Goal: Information Seeking & Learning: Understand process/instructions

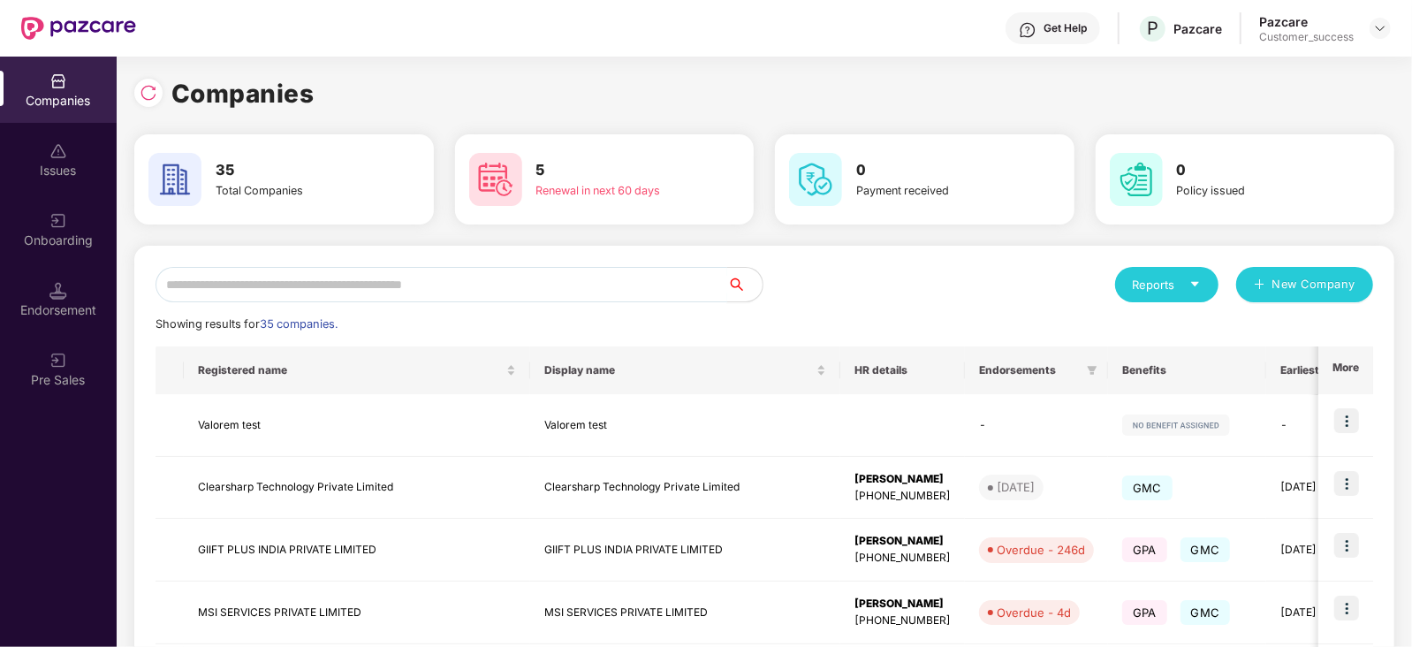
click at [427, 268] on input "text" at bounding box center [441, 284] width 572 height 35
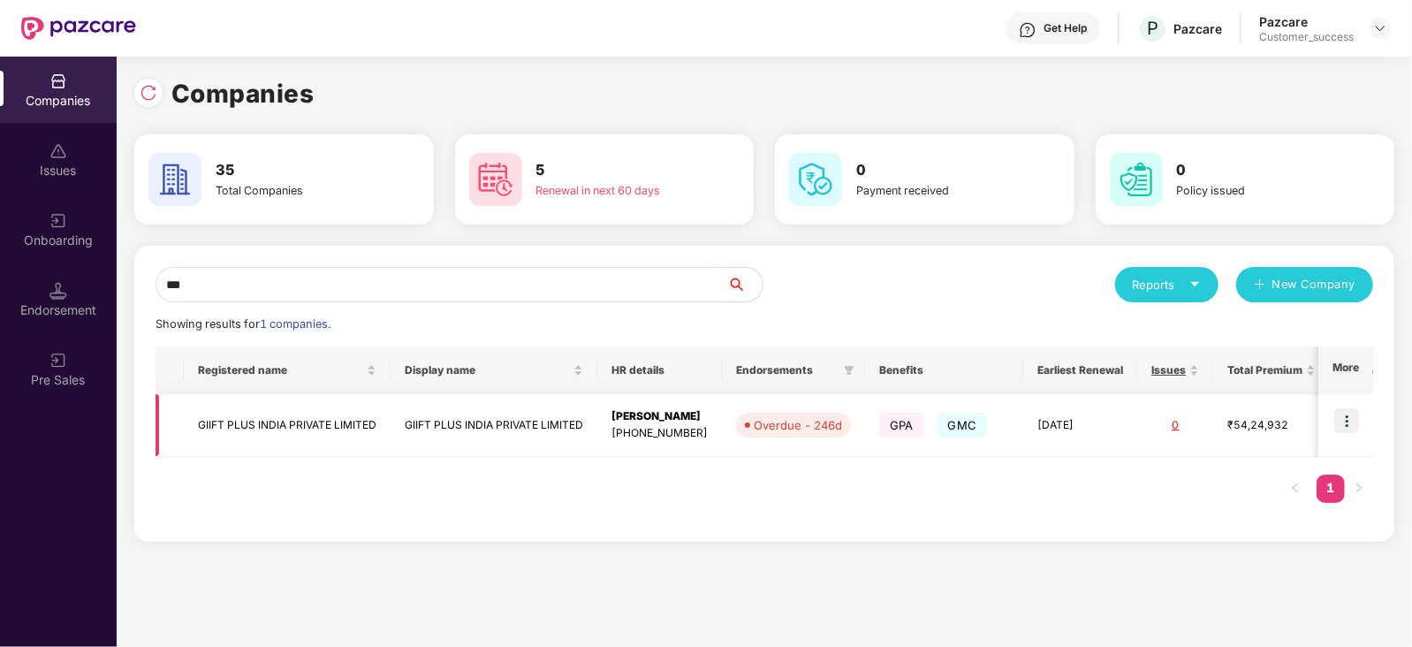
type input "***"
click at [1339, 420] on img at bounding box center [1346, 420] width 25 height 25
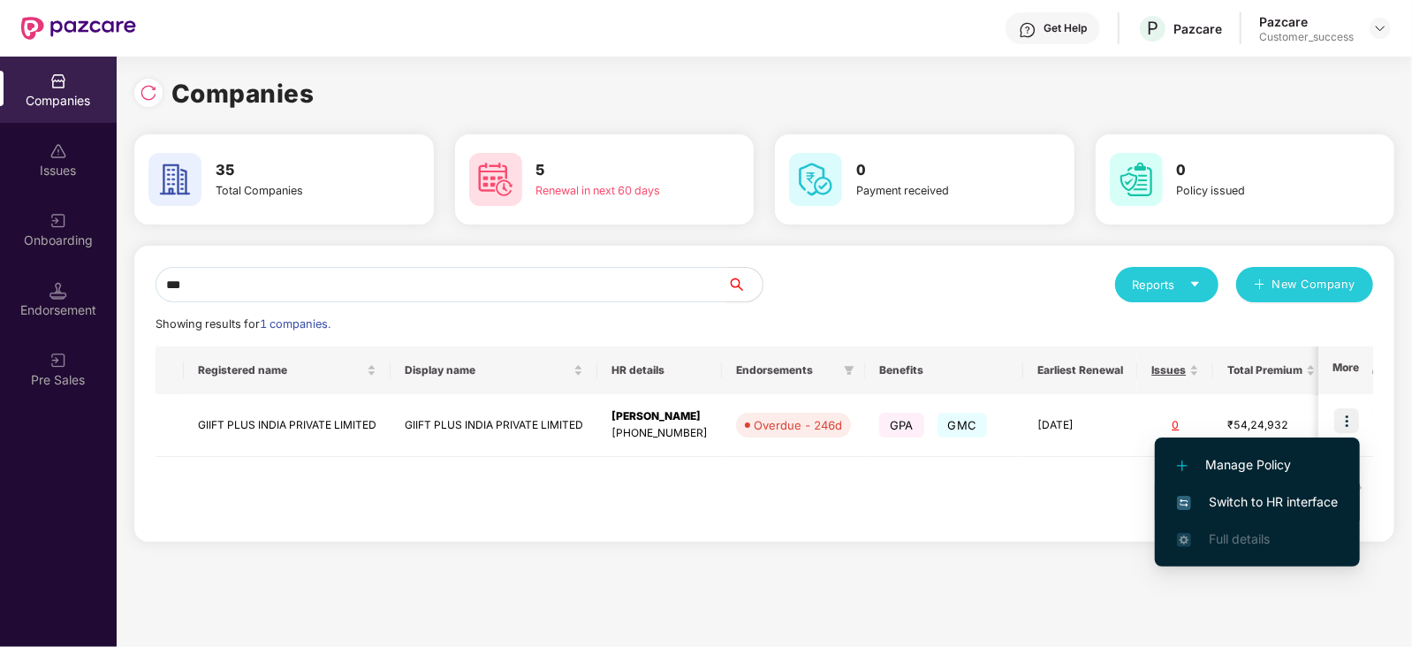
click at [1282, 499] on span "Switch to HR interface" at bounding box center [1257, 501] width 161 height 19
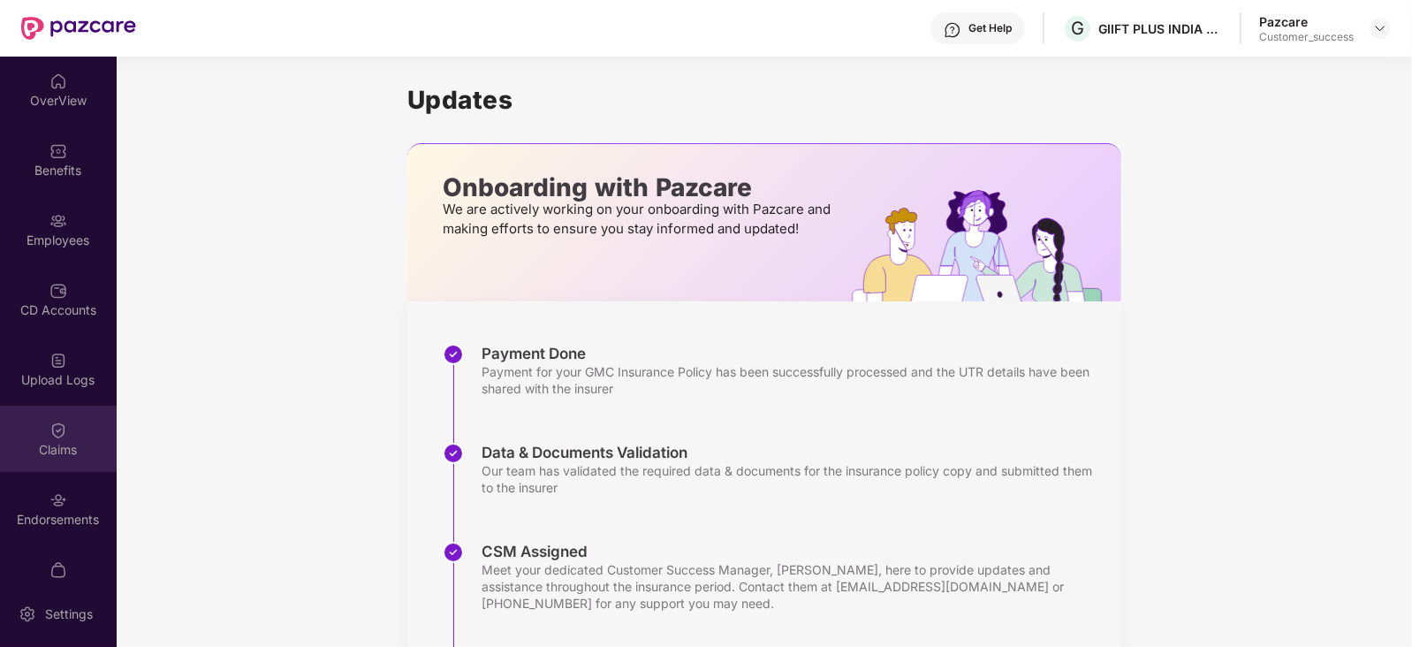
click at [39, 459] on div "Claims" at bounding box center [58, 439] width 117 height 66
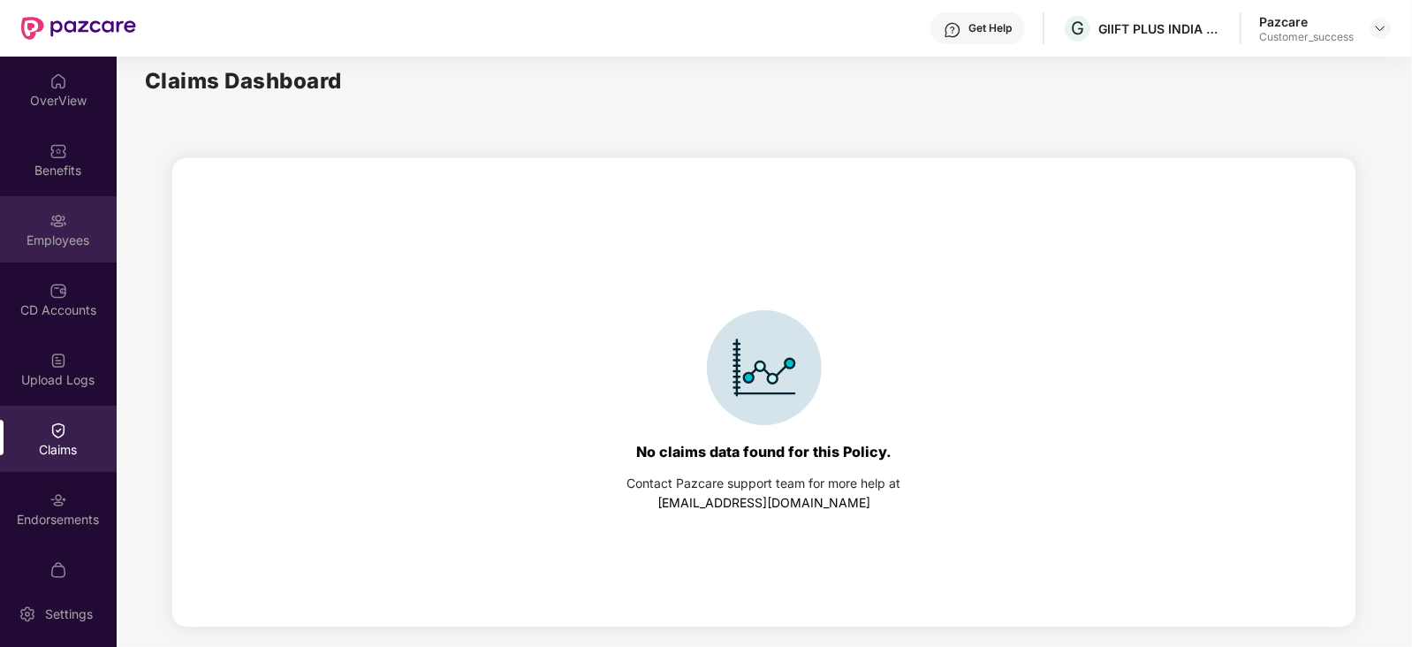
click at [0, 221] on div "Employees" at bounding box center [58, 229] width 117 height 66
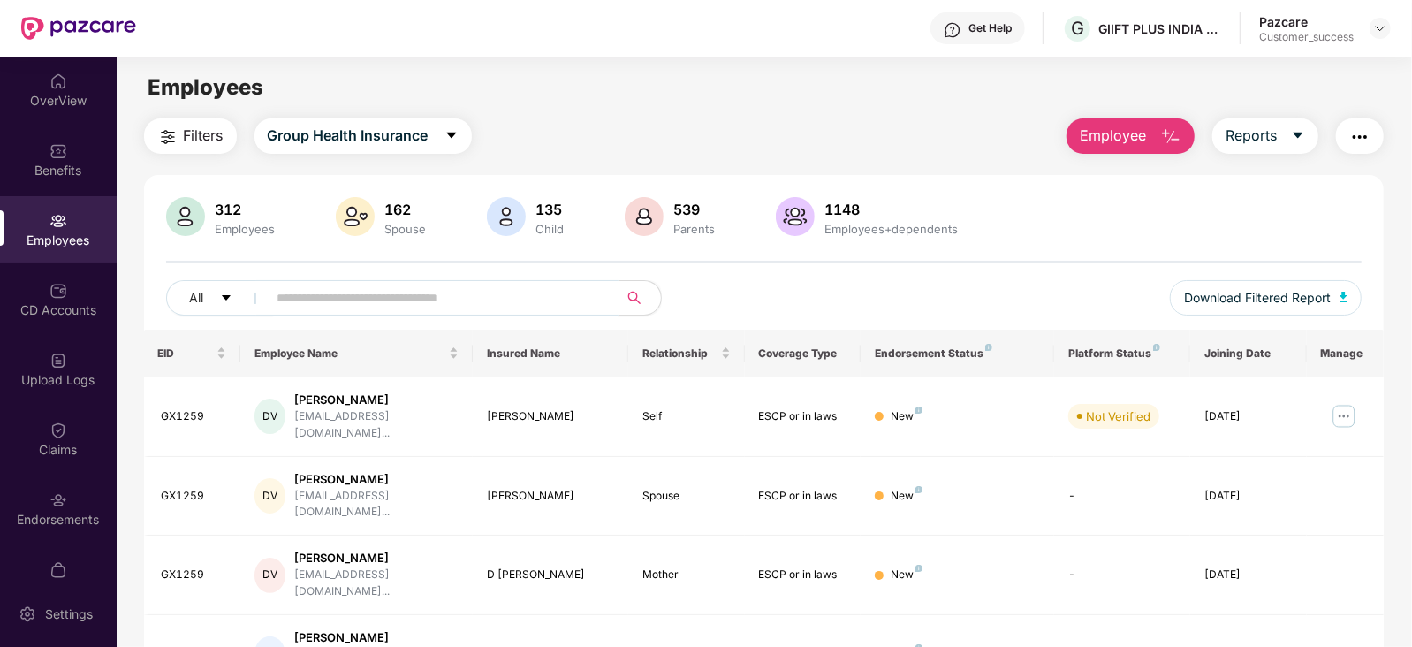
click at [362, 307] on input "text" at bounding box center [435, 297] width 317 height 27
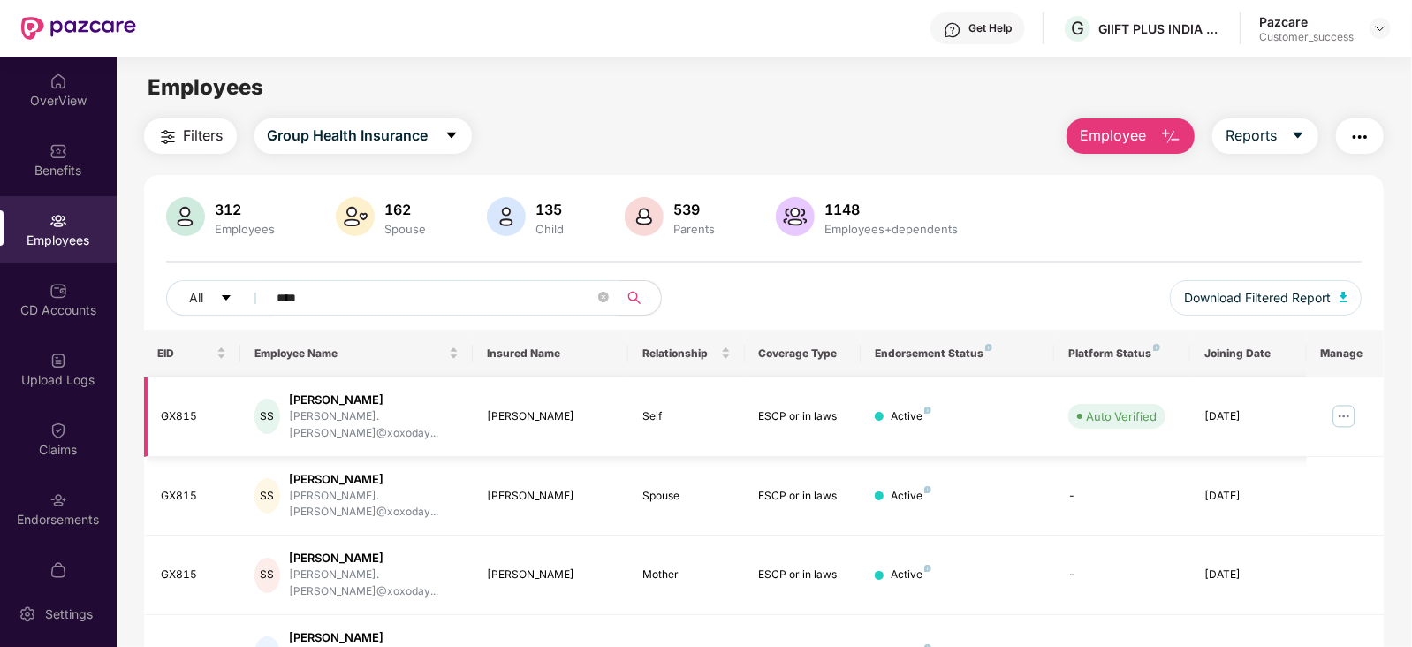
type input "****"
click at [1356, 409] on img at bounding box center [1344, 416] width 28 height 28
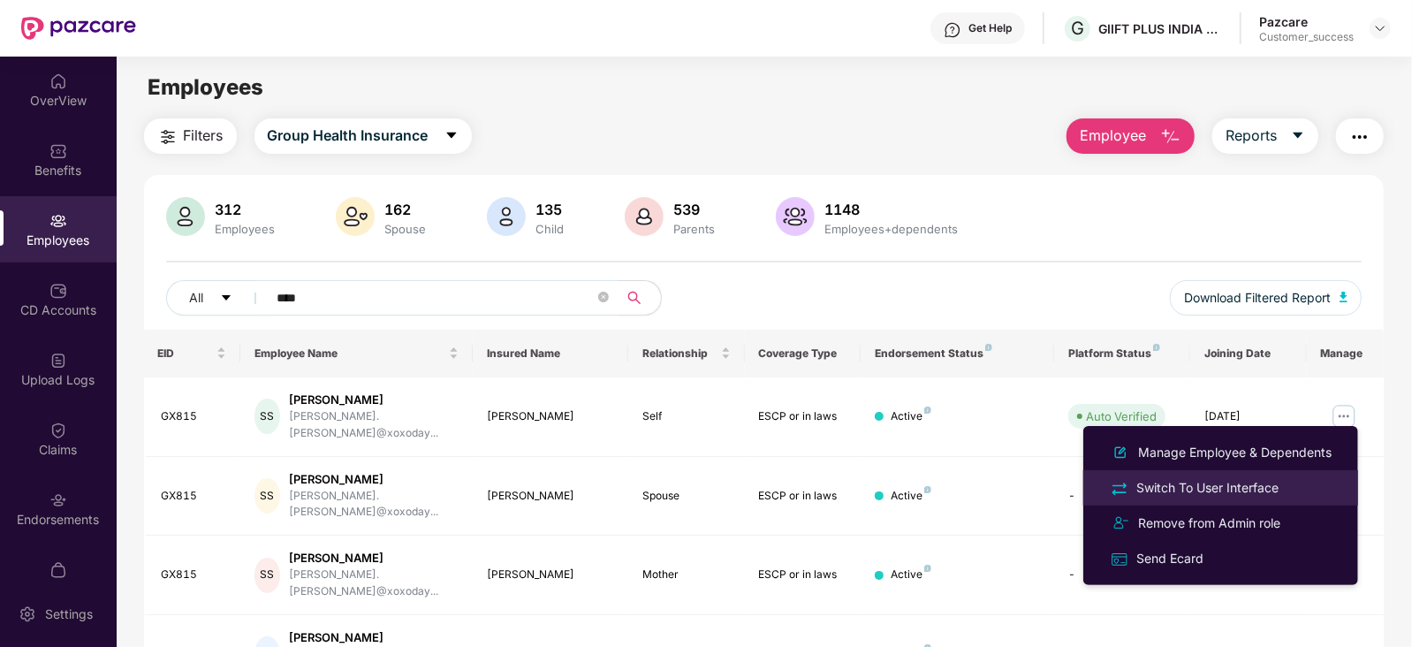
click at [1229, 488] on div "Switch To User Interface" at bounding box center [1207, 487] width 149 height 19
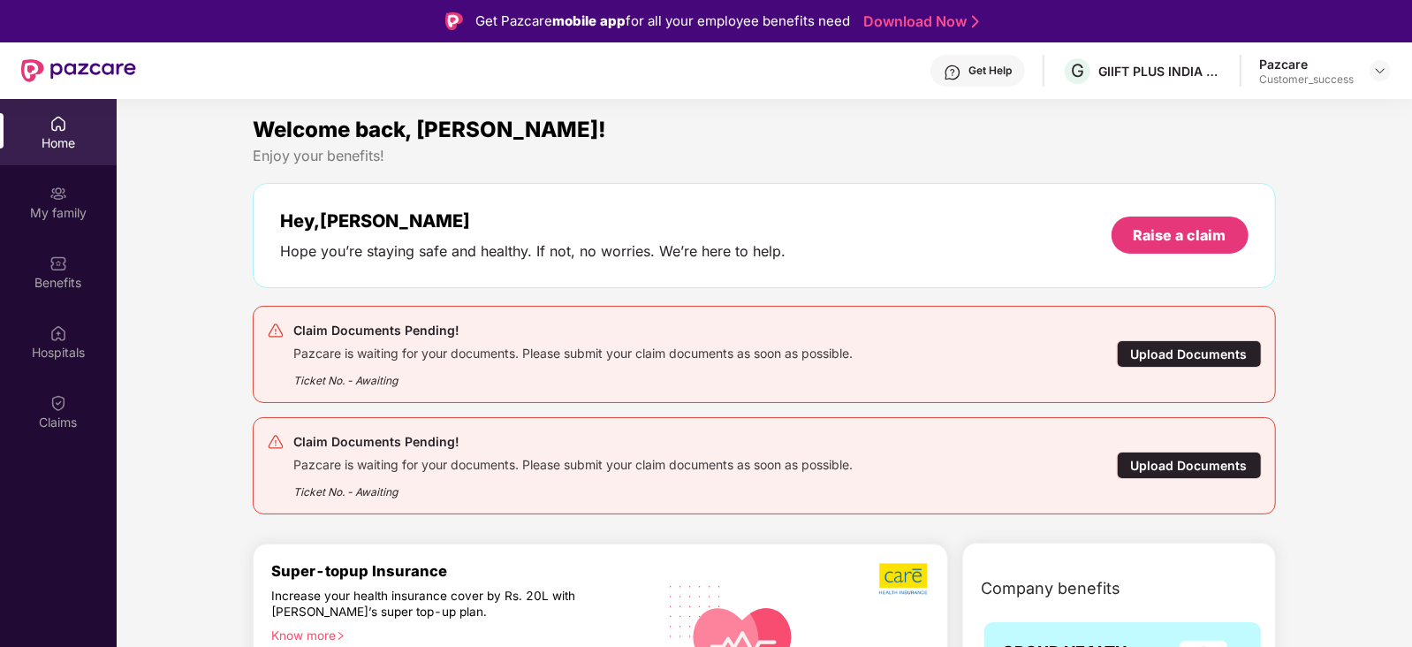
click at [1175, 346] on div "Upload Documents" at bounding box center [1189, 353] width 145 height 27
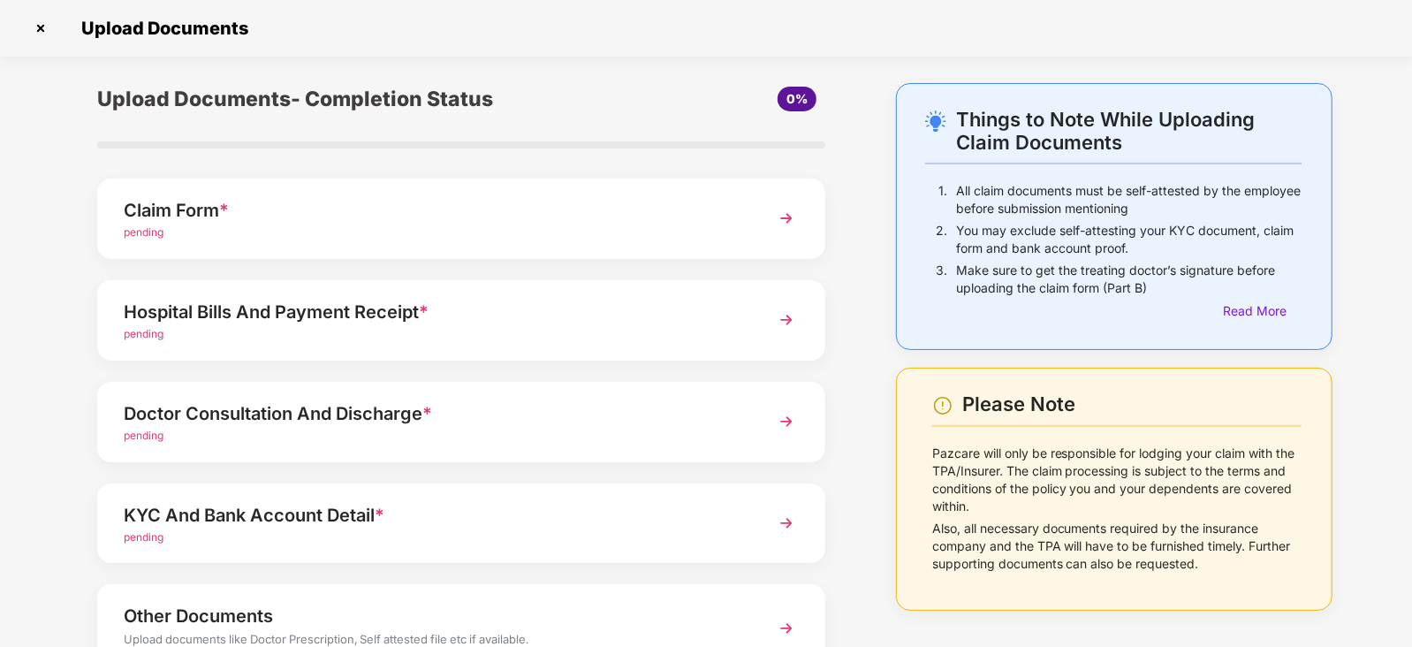
click at [35, 36] on img at bounding box center [41, 28] width 28 height 28
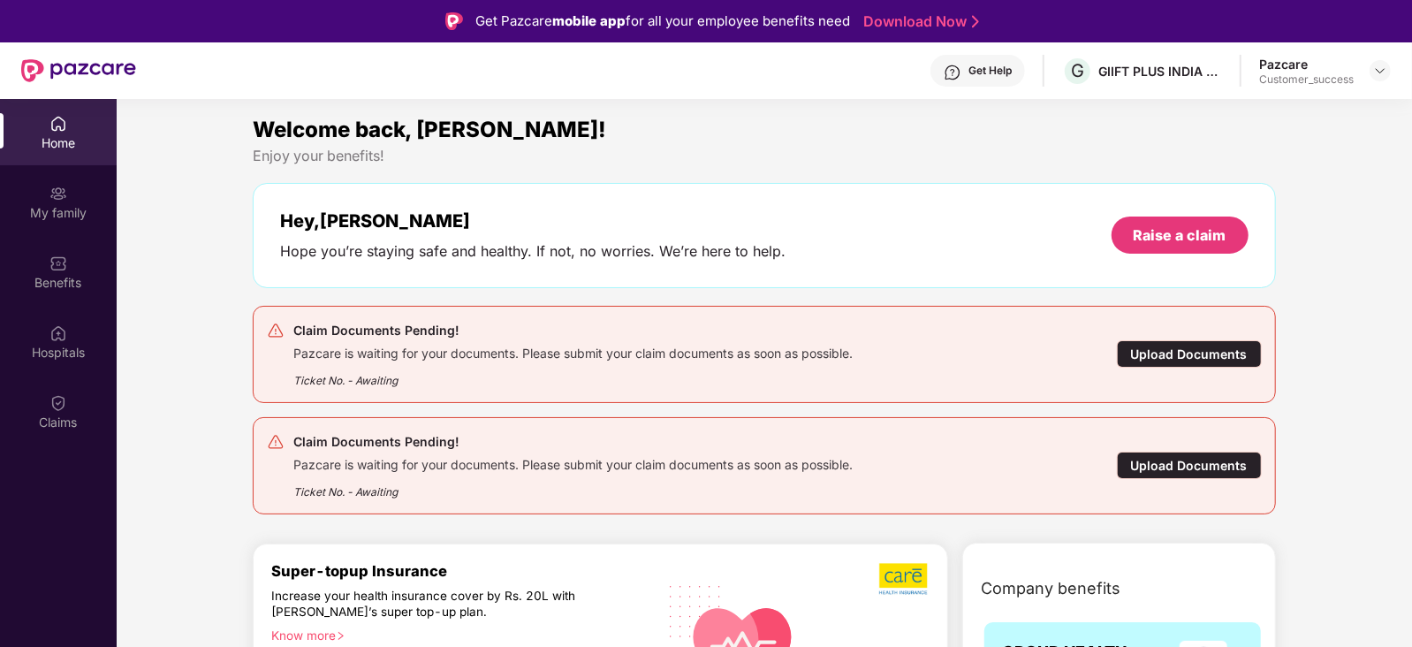
click at [994, 360] on div "Claim Documents Pending! Pazcare is waiting for your documents. Please submit y…" at bounding box center [681, 354] width 829 height 69
click at [1135, 358] on div "Upload Documents" at bounding box center [1189, 353] width 145 height 27
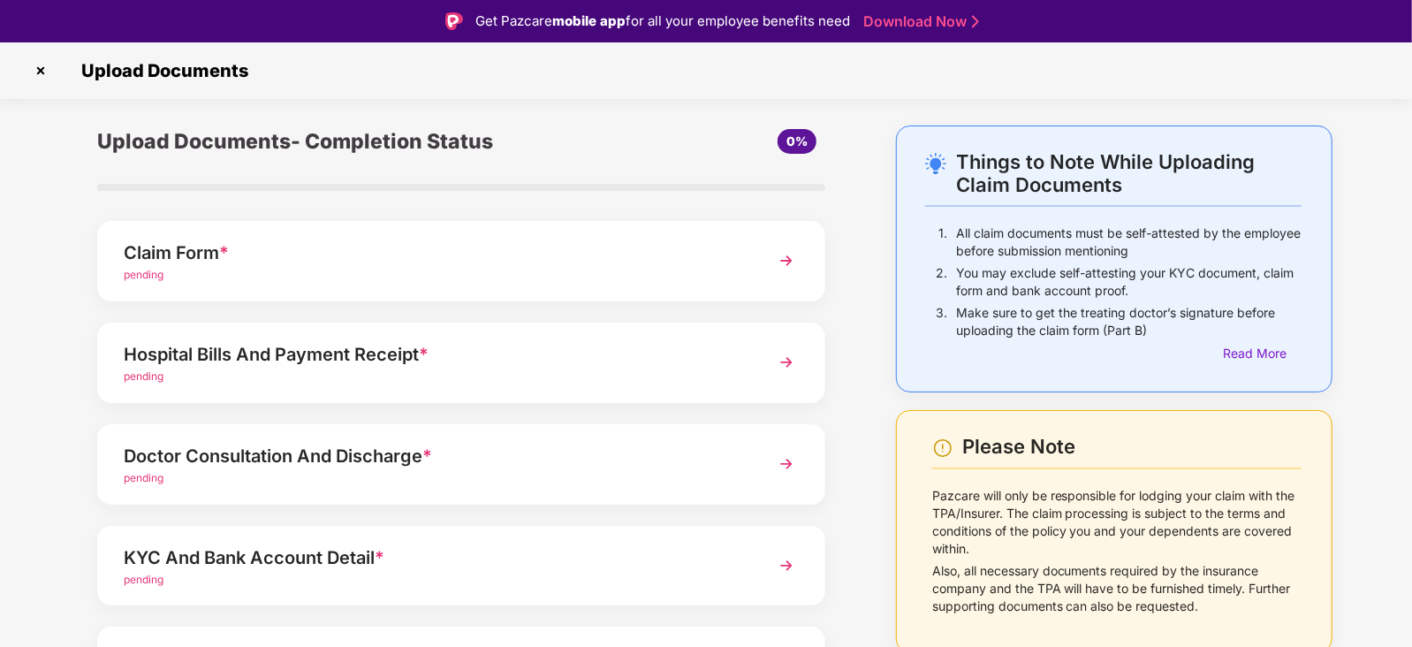
click at [36, 73] on img at bounding box center [41, 71] width 28 height 28
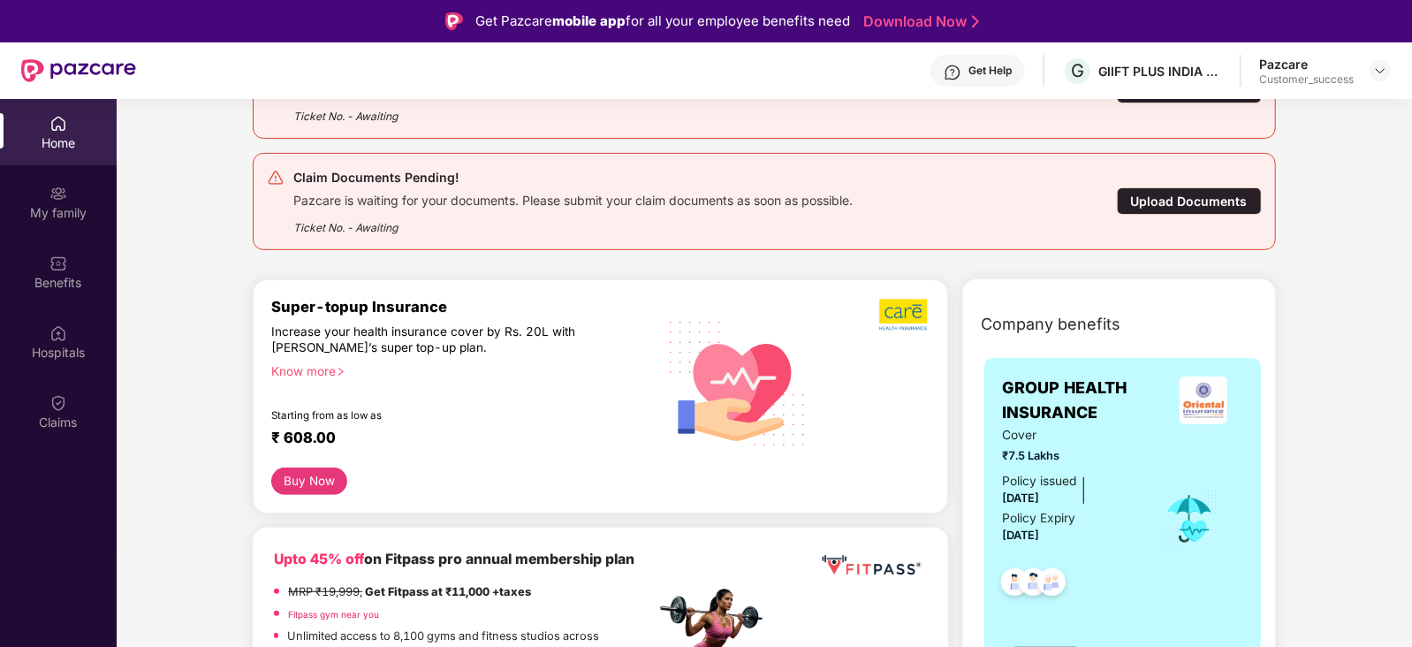
scroll to position [262, 0]
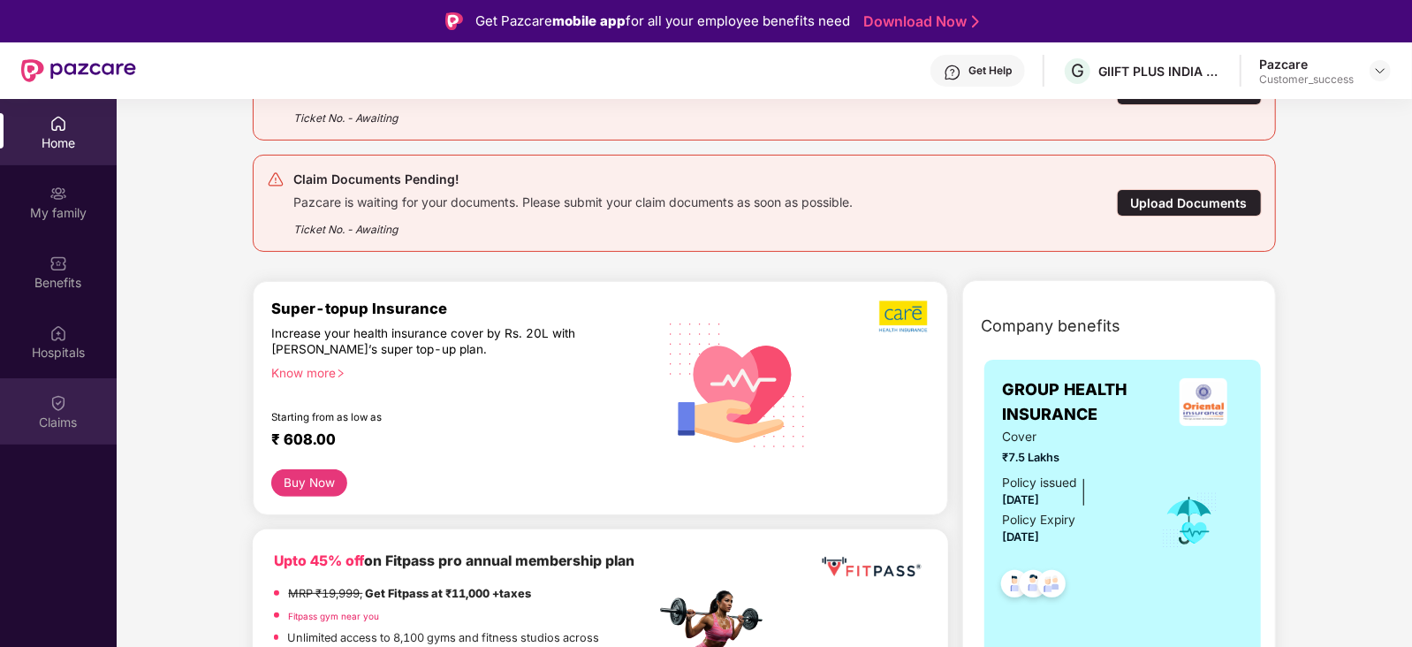
click at [65, 399] on img at bounding box center [58, 403] width 18 height 18
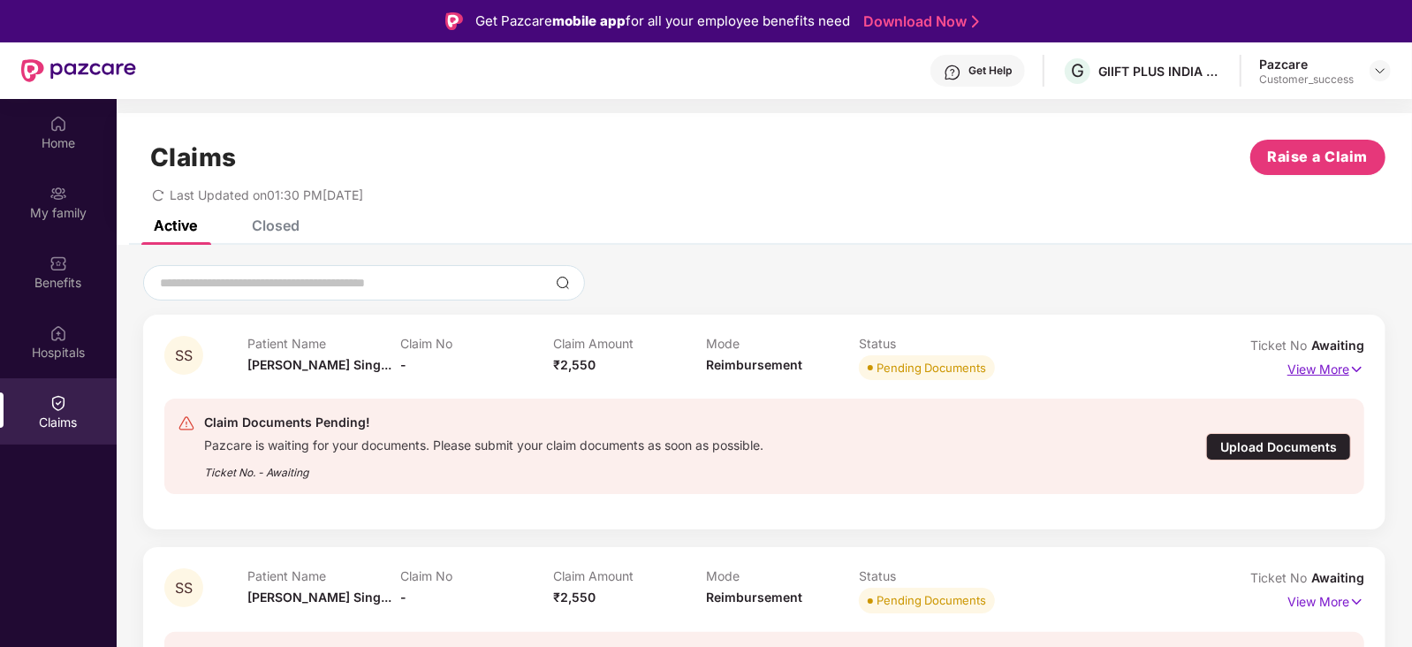
click at [1334, 369] on p "View More" at bounding box center [1325, 367] width 77 height 24
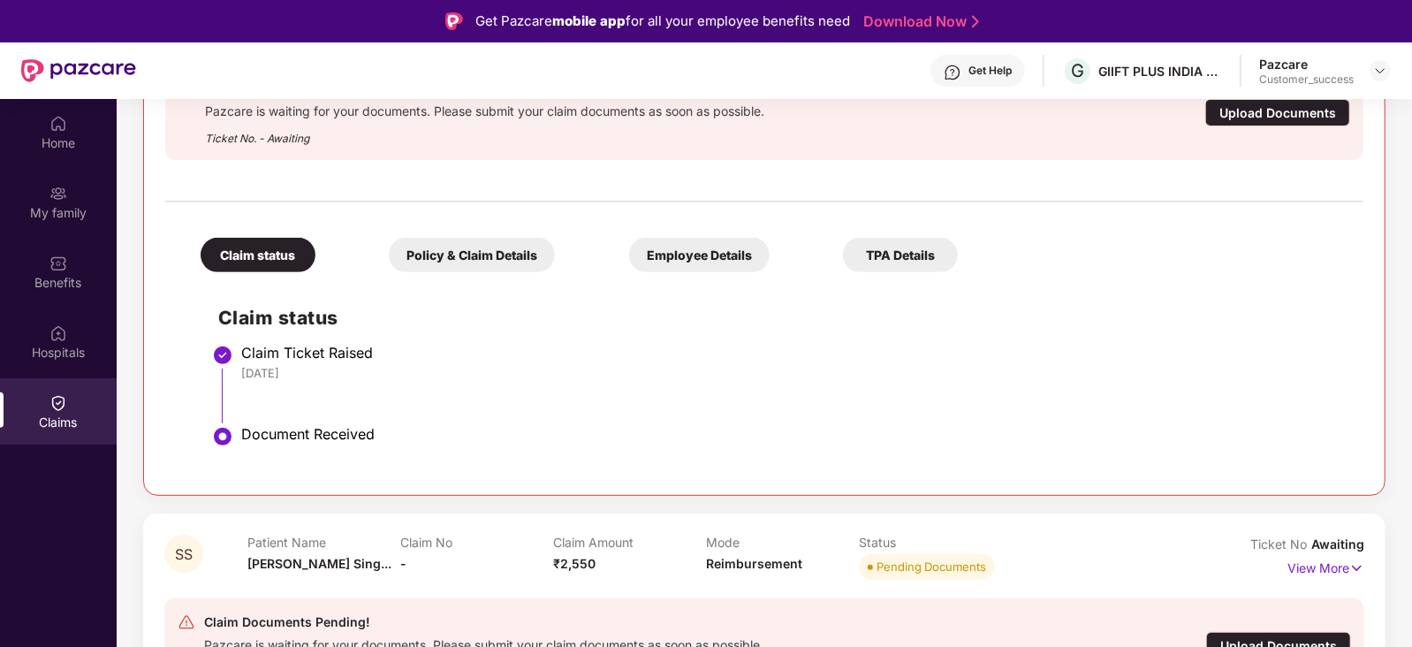
scroll to position [98, 0]
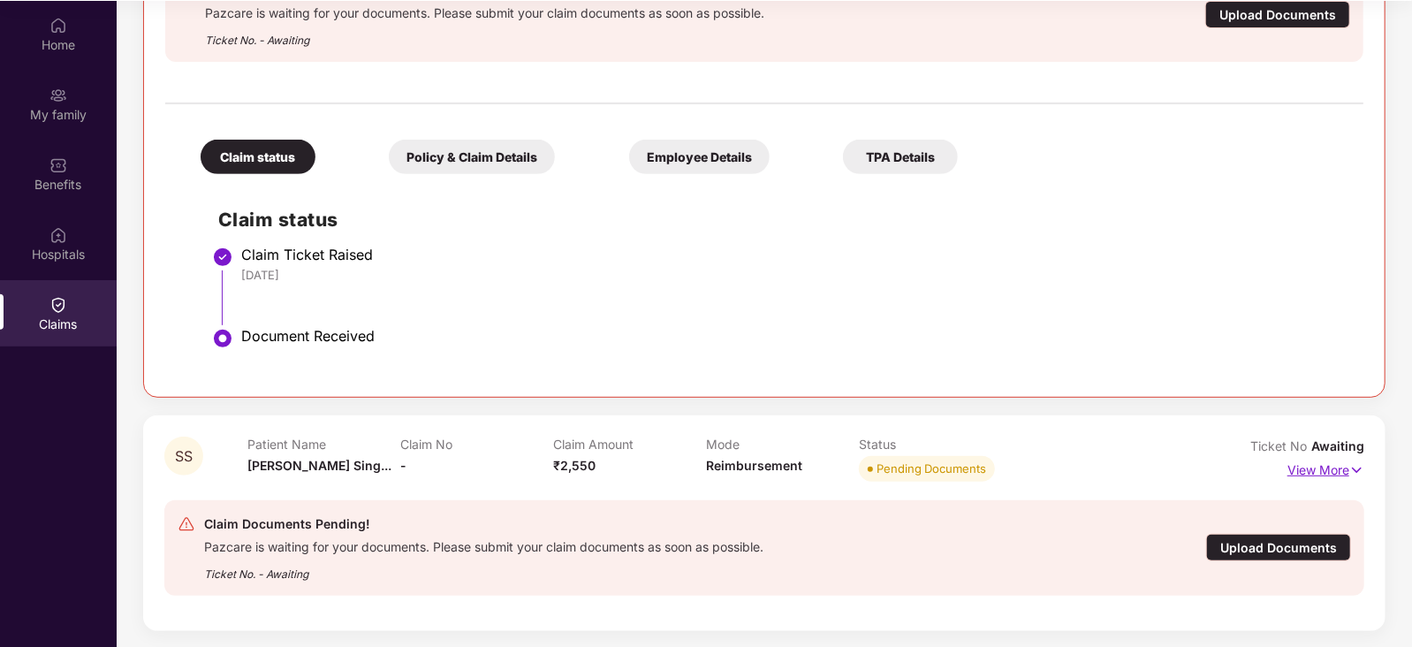
click at [1306, 468] on p "View More" at bounding box center [1325, 468] width 77 height 24
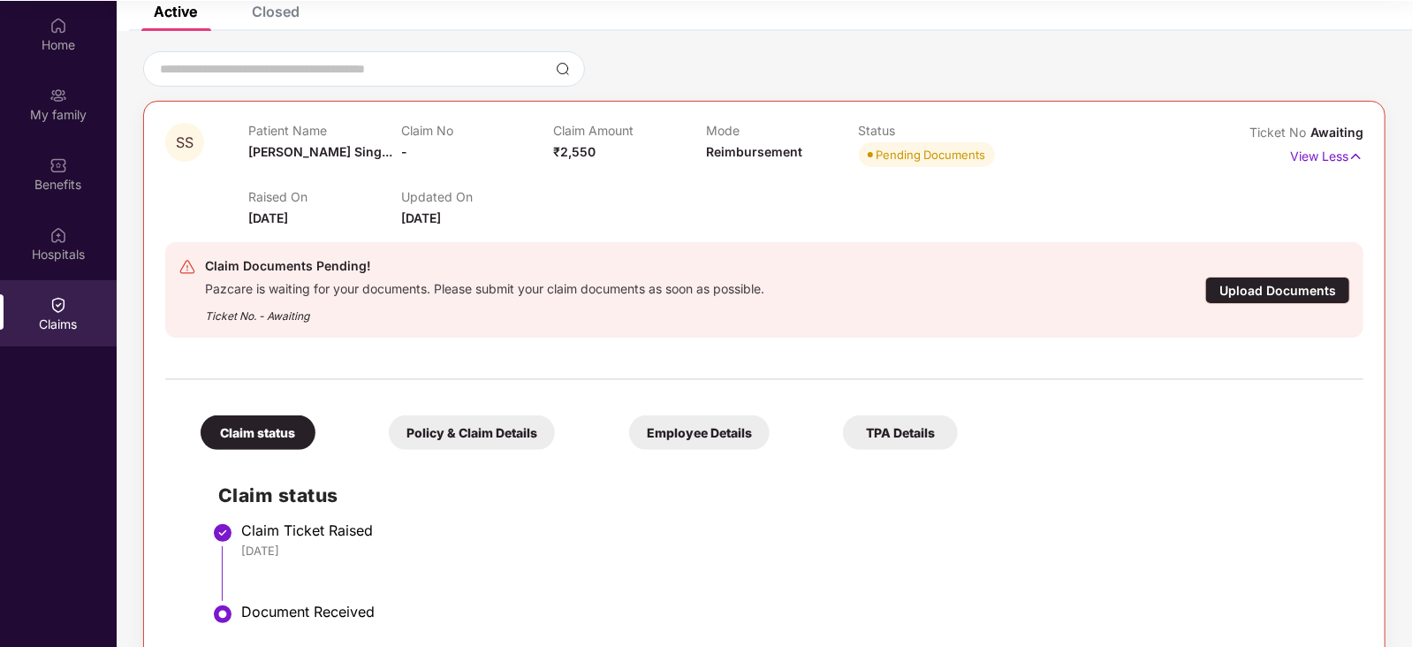
scroll to position [117, 0]
click at [450, 426] on div "Policy & Claim Details" at bounding box center [472, 431] width 166 height 34
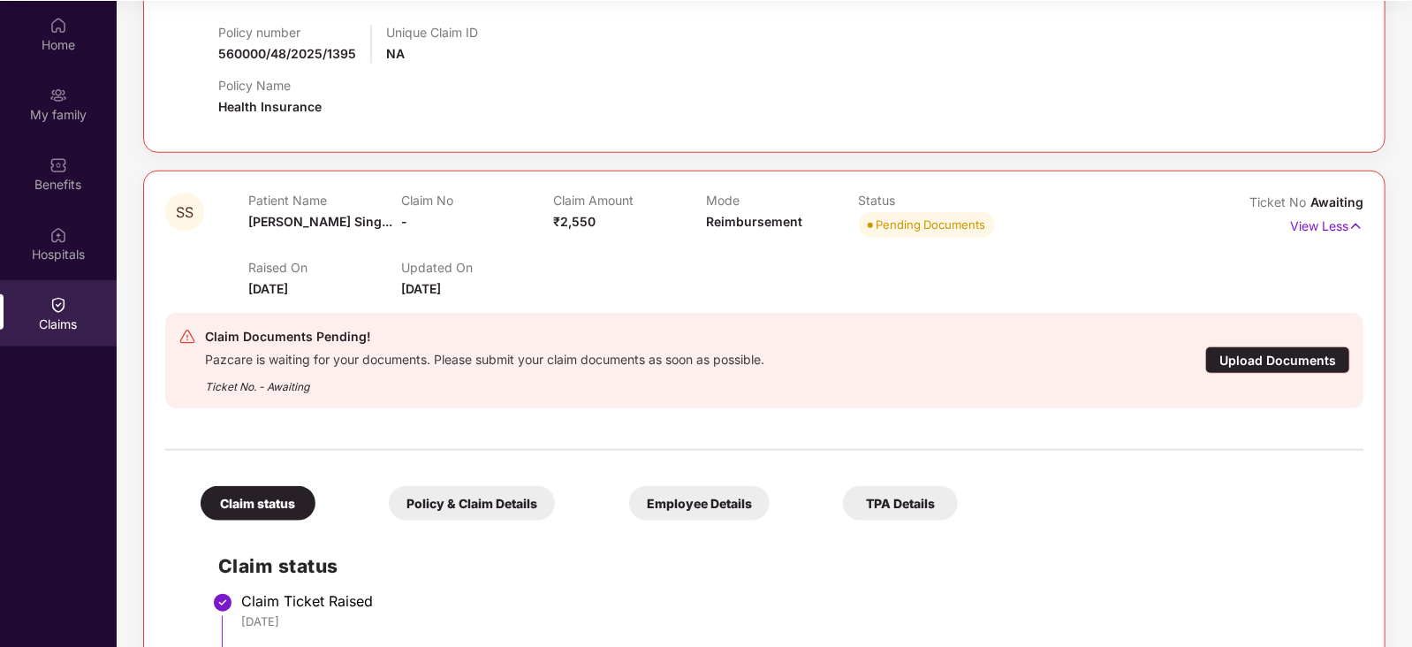
scroll to position [1066, 0]
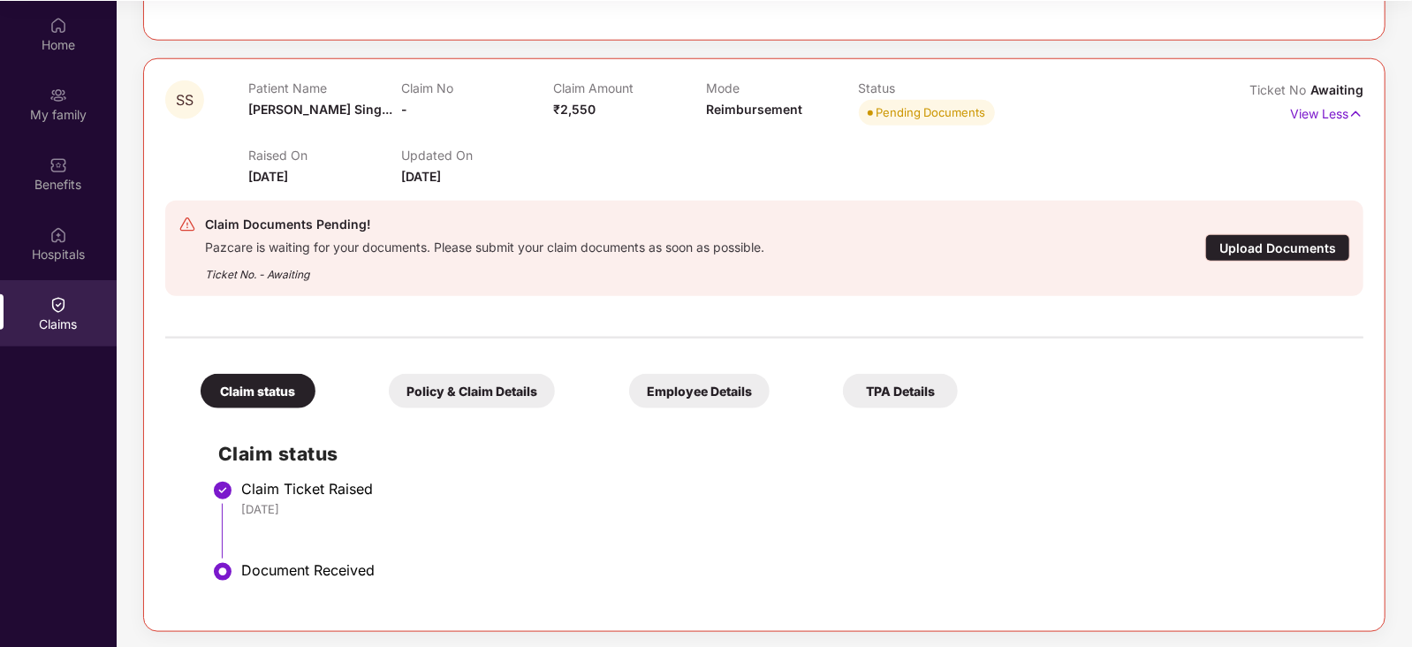
click at [629, 398] on div "Employee Details" at bounding box center [699, 391] width 140 height 34
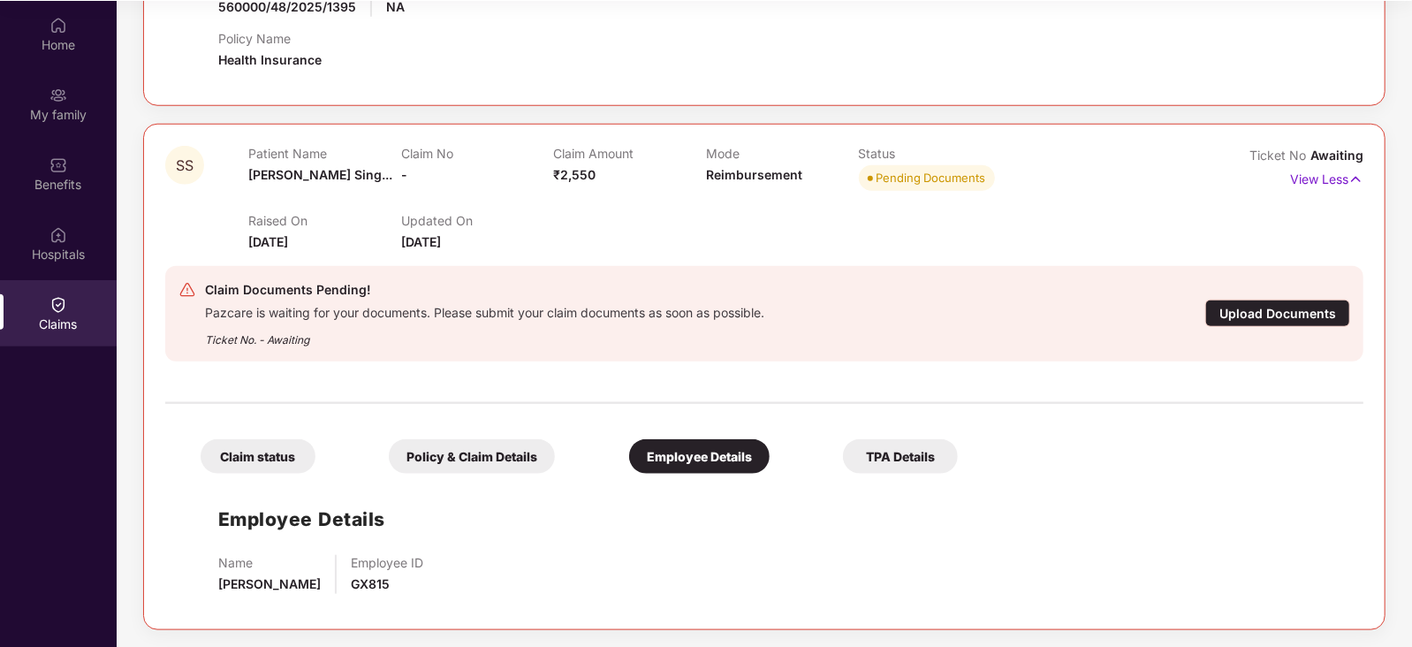
scroll to position [998, 0]
click at [285, 455] on div "Claim status" at bounding box center [258, 458] width 115 height 34
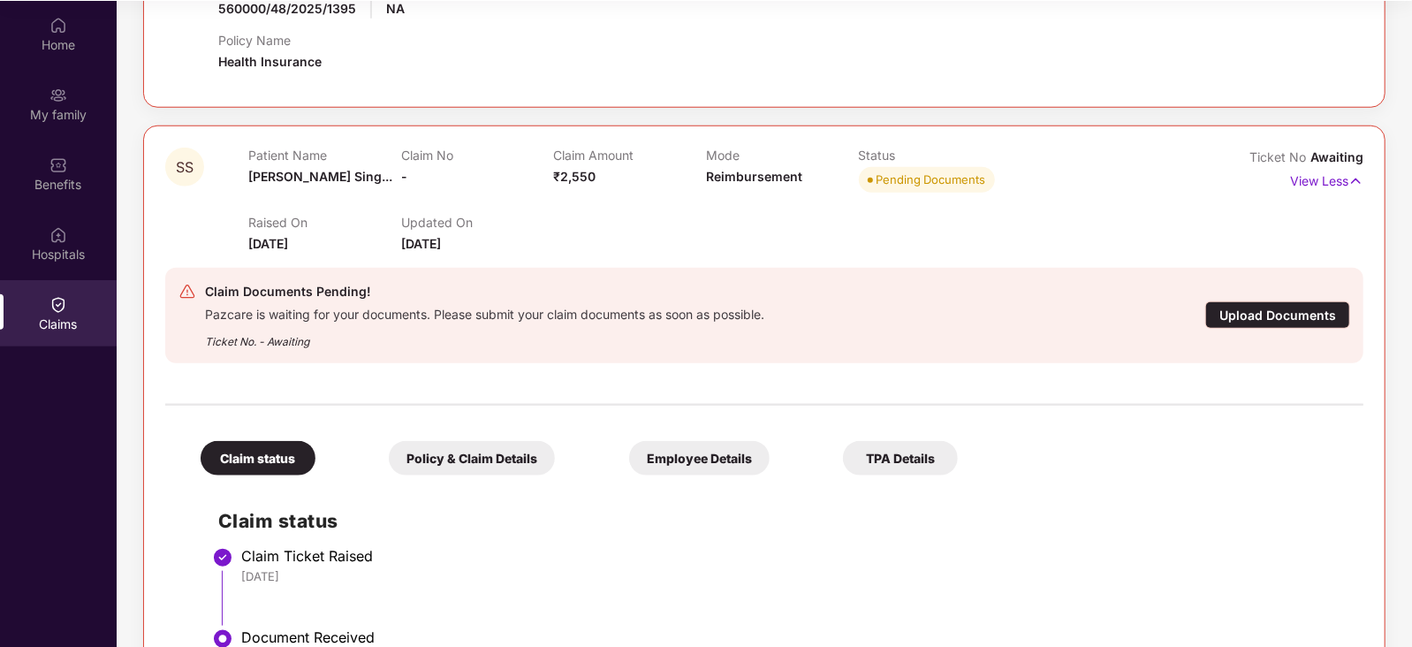
scroll to position [1066, 0]
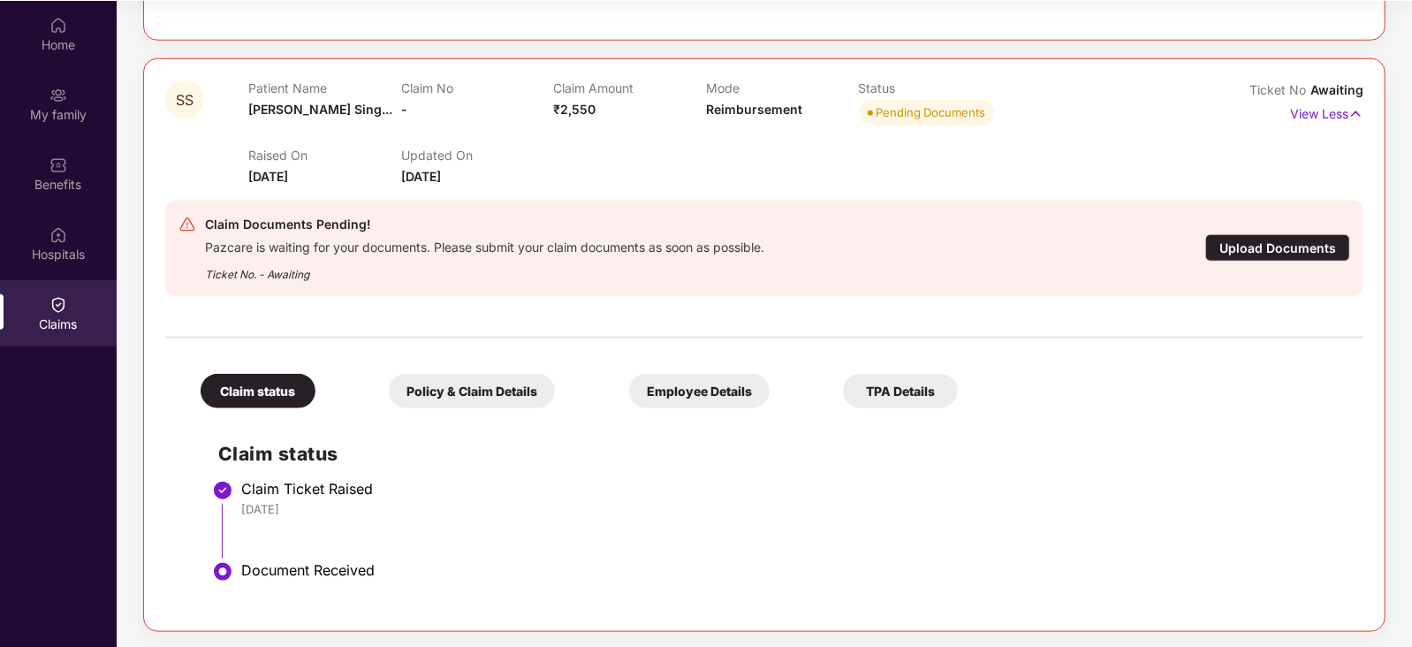
drag, startPoint x: 458, startPoint y: 355, endPoint x: 418, endPoint y: 377, distance: 45.5
click at [418, 377] on div "Policy & Claim Details" at bounding box center [472, 391] width 166 height 34
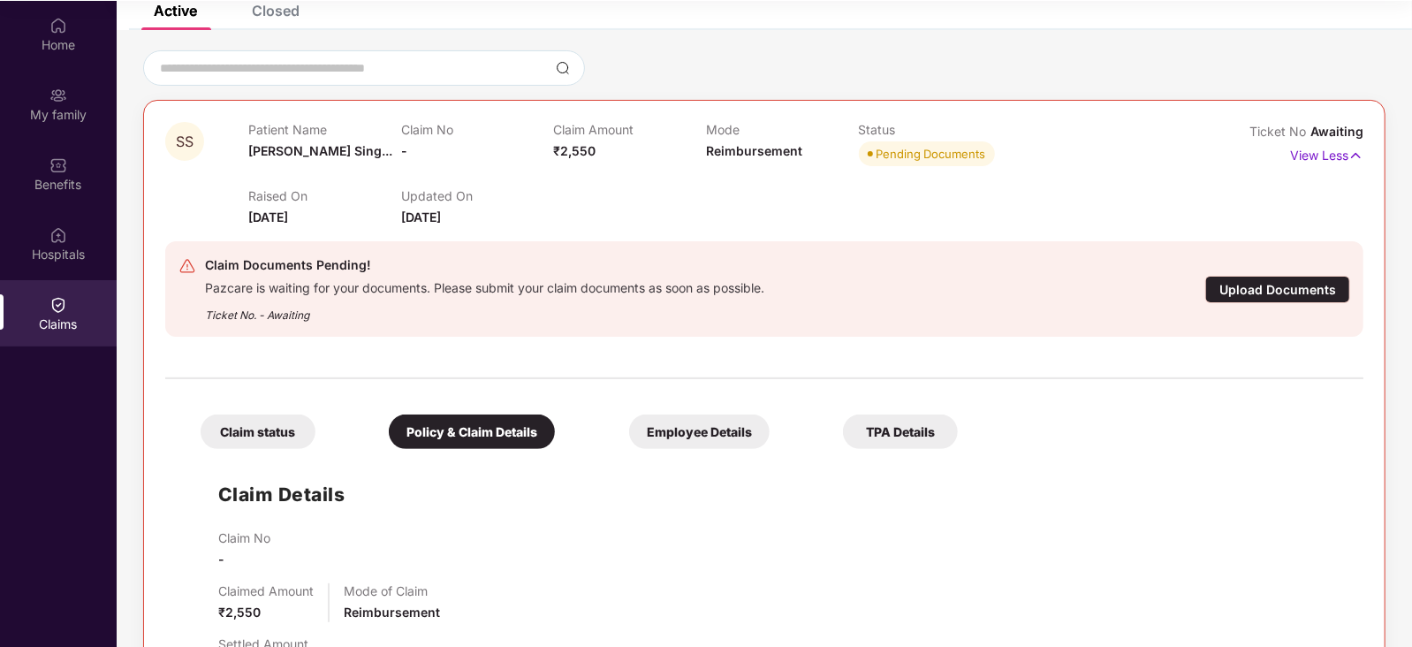
scroll to position [113, 0]
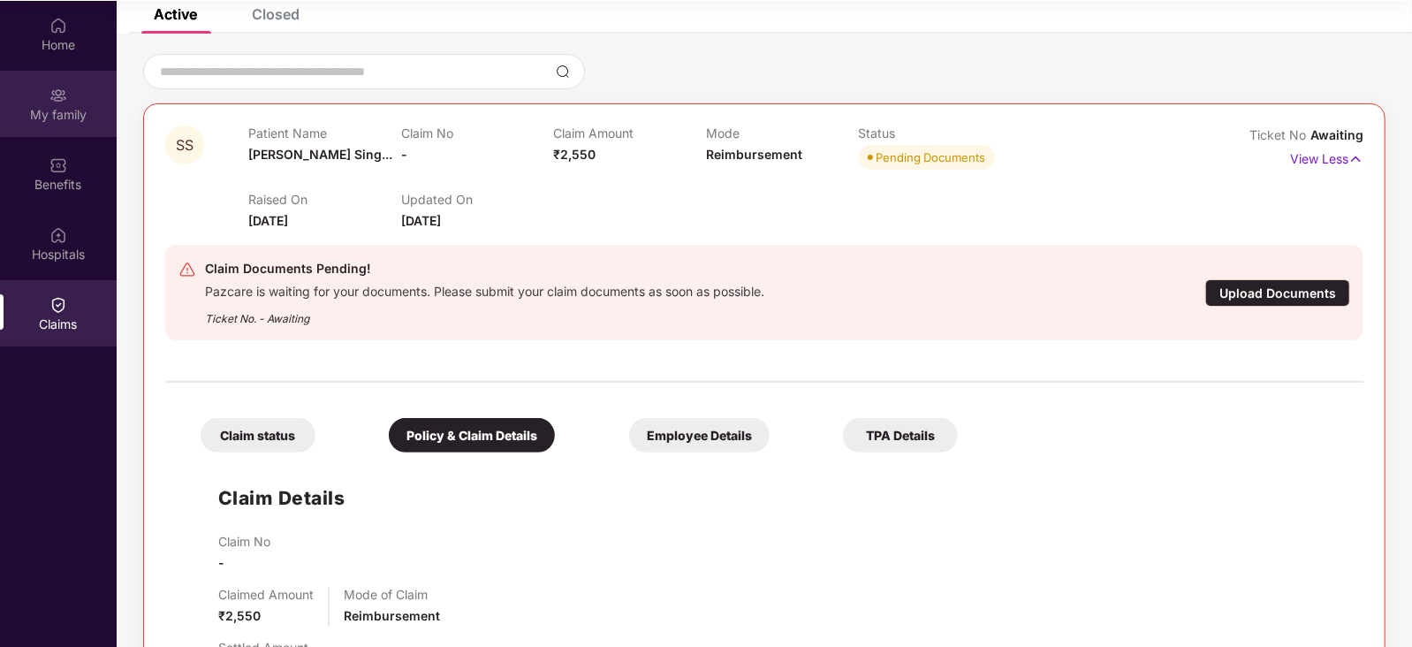
click at [44, 106] on div "My family" at bounding box center [58, 115] width 117 height 18
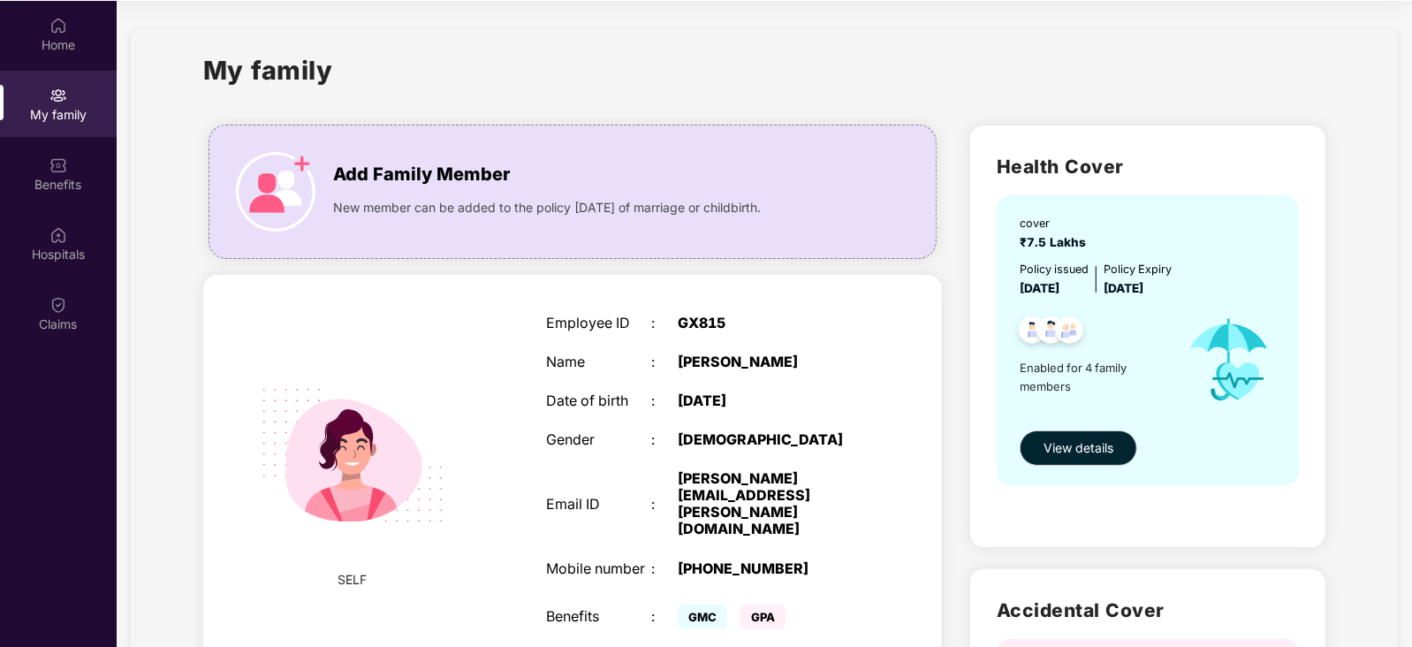
scroll to position [0, 0]
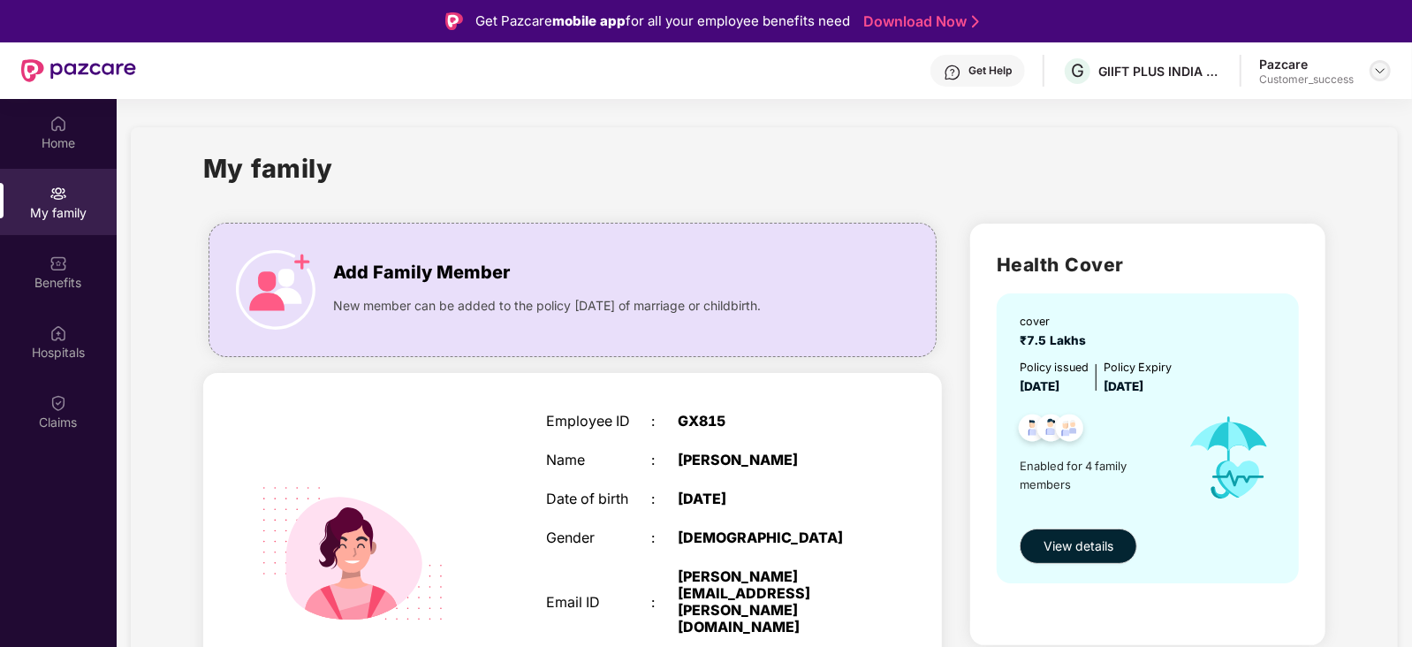
click at [1384, 66] on img at bounding box center [1380, 71] width 14 height 14
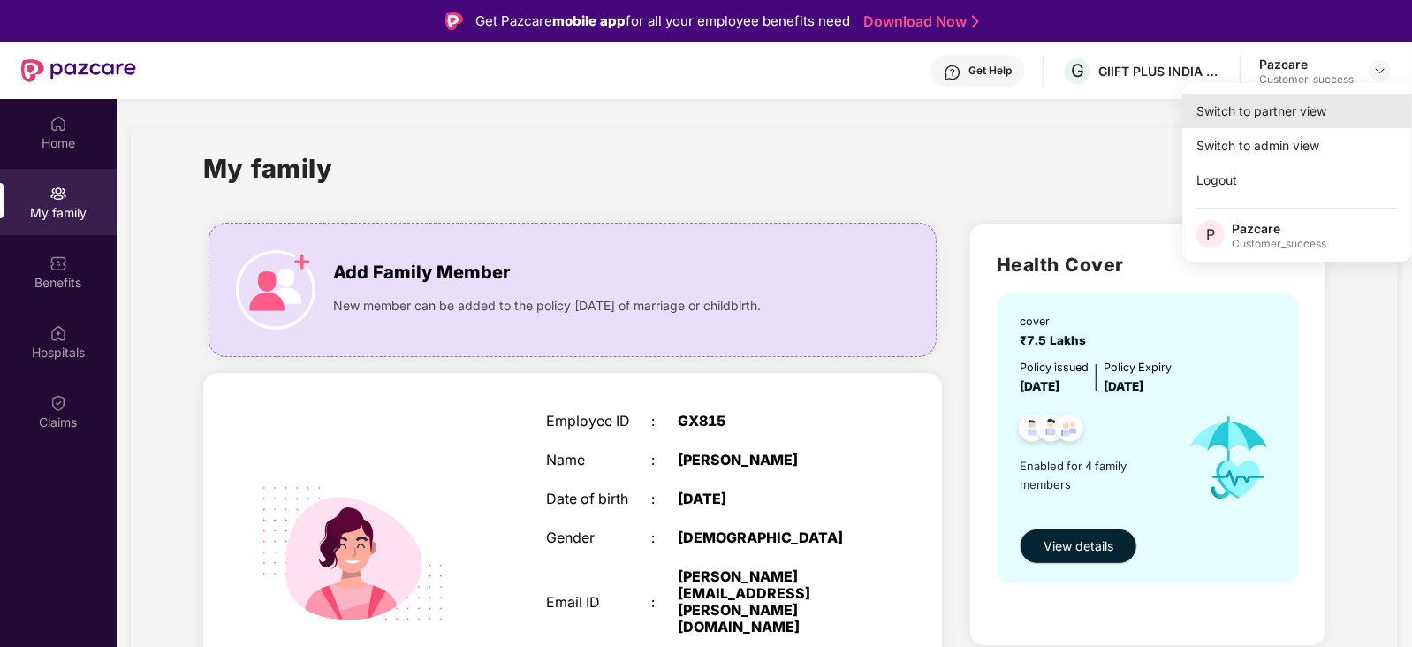
click at [1299, 104] on div "Switch to partner view" at bounding box center [1297, 111] width 230 height 34
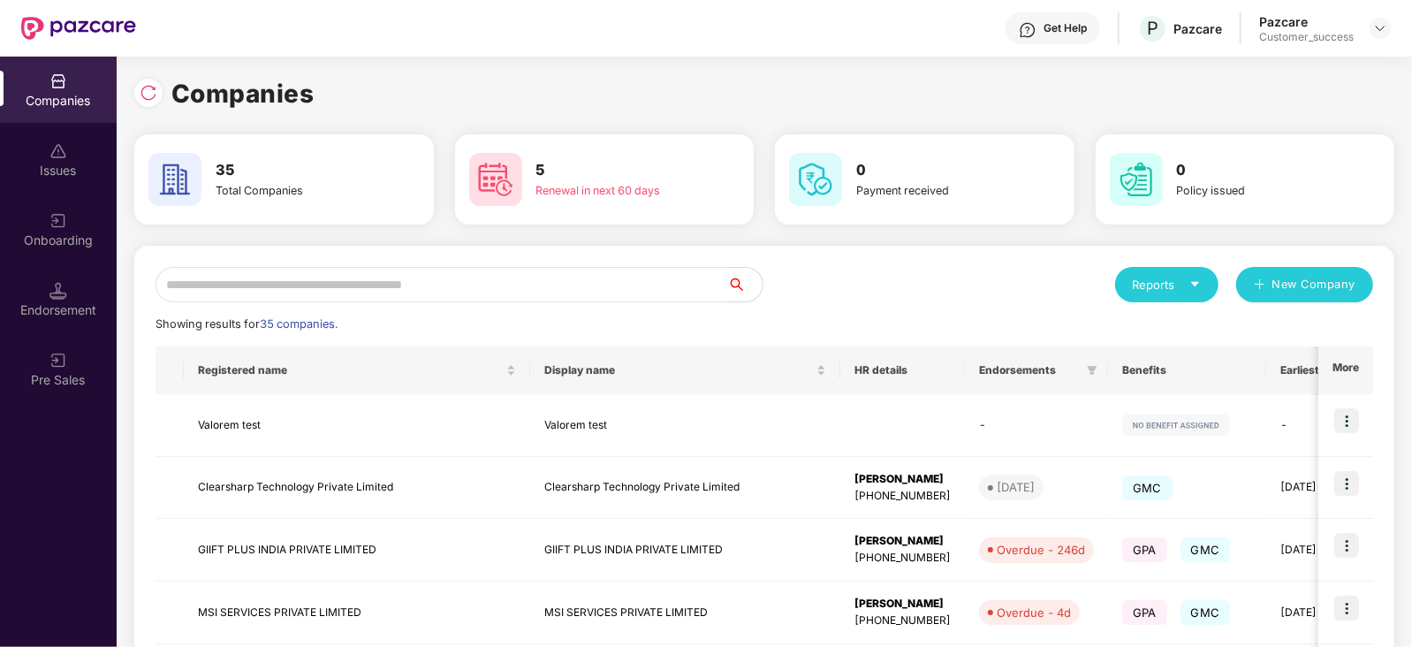
click at [466, 290] on input "text" at bounding box center [441, 284] width 572 height 35
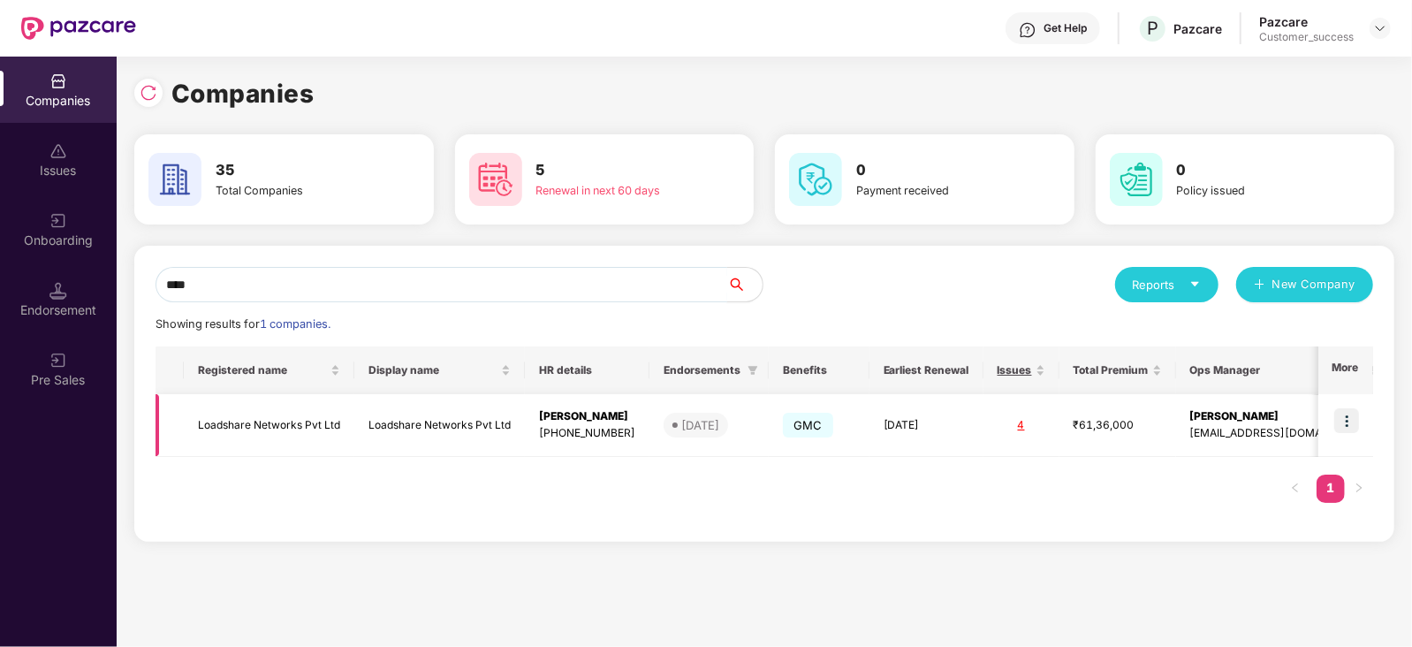
type input "****"
click at [1335, 410] on img at bounding box center [1346, 420] width 25 height 25
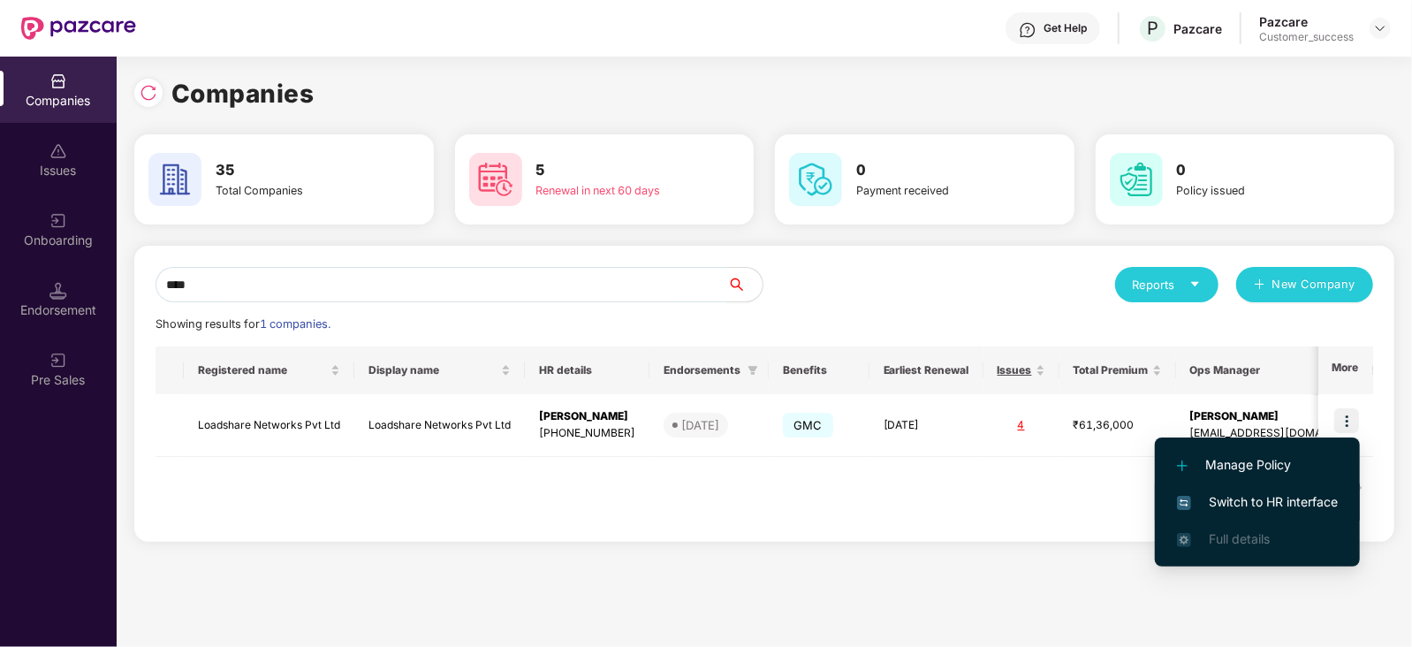
click at [1270, 499] on span "Switch to HR interface" at bounding box center [1257, 501] width 161 height 19
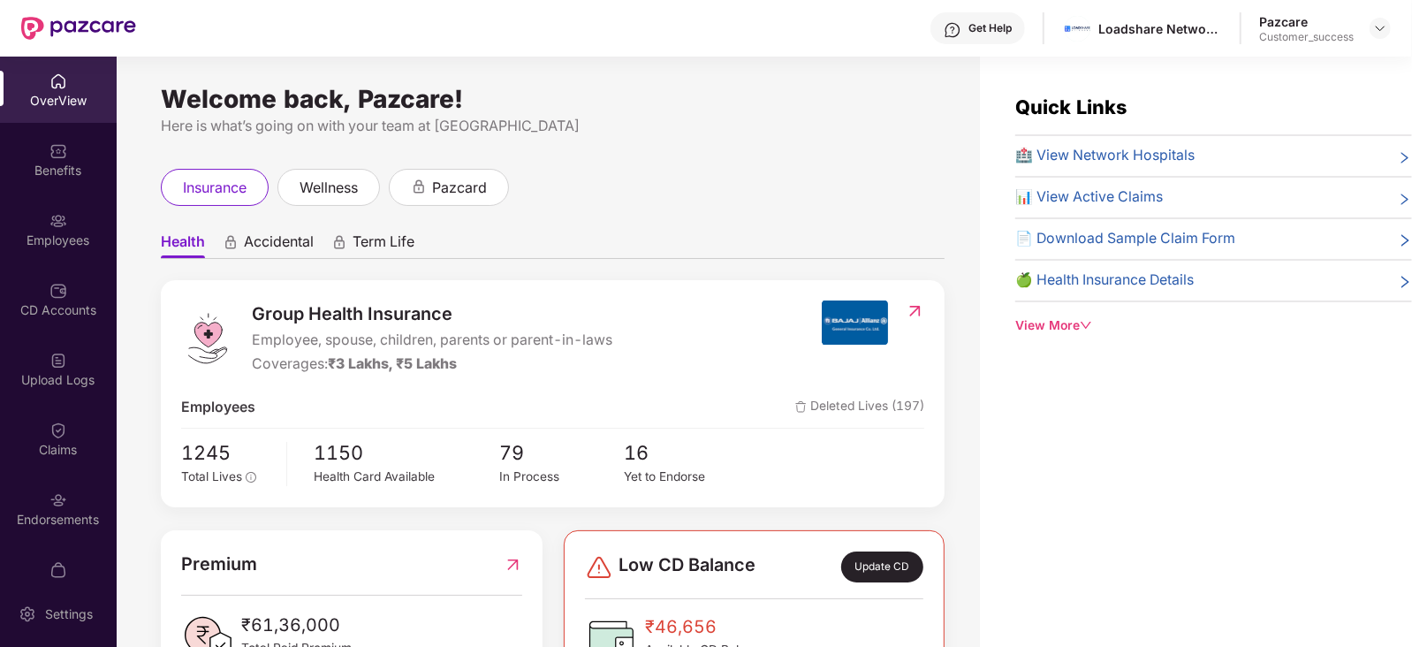
click at [63, 229] on div "Employees" at bounding box center [58, 229] width 117 height 66
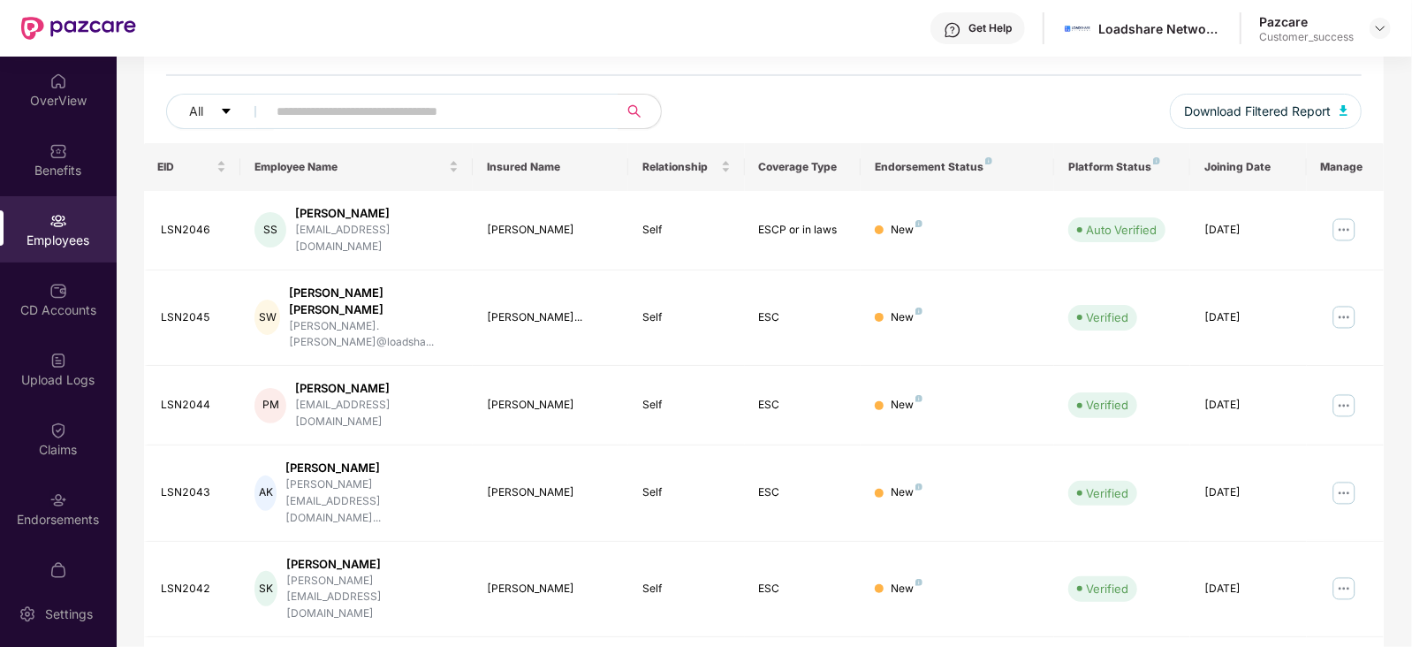
scroll to position [187, 0]
click at [353, 227] on div "[EMAIL_ADDRESS][DOMAIN_NAME]" at bounding box center [376, 238] width 163 height 34
copy div "[EMAIL_ADDRESS][DOMAIN_NAME]"
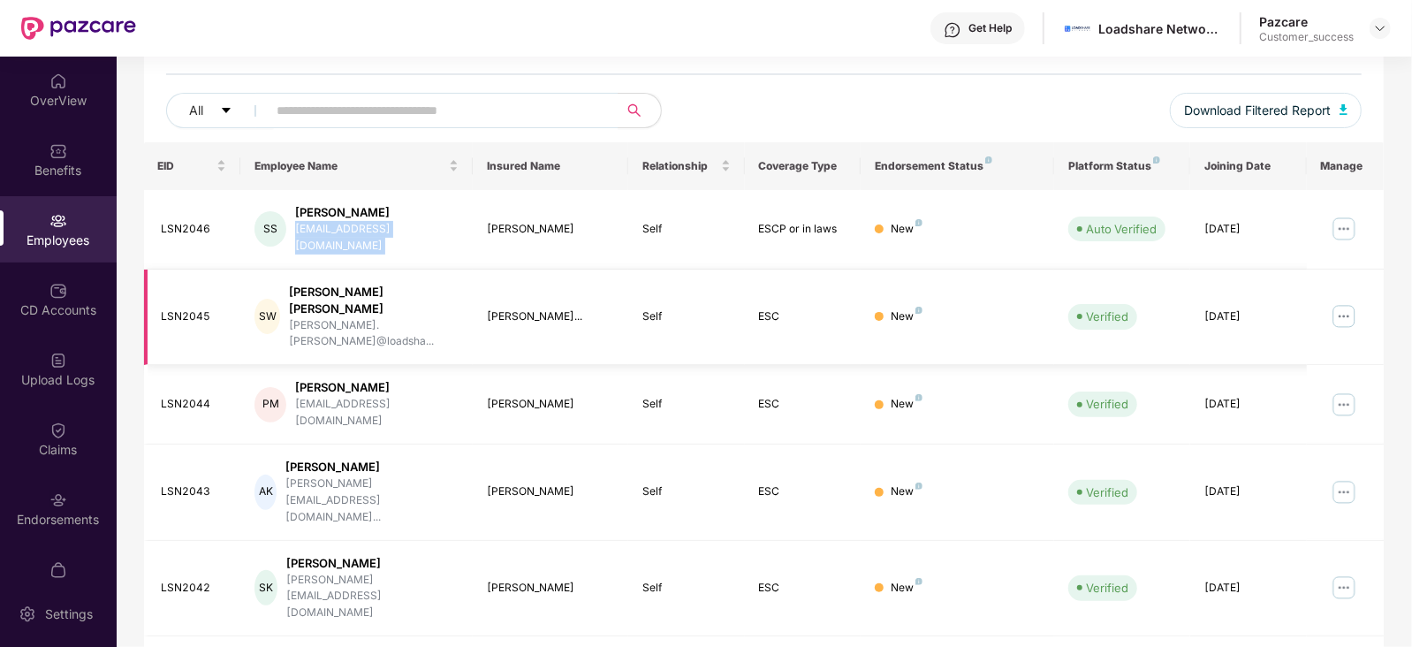
scroll to position [436, 0]
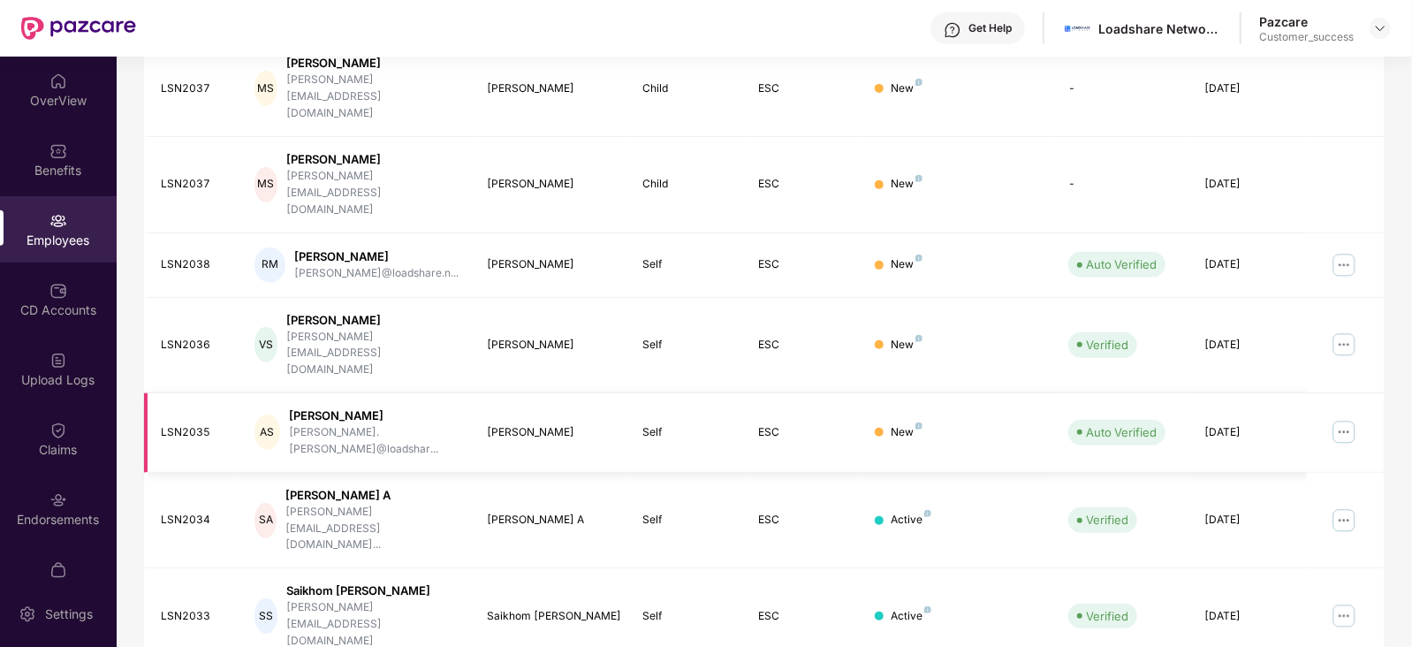
scroll to position [236, 0]
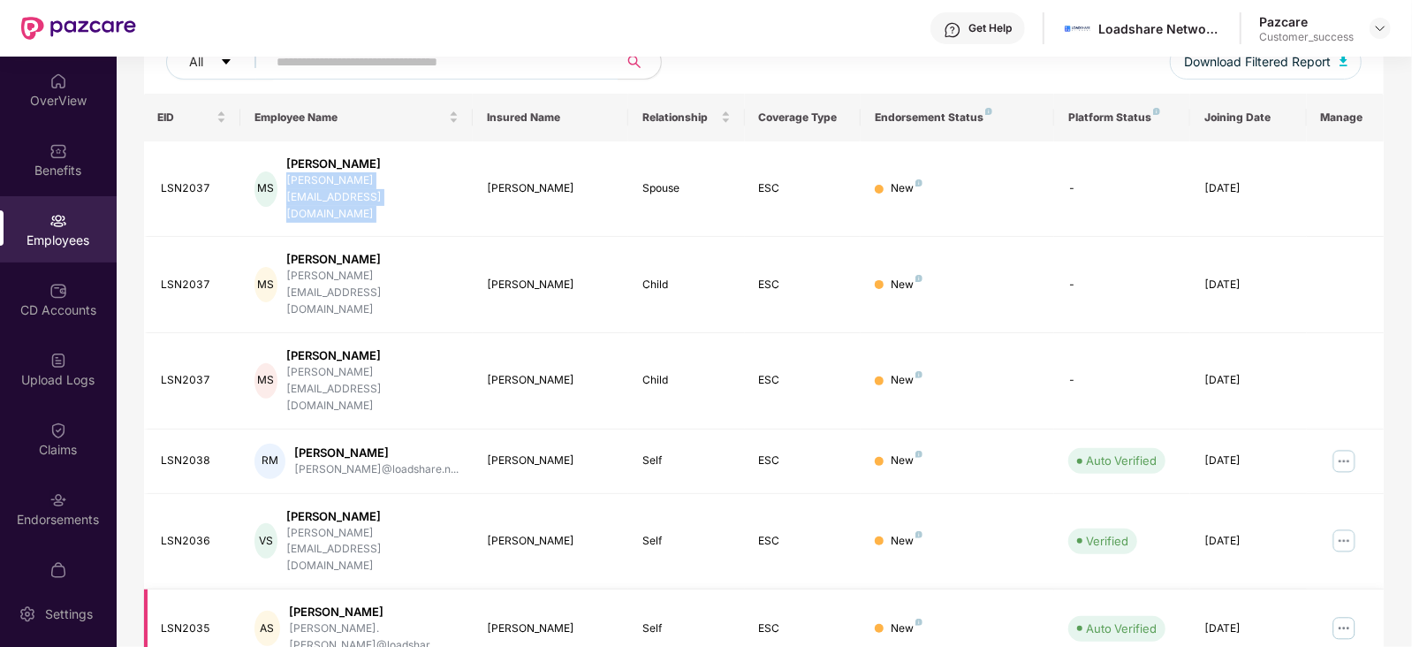
click at [828, 494] on tr "LSN2036 VS [PERSON_NAME] [PERSON_NAME][EMAIL_ADDRESS][DOMAIN_NAME] [PERSON_NAME…" at bounding box center [764, 542] width 1240 height 96
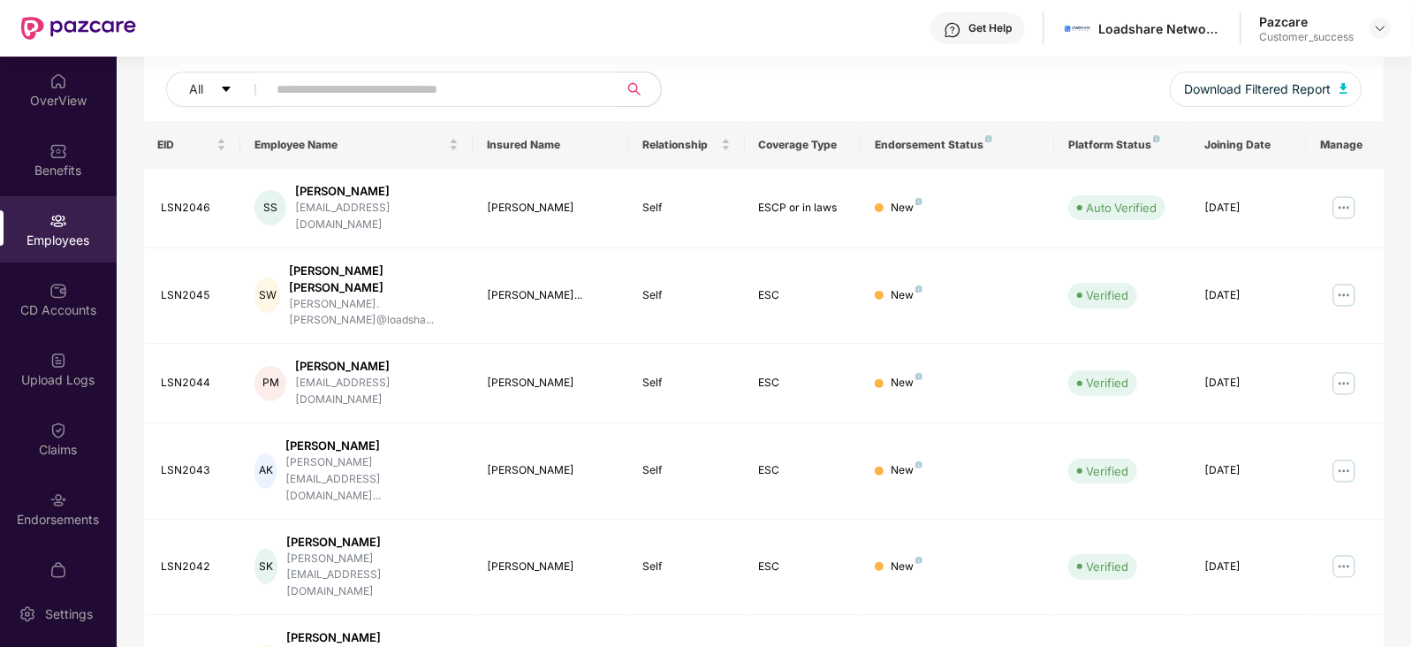
scroll to position [207, 0]
click at [396, 209] on div "[EMAIL_ADDRESS][DOMAIN_NAME]" at bounding box center [376, 218] width 163 height 34
copy div "[EMAIL_ADDRESS][DOMAIN_NAME]"
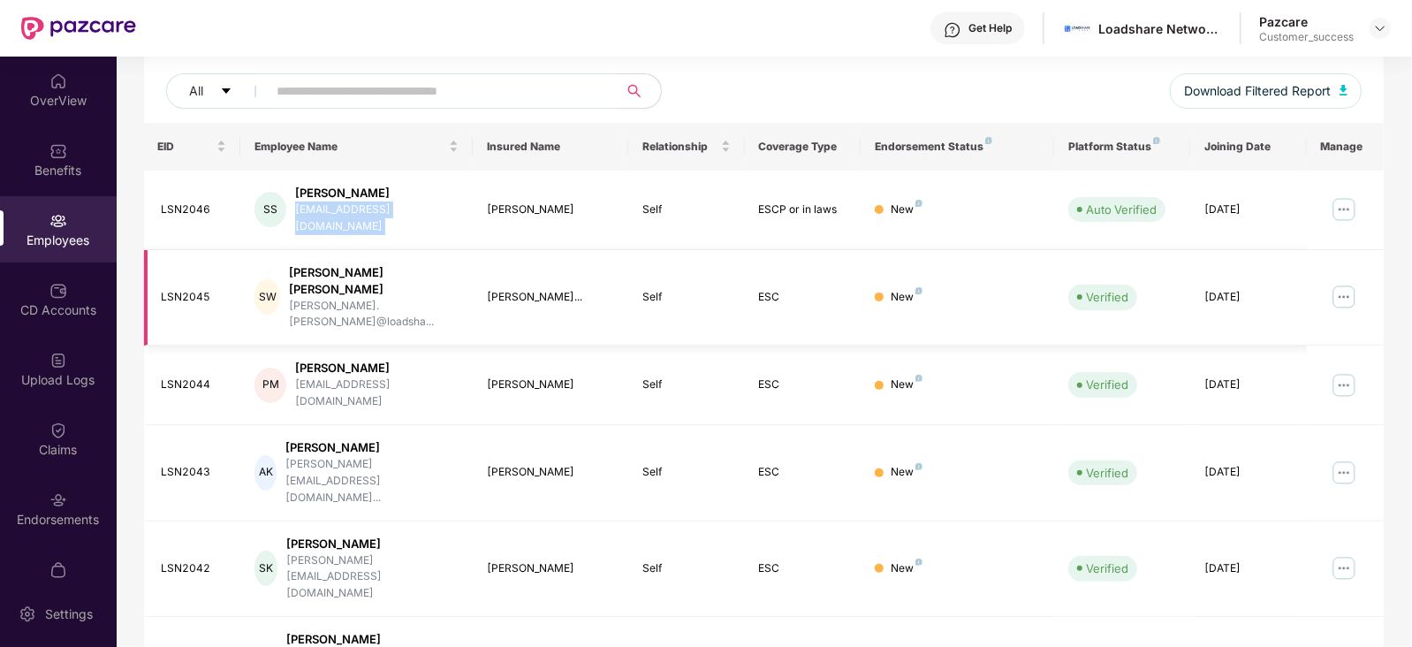
scroll to position [436, 0]
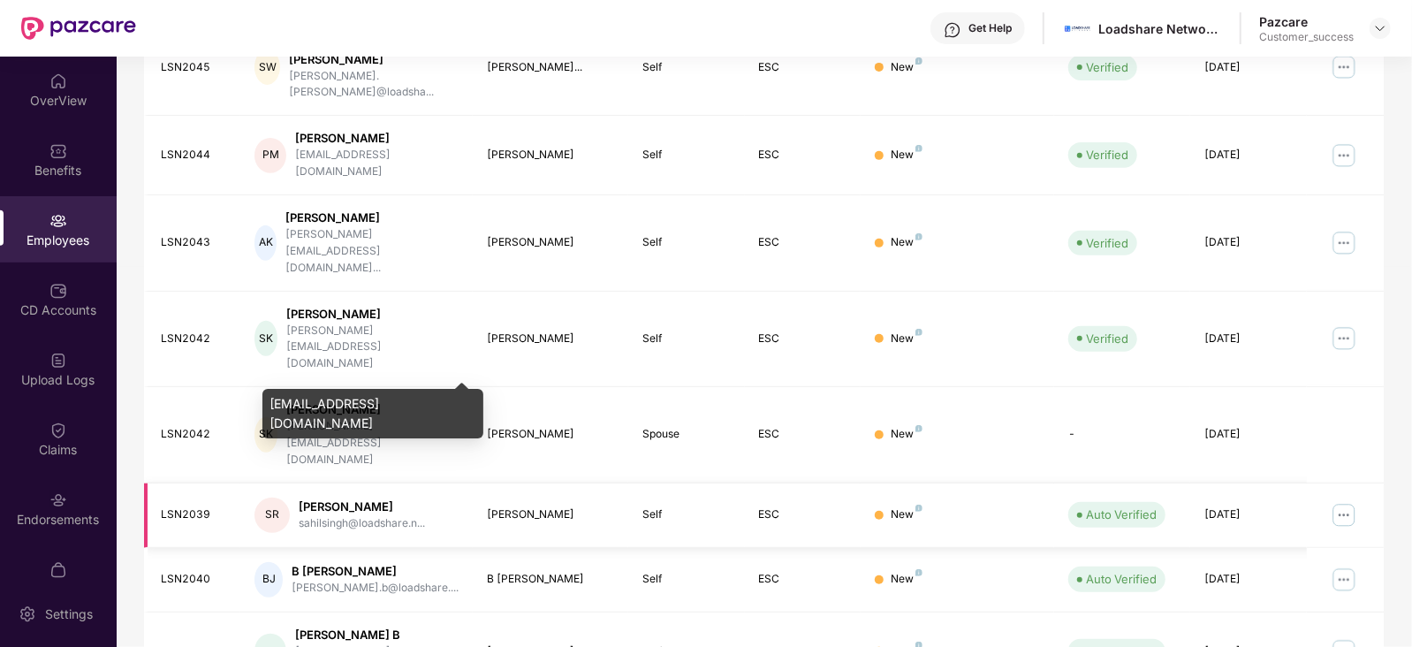
click at [388, 515] on div "sahilsingh@loadshare.n..." at bounding box center [362, 523] width 126 height 17
copy div "sahilsingh@loadshare.n..."
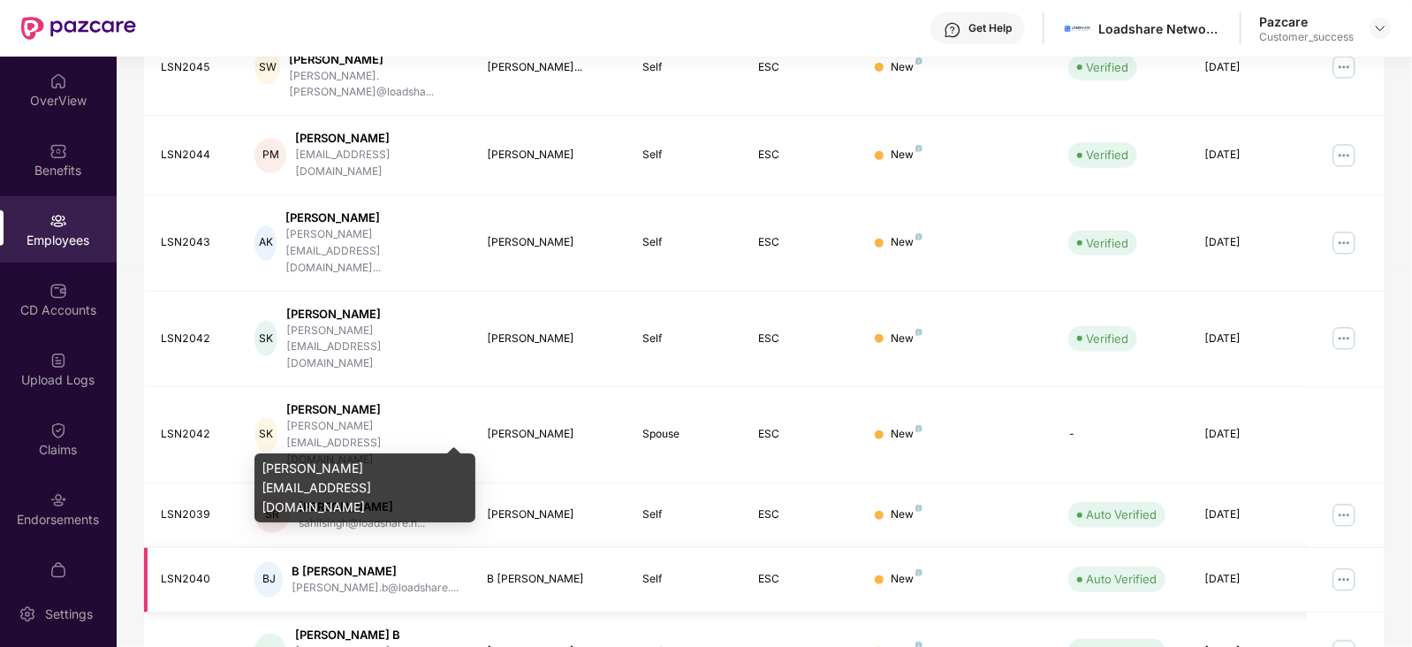
click at [389, 580] on div "[PERSON_NAME].b@loadshare...." at bounding box center [375, 588] width 167 height 17
copy div "[PERSON_NAME].b@loadshare...."
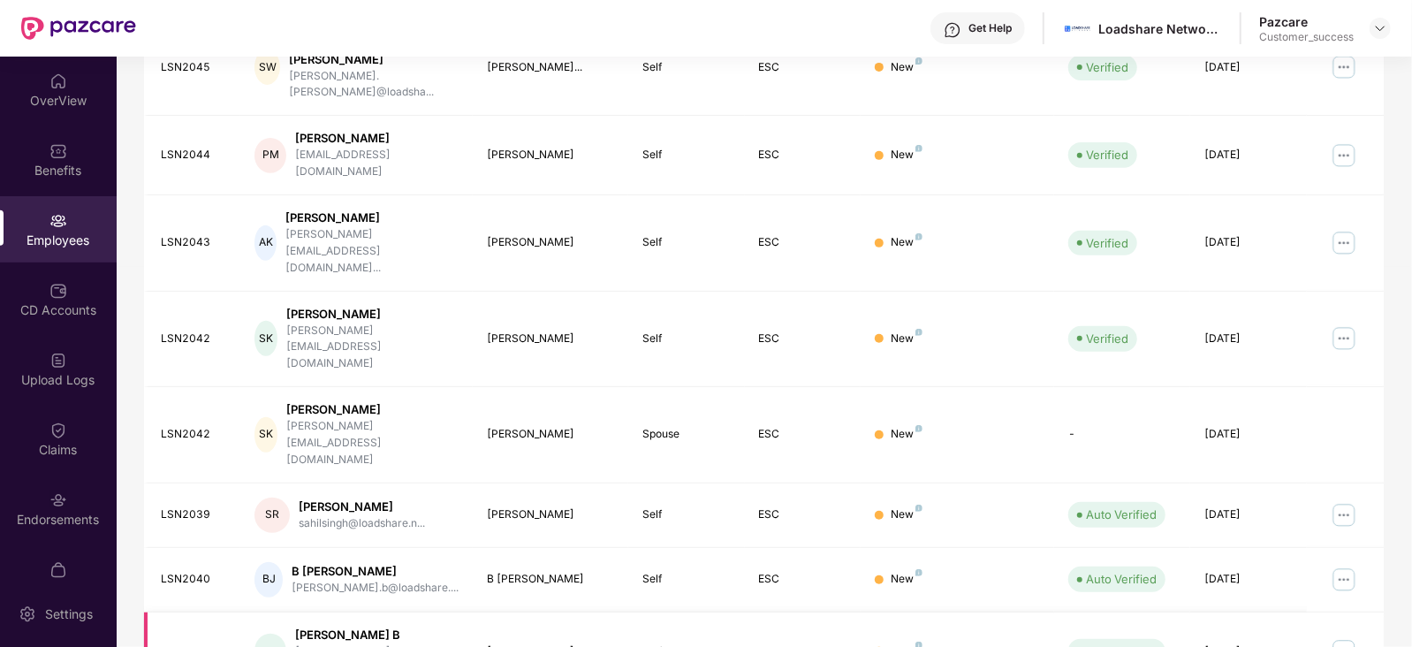
copy div "[EMAIL_ADDRESS][DOMAIN_NAME]"
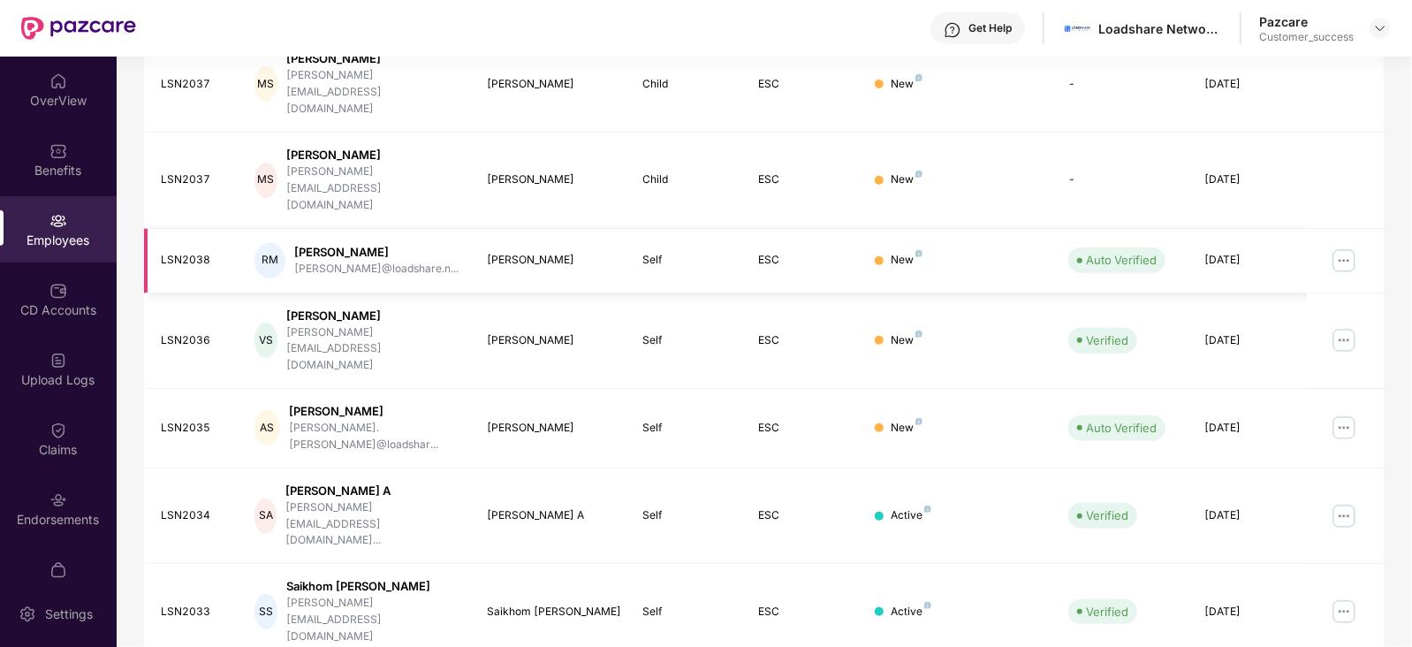
drag, startPoint x: 388, startPoint y: 163, endPoint x: 393, endPoint y: 175, distance: 13.5
click at [393, 244] on div "[PERSON_NAME] [PERSON_NAME]@loadshare.n..." at bounding box center [376, 261] width 164 height 34
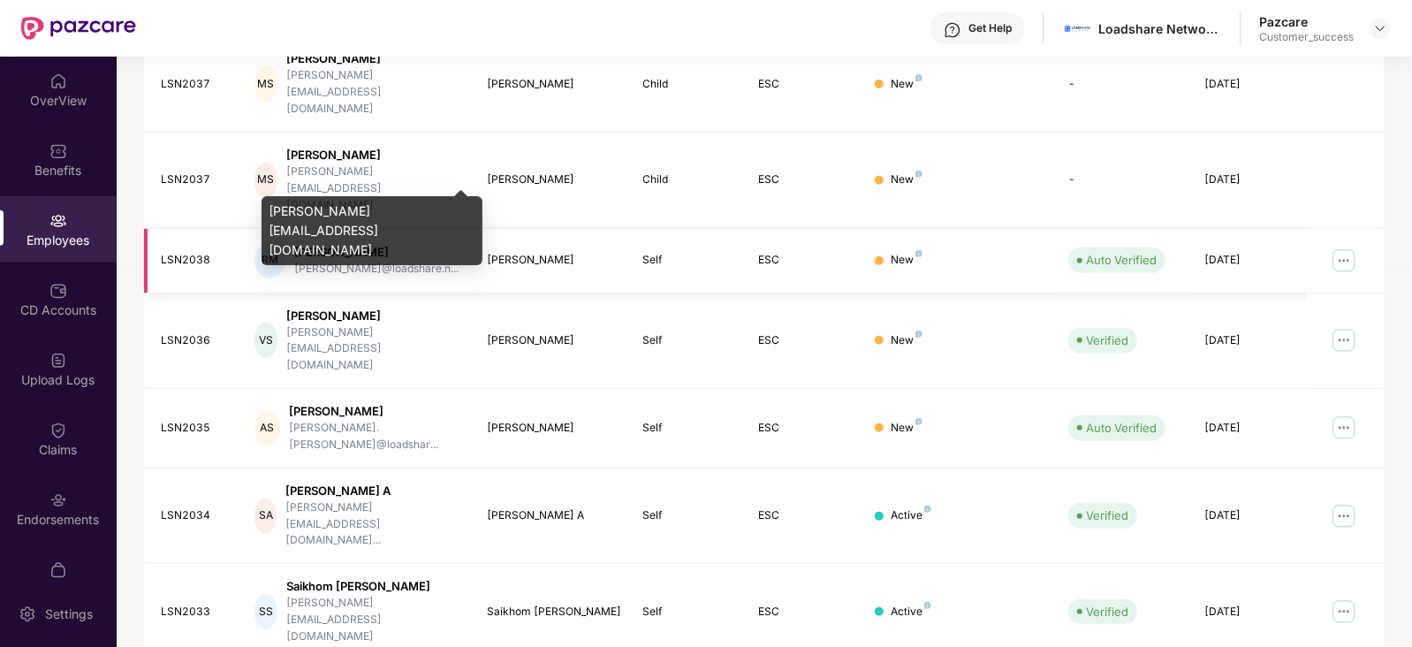
click at [393, 261] on div "[PERSON_NAME]@loadshare.n..." at bounding box center [376, 269] width 164 height 17
copy div "[PERSON_NAME]@loadshare.n..."
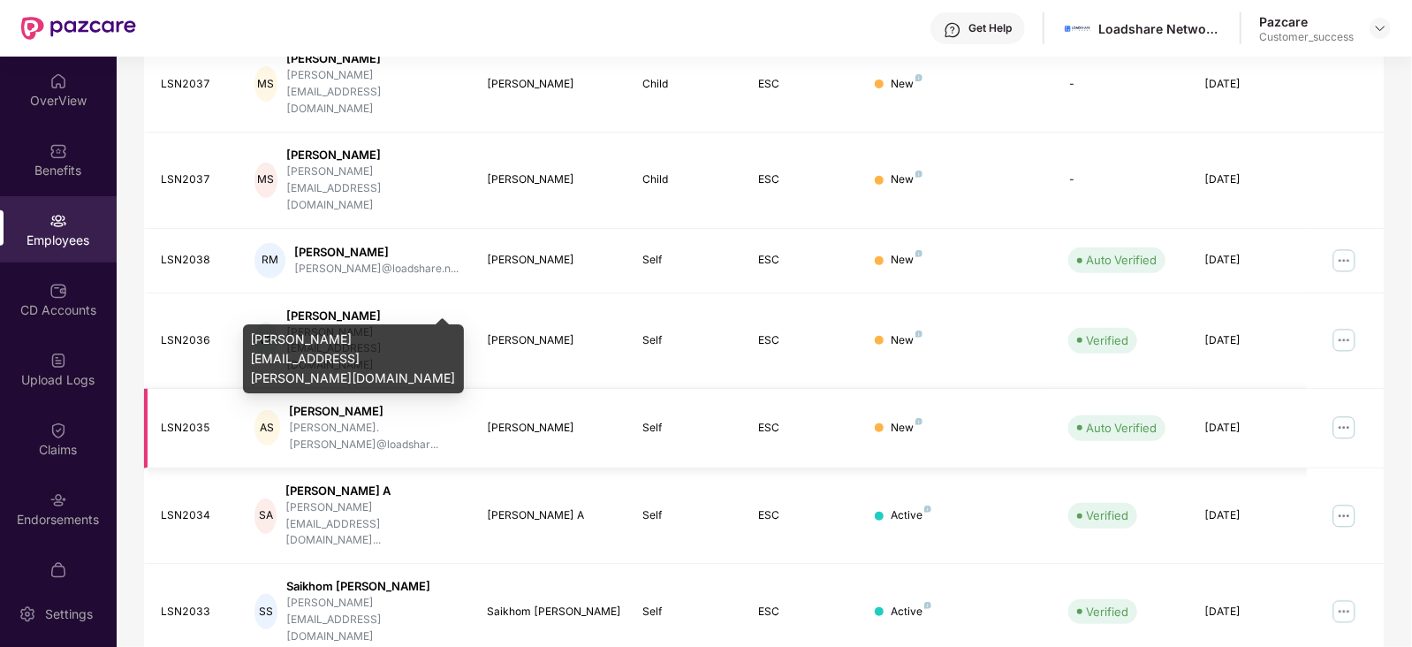
click at [367, 420] on div "[PERSON_NAME].[PERSON_NAME]@loadshar..." at bounding box center [374, 437] width 171 height 34
copy div "[PERSON_NAME].[PERSON_NAME]@loadshar..."
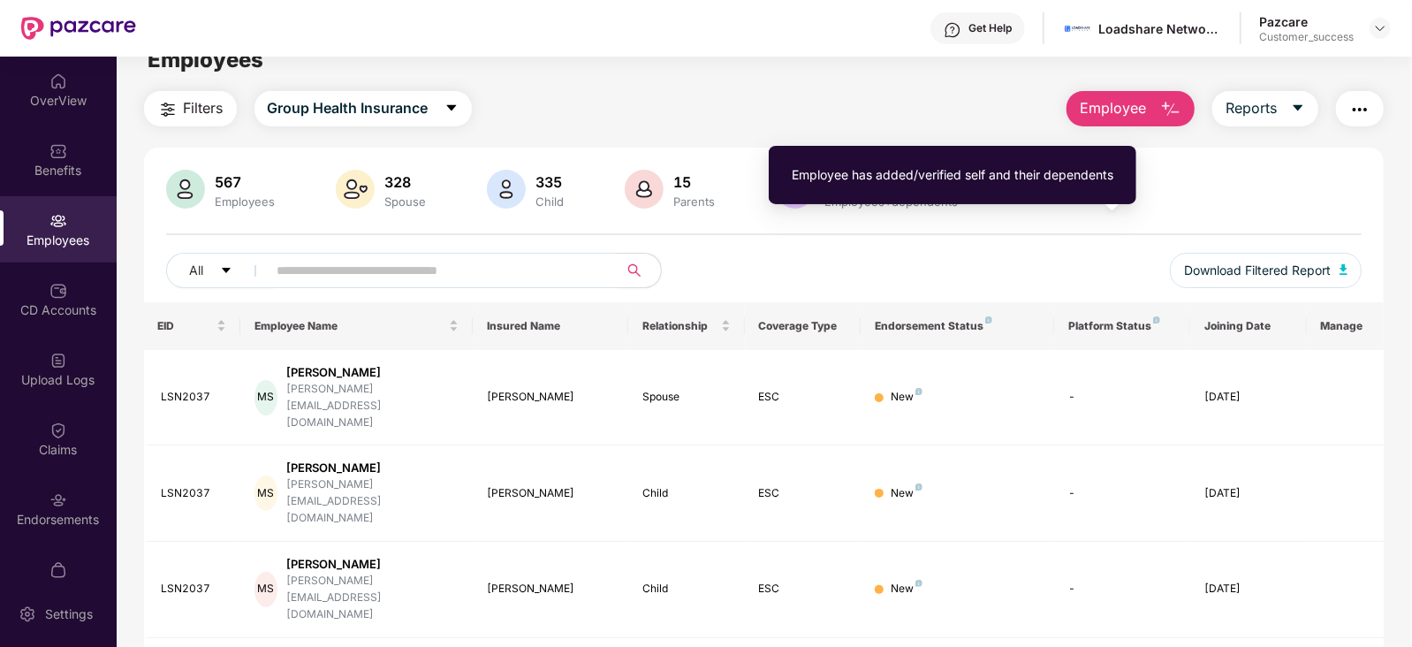
scroll to position [0, 0]
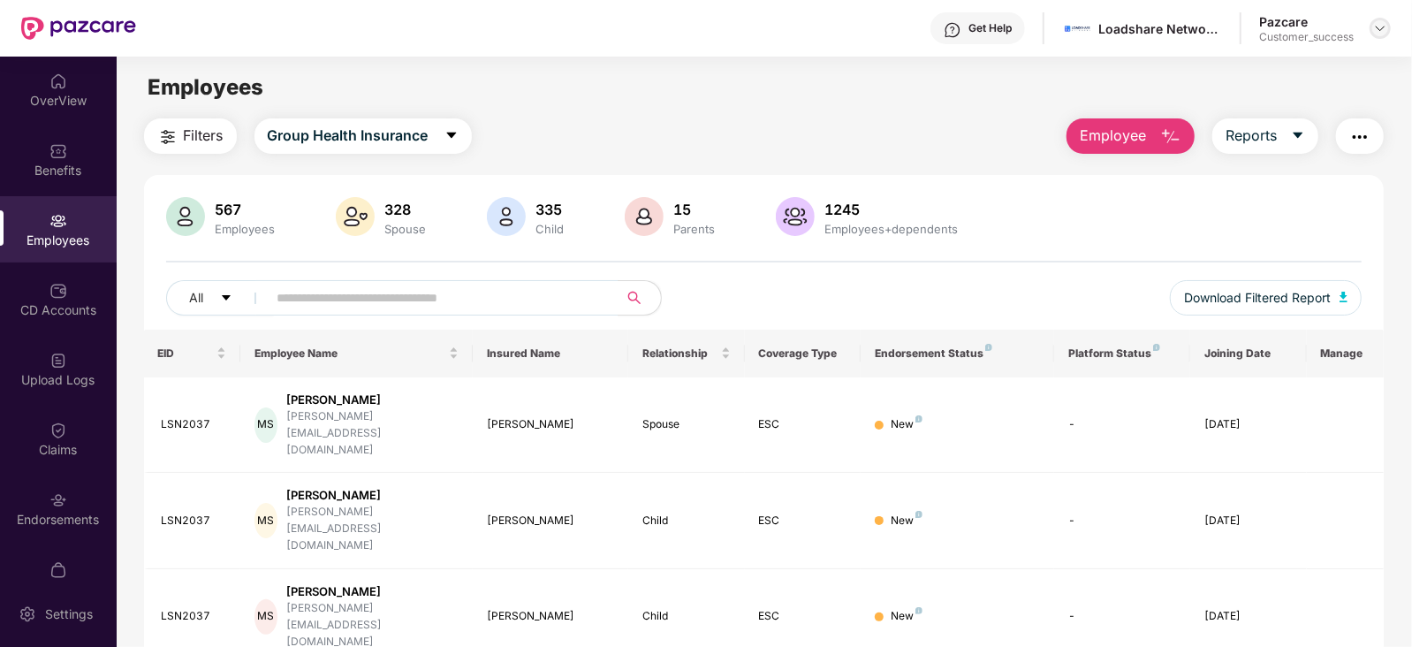
click at [1378, 29] on img at bounding box center [1380, 28] width 14 height 14
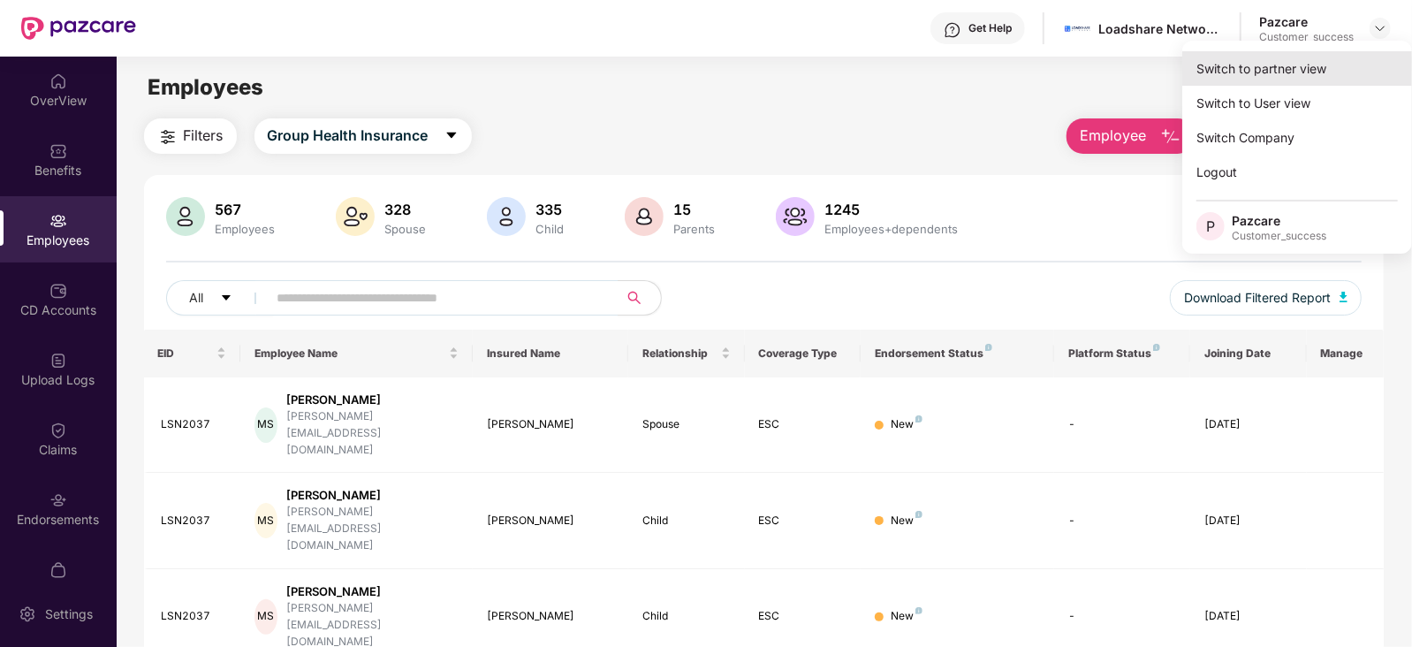
click at [1293, 63] on div "Switch to partner view" at bounding box center [1297, 68] width 230 height 34
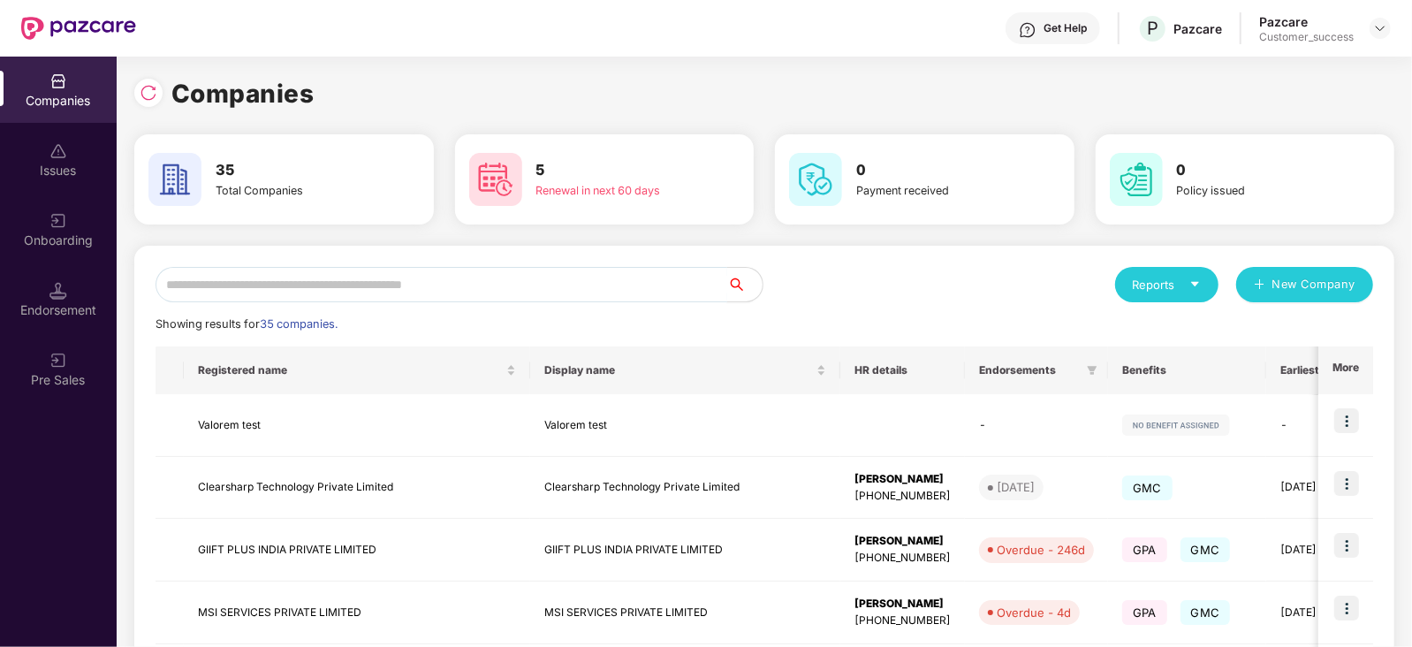
click at [419, 293] on input "text" at bounding box center [441, 284] width 572 height 35
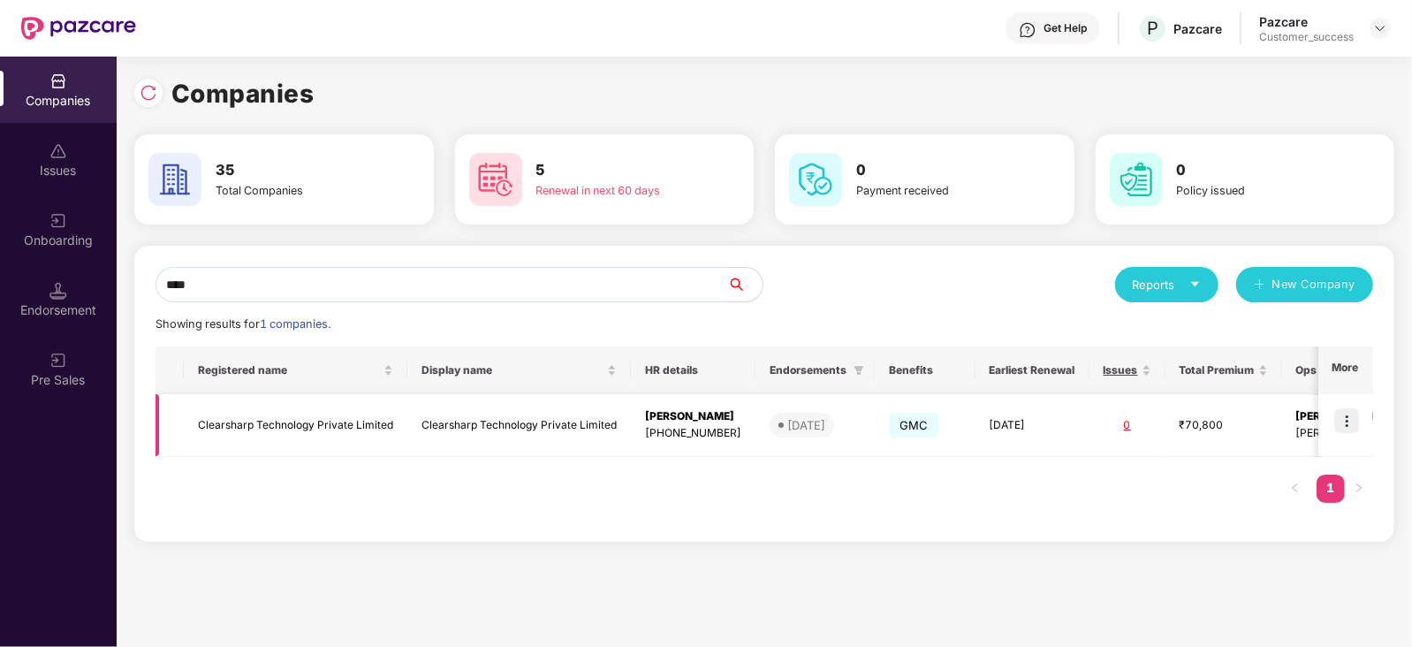
type input "****"
click at [1343, 417] on img at bounding box center [1346, 420] width 25 height 25
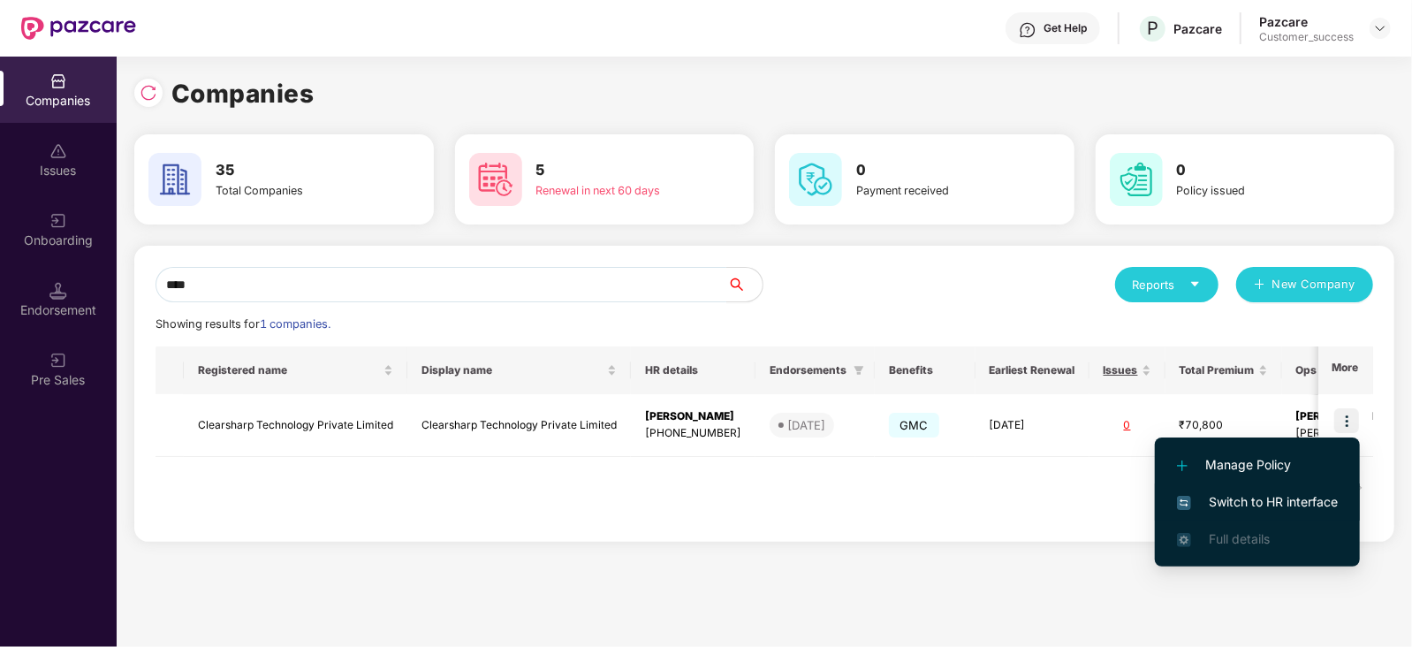
click at [1256, 492] on span "Switch to HR interface" at bounding box center [1257, 501] width 161 height 19
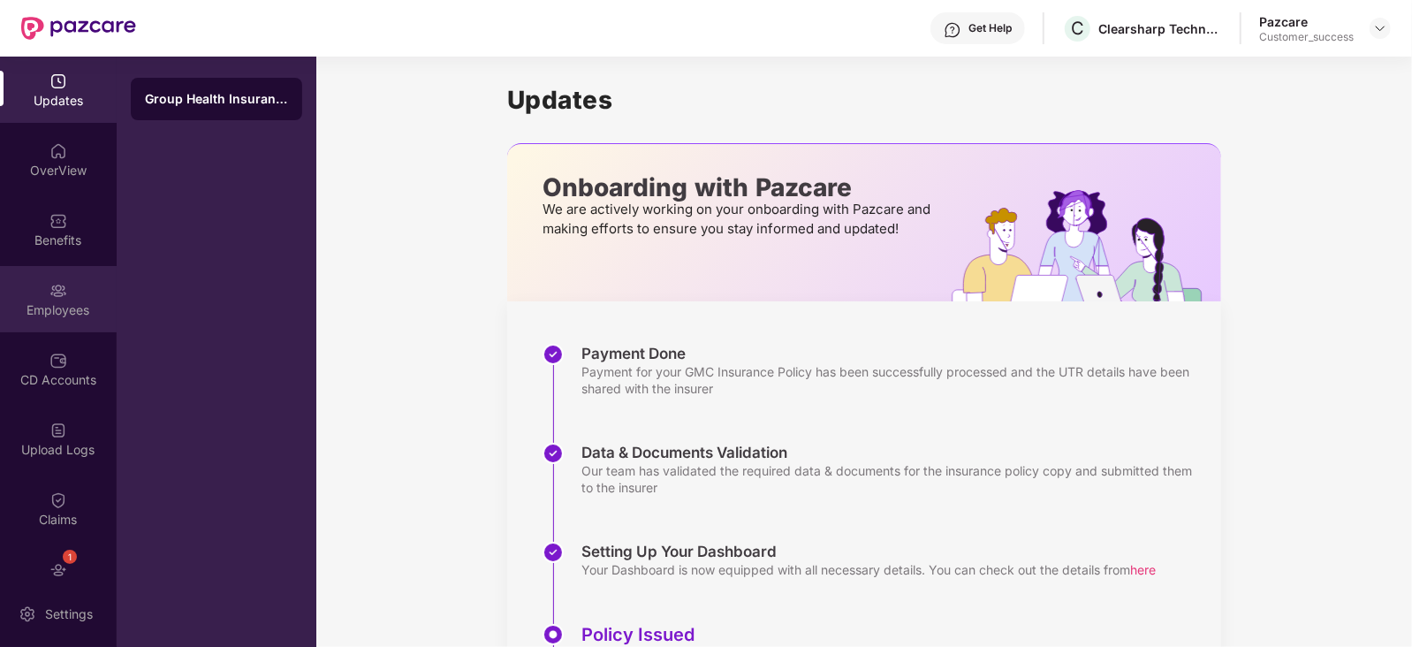
click at [75, 282] on div "Employees" at bounding box center [58, 299] width 117 height 66
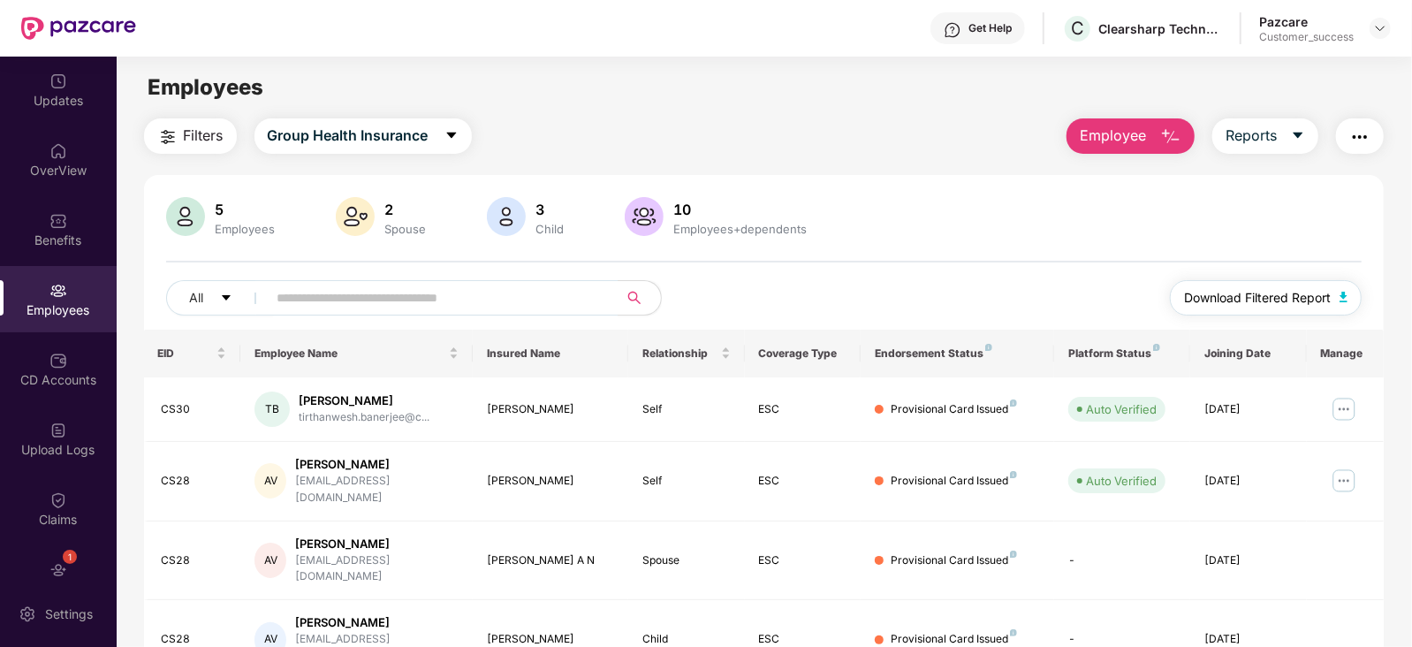
click at [1278, 293] on span "Download Filtered Report" at bounding box center [1257, 297] width 147 height 19
click at [1376, 37] on div at bounding box center [1379, 28] width 21 height 21
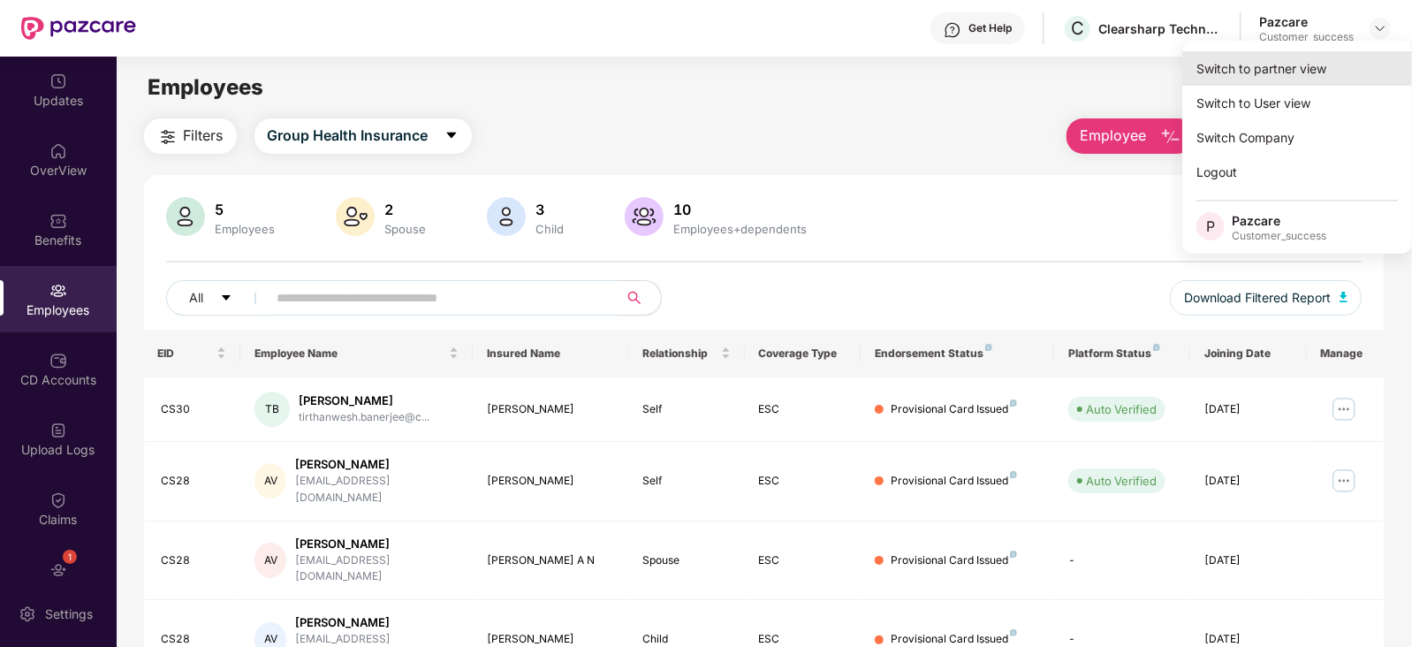
click at [1318, 58] on div "Switch to partner view" at bounding box center [1297, 68] width 230 height 34
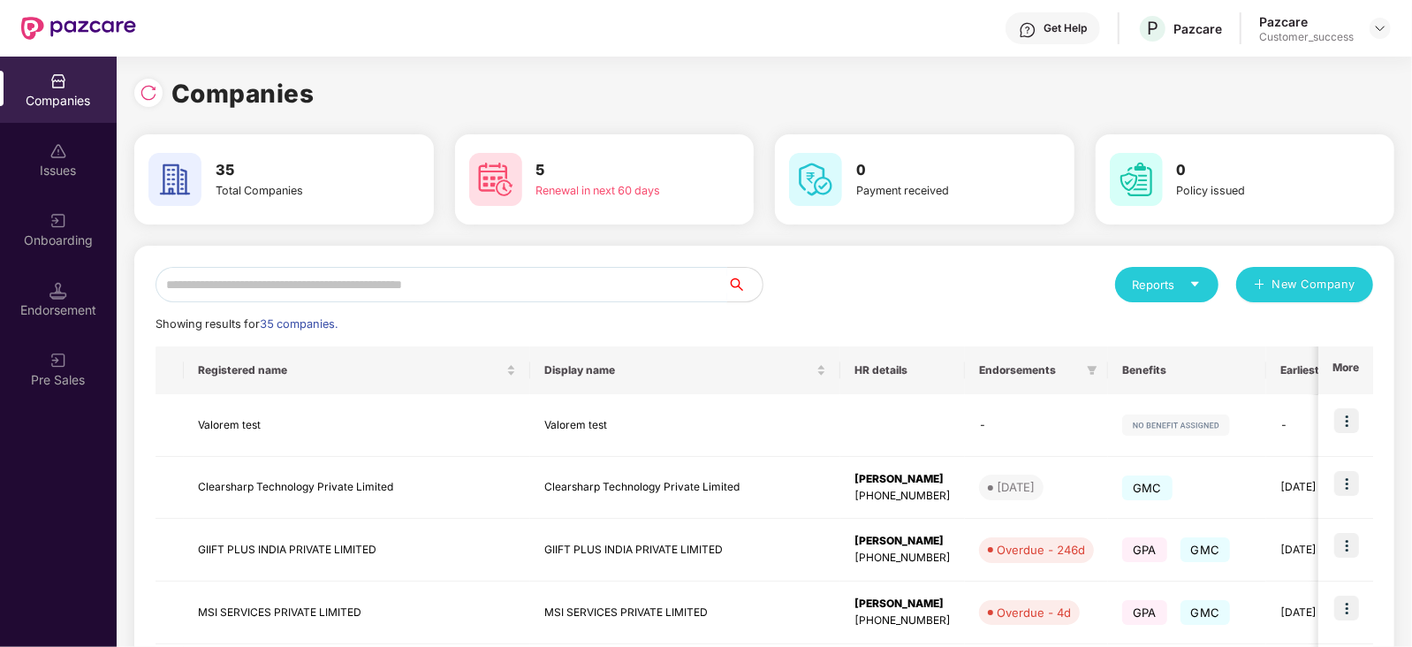
click at [684, 282] on input "text" at bounding box center [441, 284] width 572 height 35
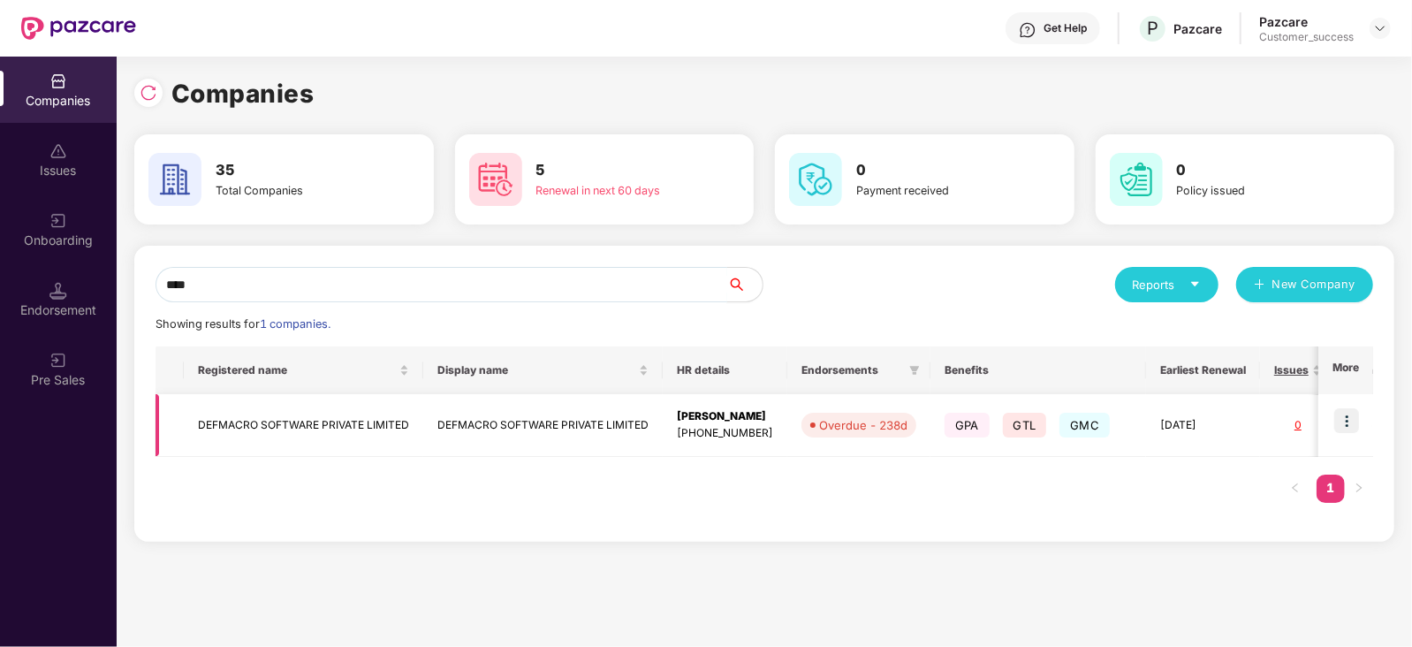
type input "****"
click at [1356, 424] on img at bounding box center [1346, 420] width 25 height 25
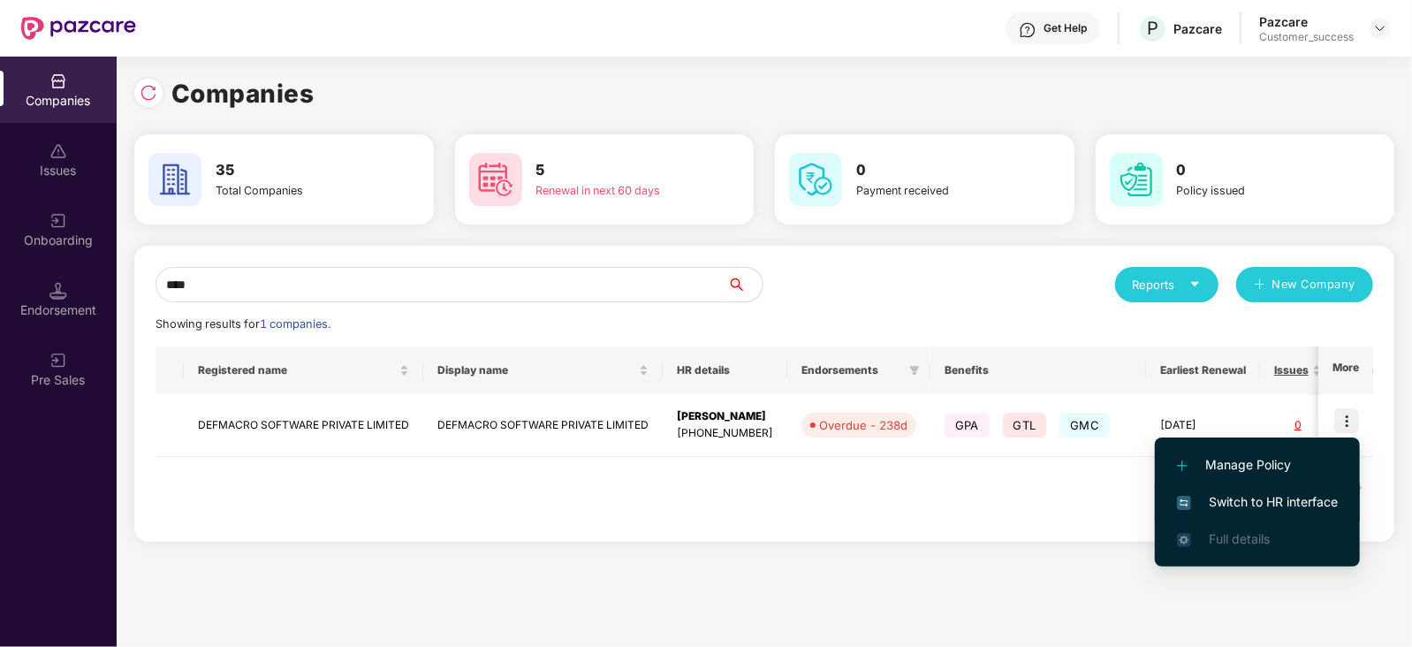
click at [1220, 514] on li "Switch to HR interface" at bounding box center [1257, 501] width 205 height 37
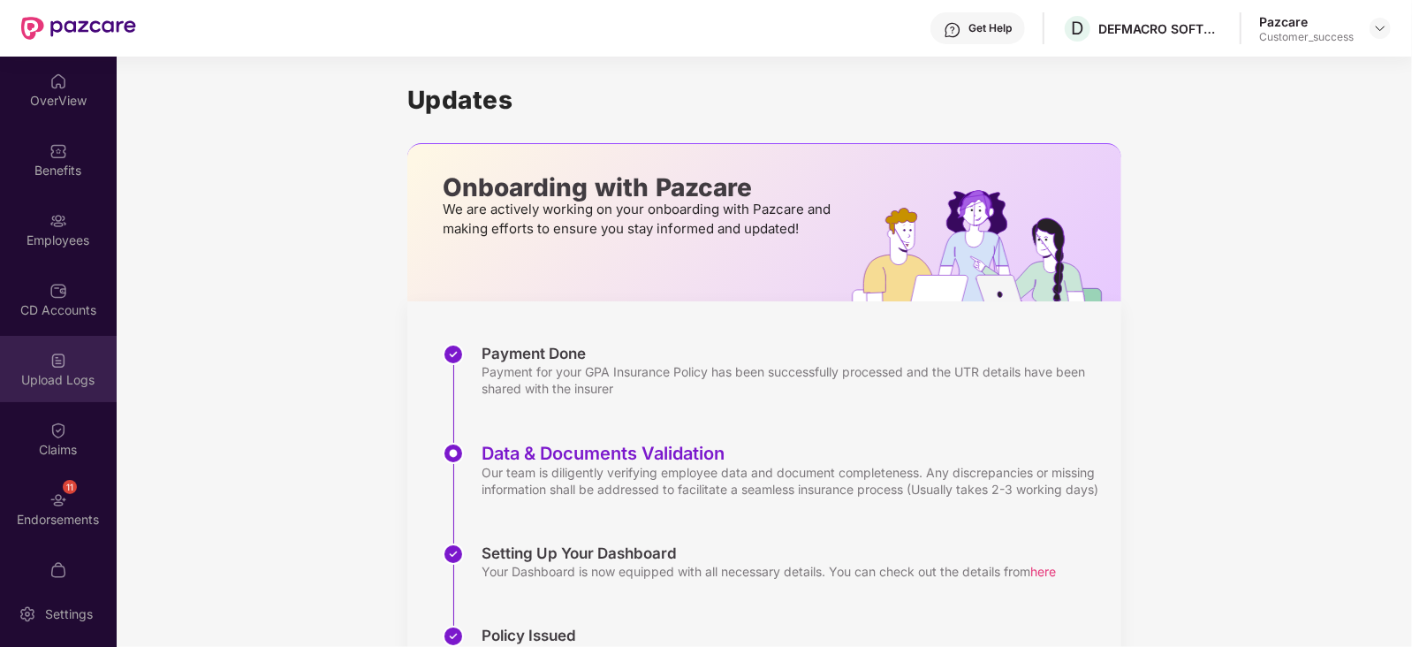
scroll to position [34, 0]
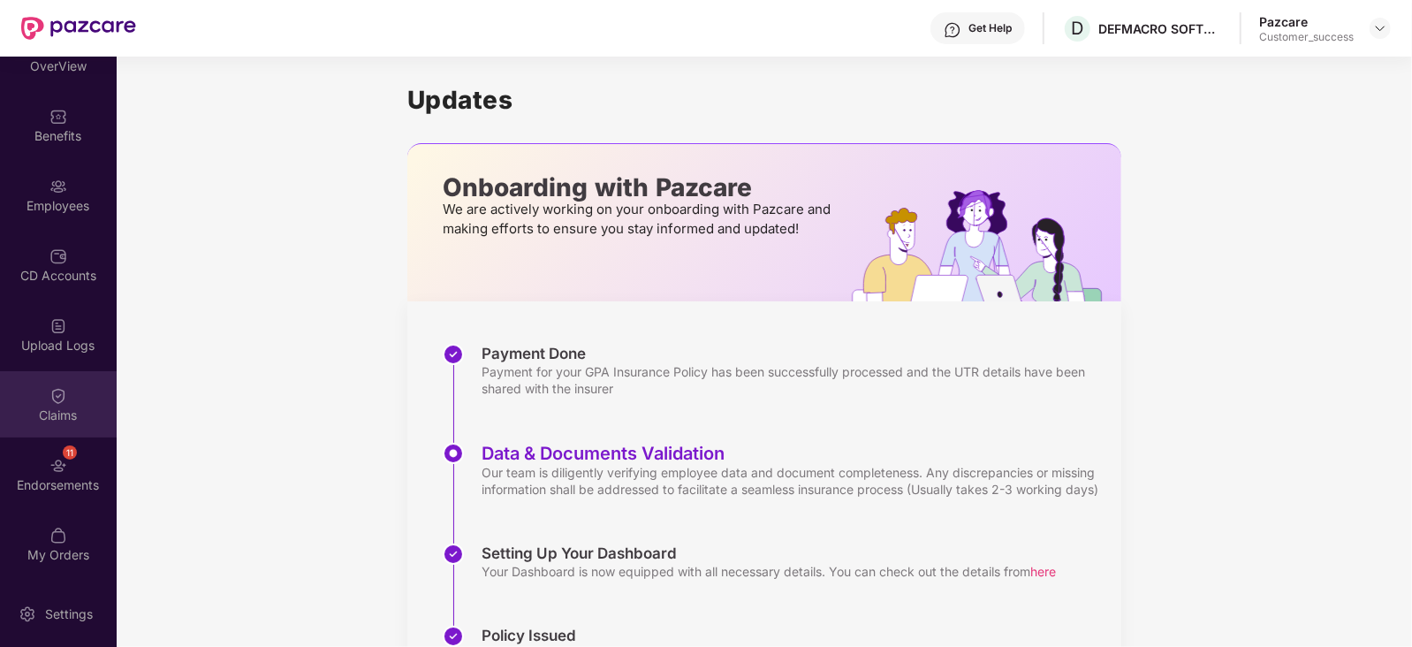
click at [75, 403] on div "Claims" at bounding box center [58, 404] width 117 height 66
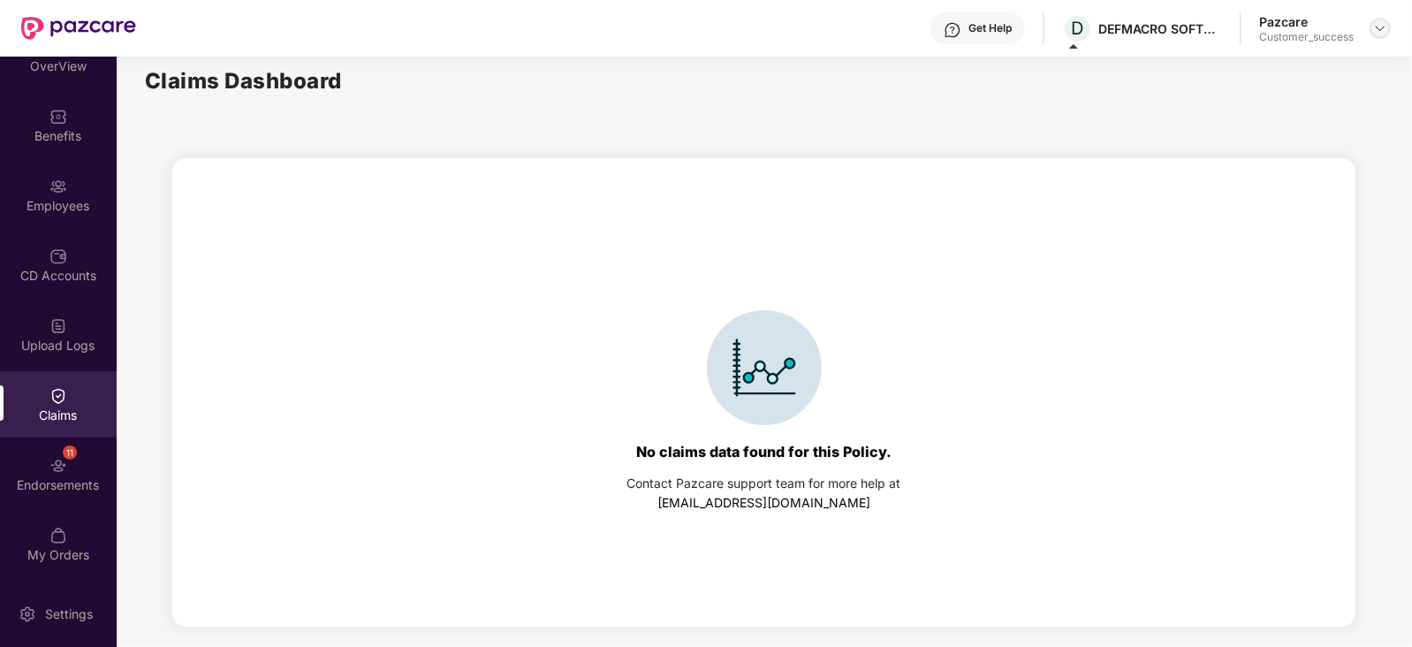
click at [1377, 28] on img at bounding box center [1380, 28] width 14 height 14
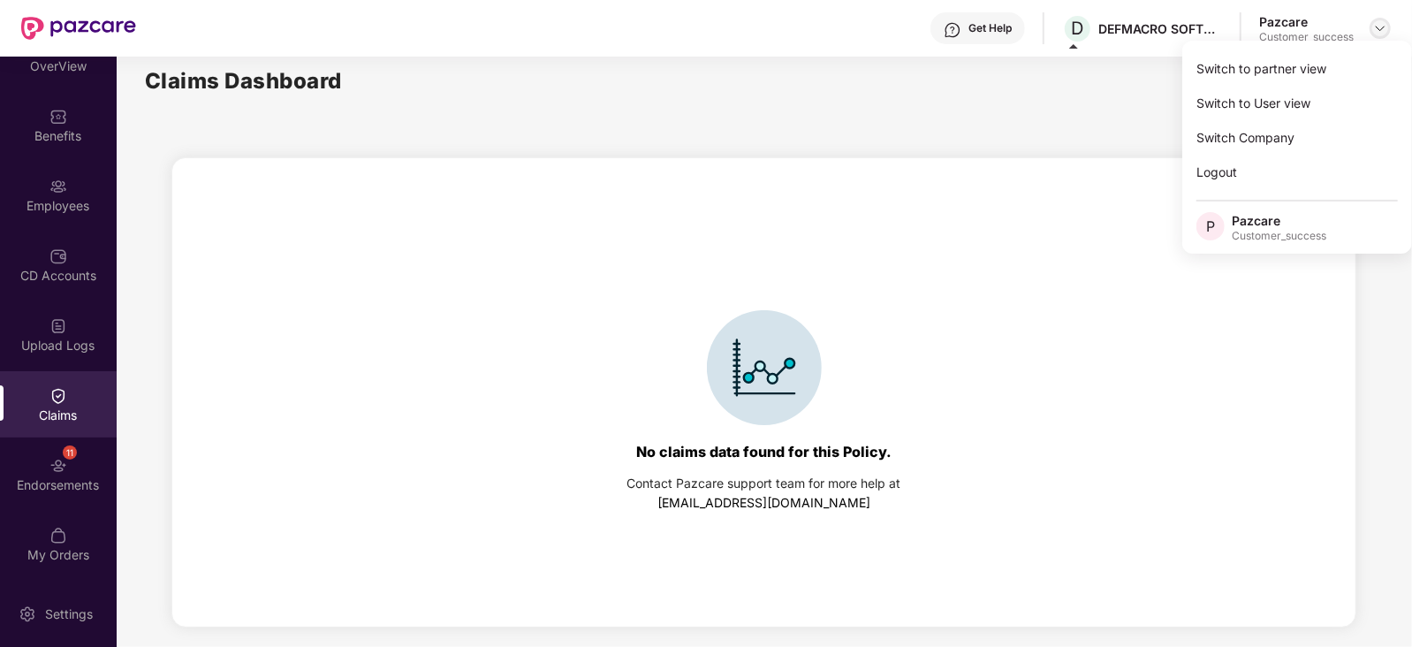
click at [1377, 28] on img at bounding box center [1380, 28] width 14 height 14
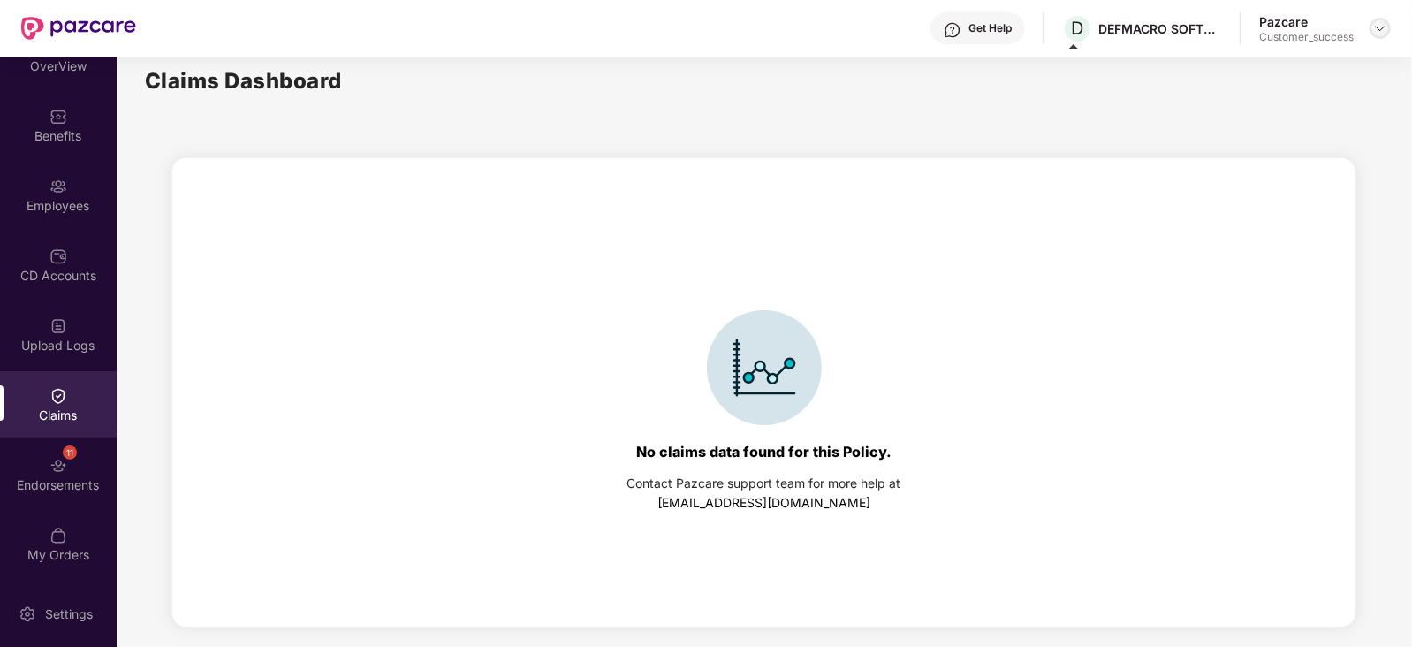
click at [1381, 30] on img at bounding box center [1380, 28] width 14 height 14
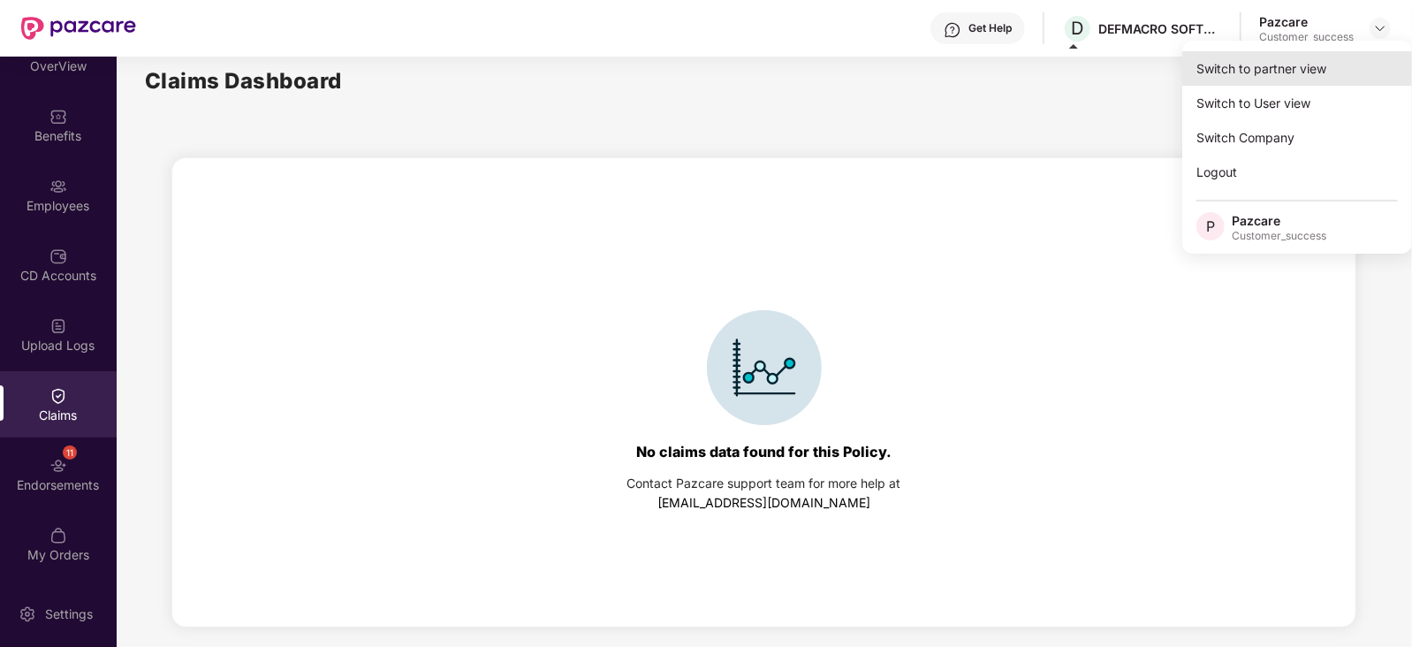
click at [1269, 65] on div "Switch to partner view" at bounding box center [1297, 68] width 230 height 34
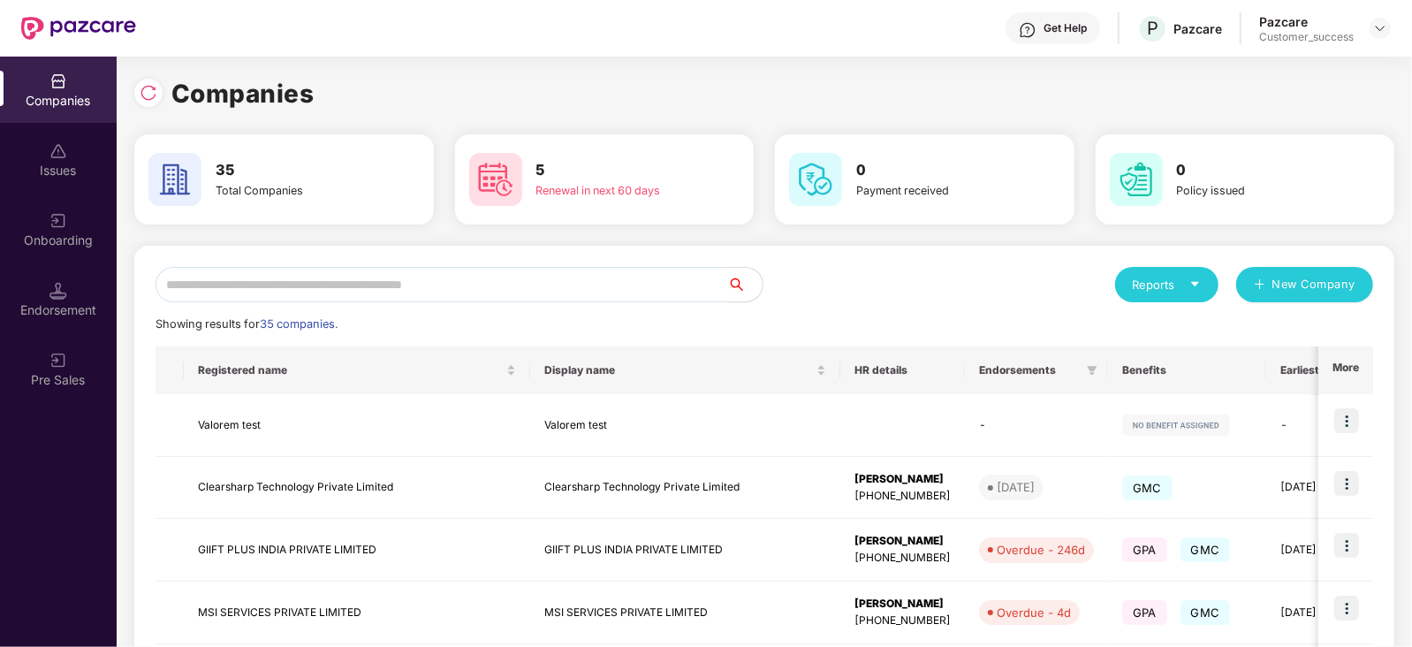
click at [568, 279] on input "text" at bounding box center [441, 284] width 572 height 35
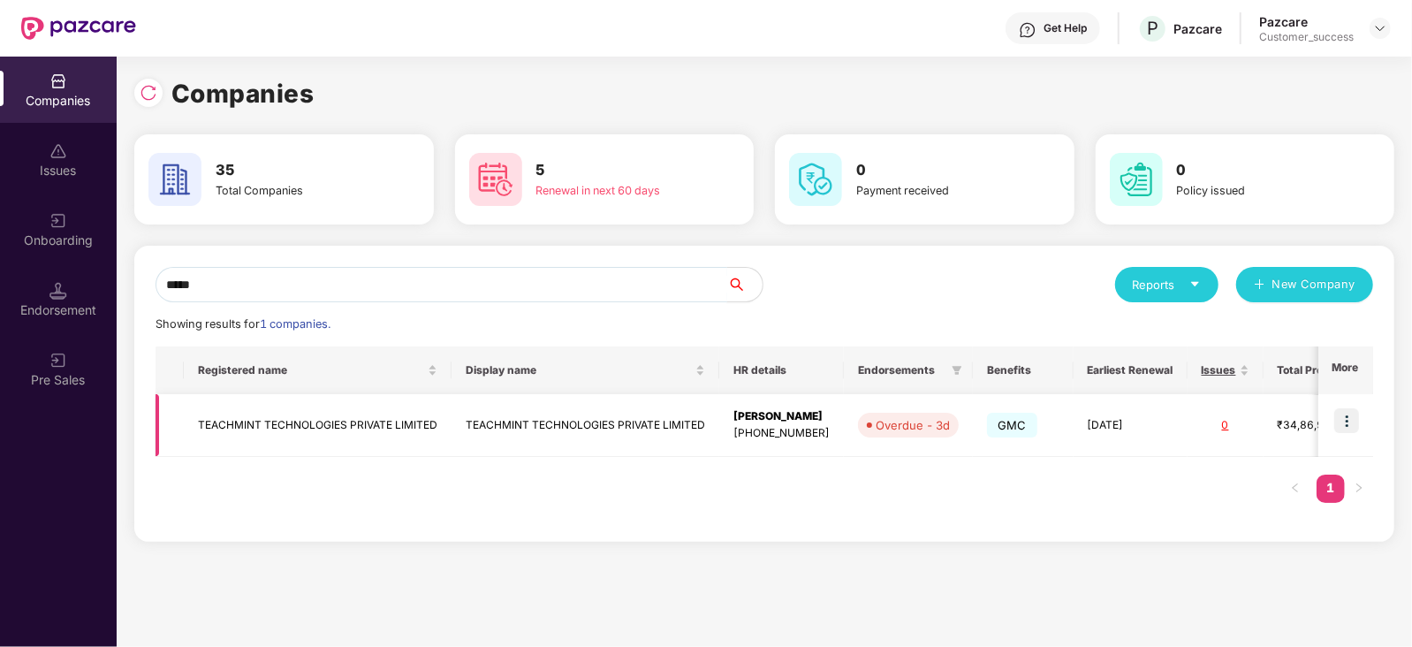
type input "*****"
click at [315, 436] on td "TEACHMINT TECHNOLOGIES PRIVATE LIMITED" at bounding box center [318, 425] width 268 height 63
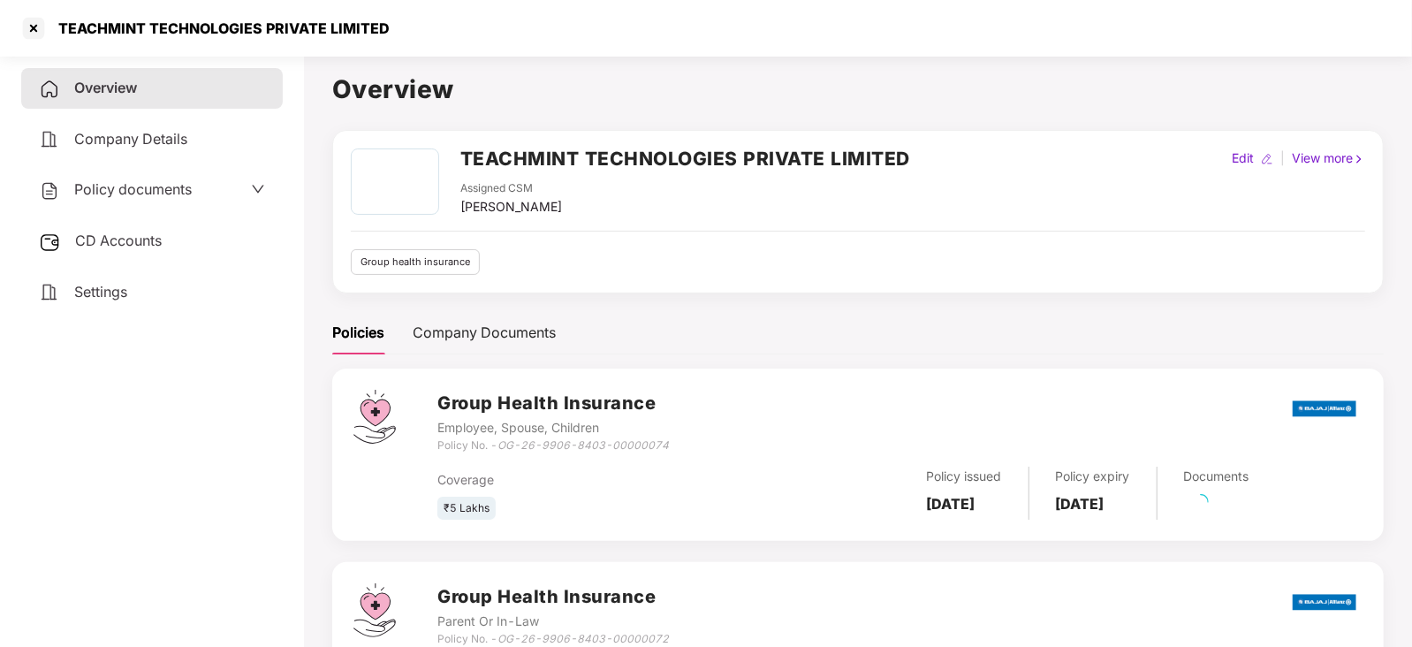
click at [147, 185] on span "Policy documents" at bounding box center [133, 189] width 118 height 18
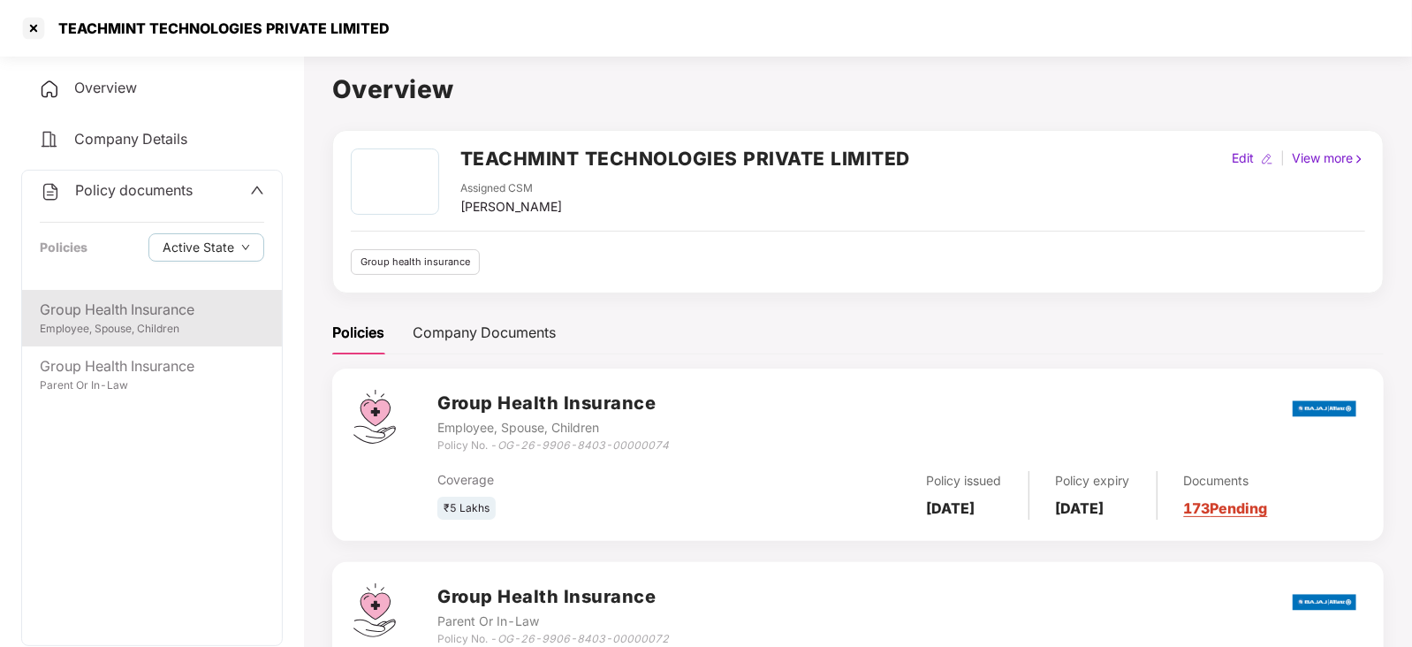
click at [167, 328] on div "Employee, Spouse, Children" at bounding box center [152, 329] width 224 height 17
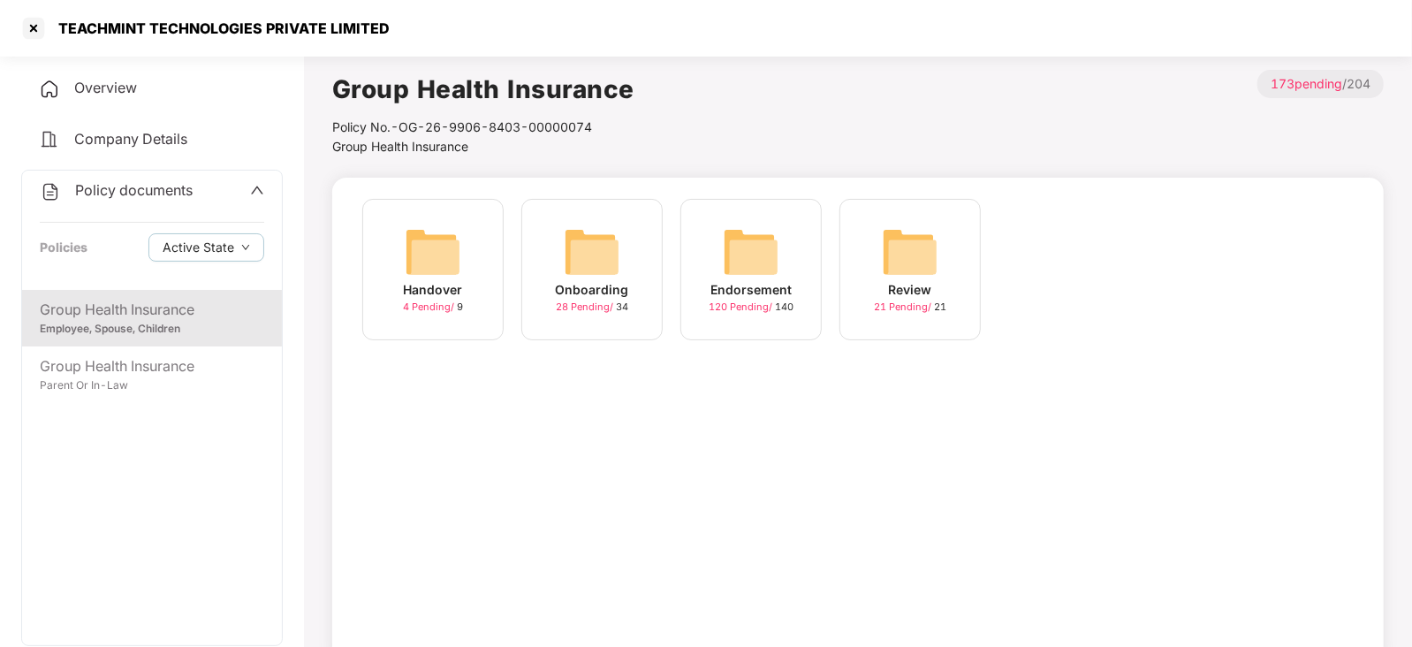
click at [633, 276] on div "Onboarding 28 Pending / 34" at bounding box center [591, 269] width 141 height 141
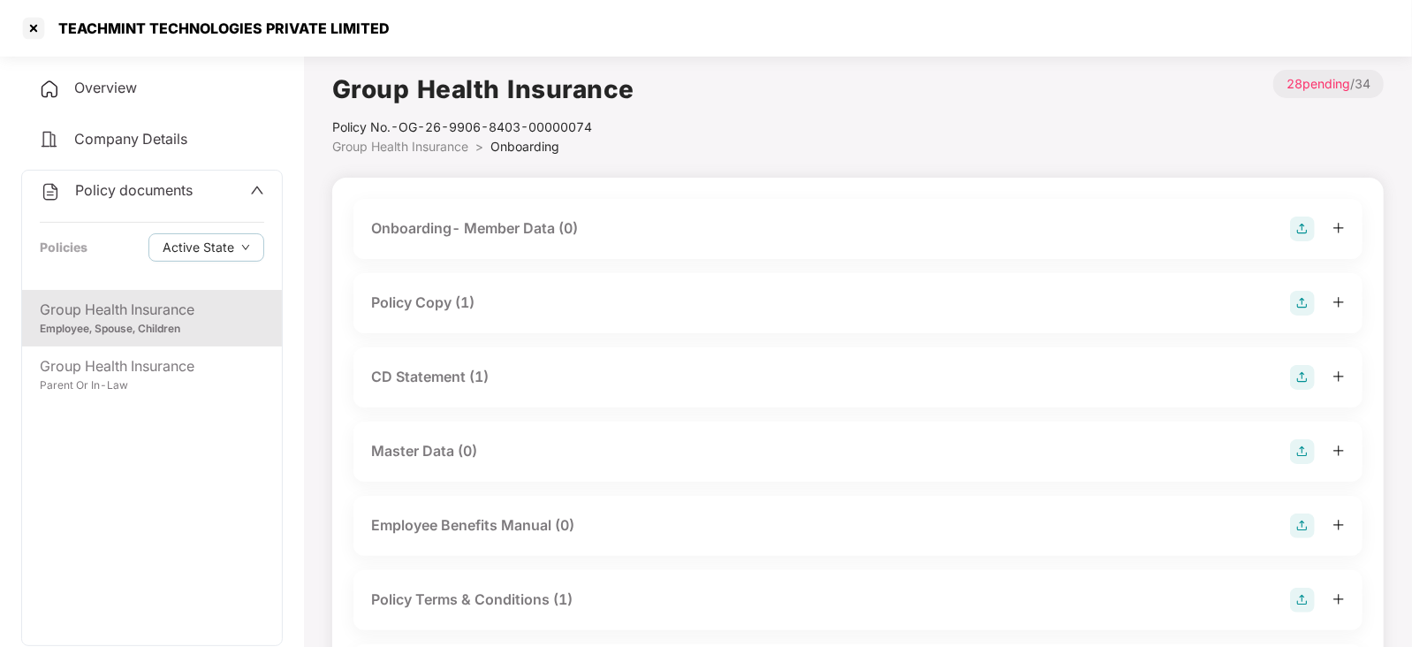
click at [437, 292] on div "Policy Copy (1)" at bounding box center [422, 303] width 103 height 22
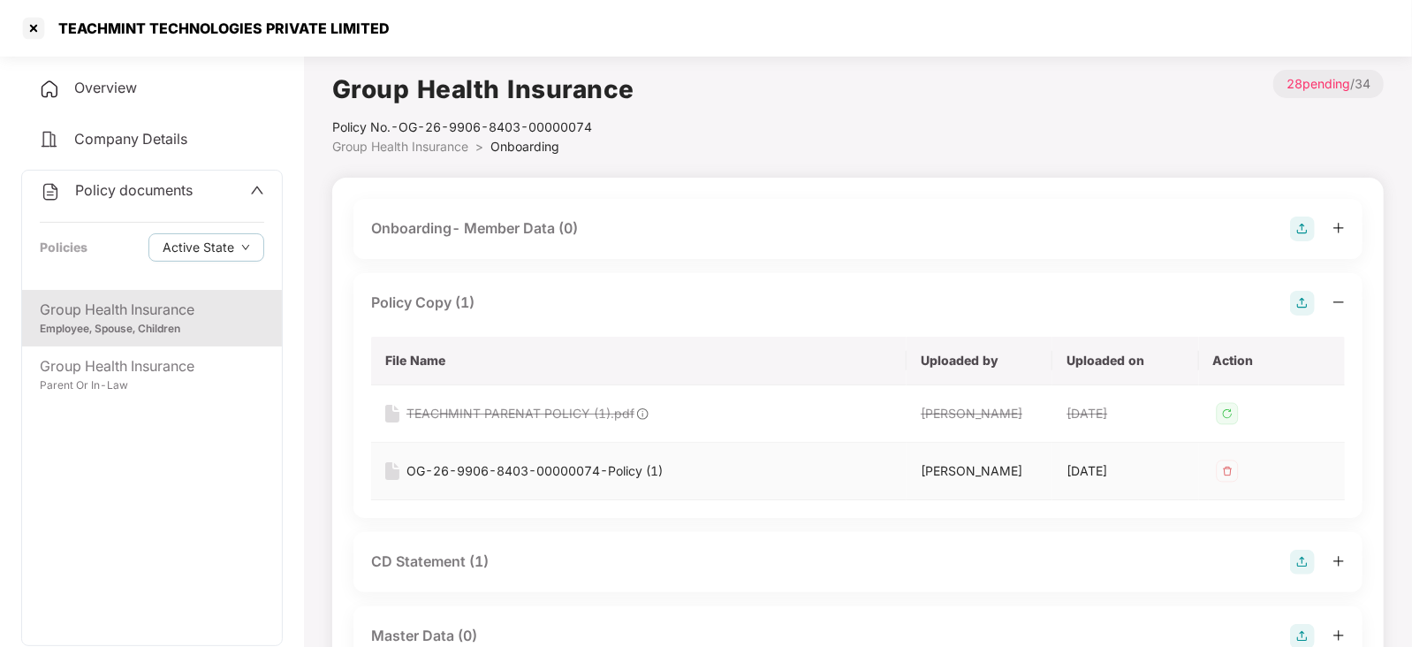
click at [497, 466] on div "OG-26-9906-8403-00000074-Policy (1)" at bounding box center [534, 470] width 256 height 19
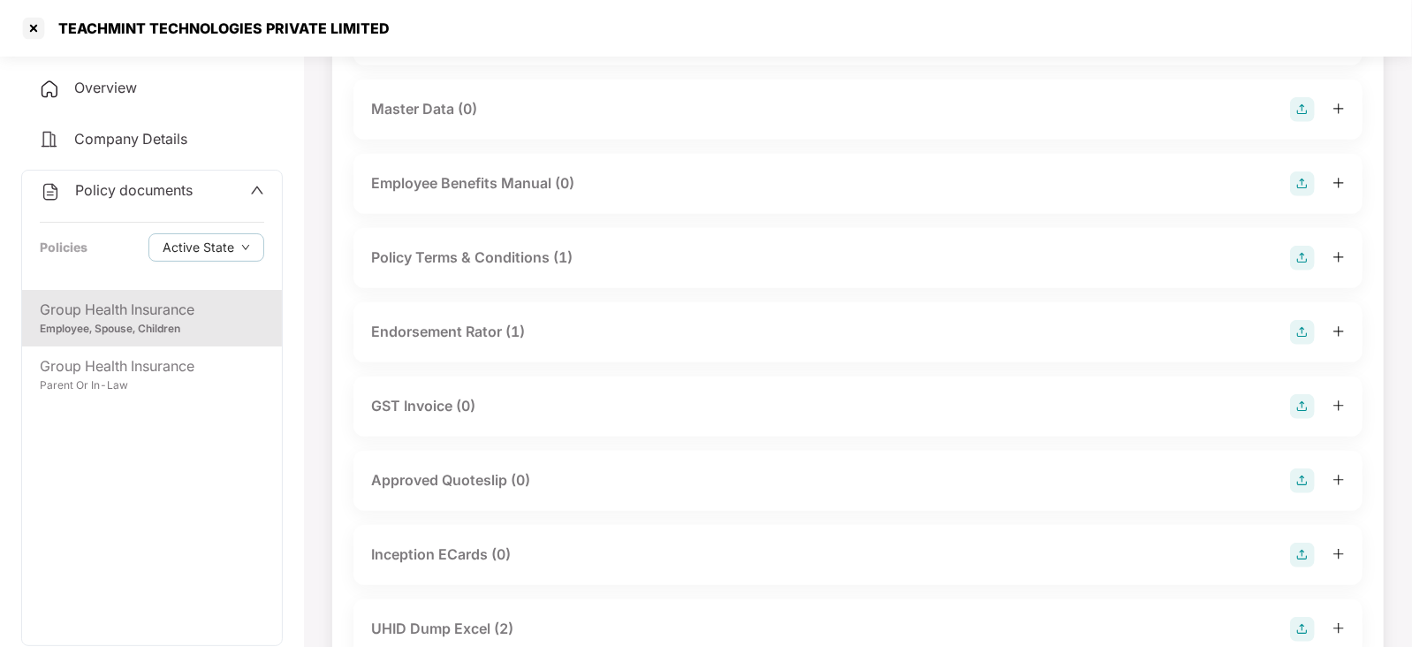
scroll to position [512, 0]
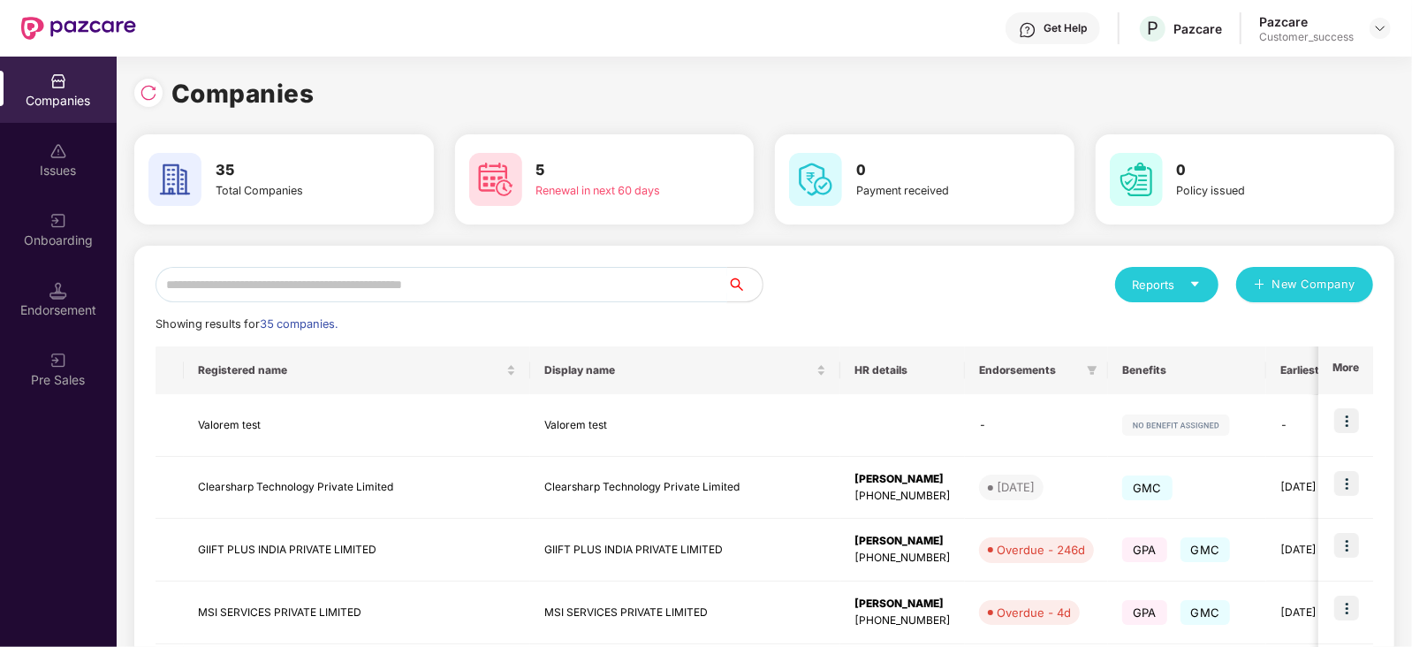
click at [338, 291] on input "text" at bounding box center [441, 284] width 572 height 35
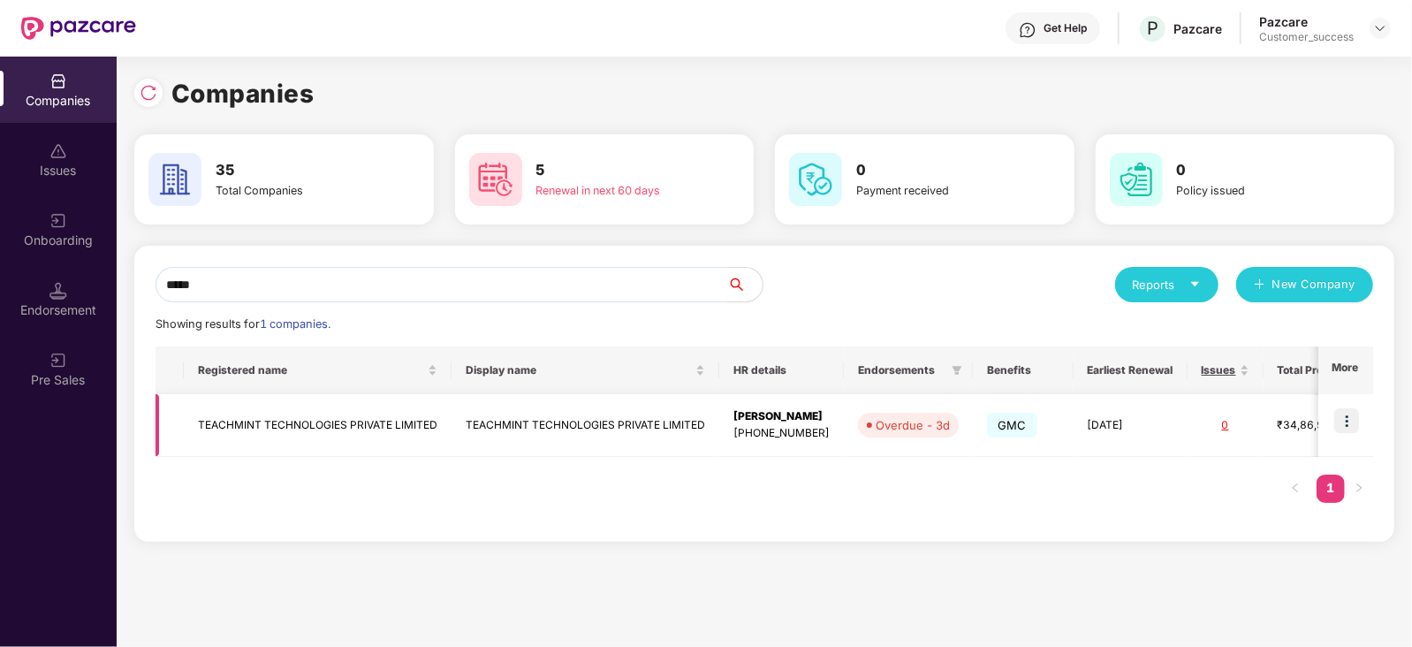
type input "*****"
click at [1352, 415] on img at bounding box center [1346, 420] width 25 height 25
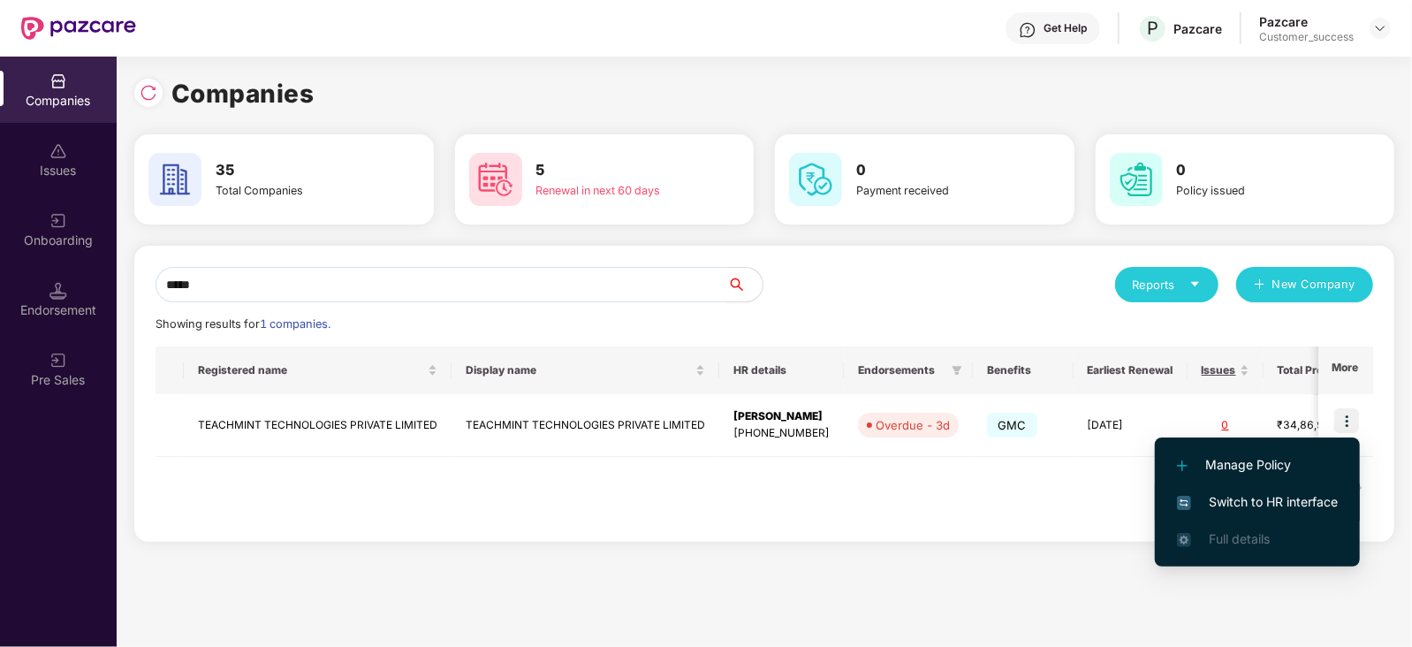
click at [1263, 487] on li "Switch to HR interface" at bounding box center [1257, 501] width 205 height 37
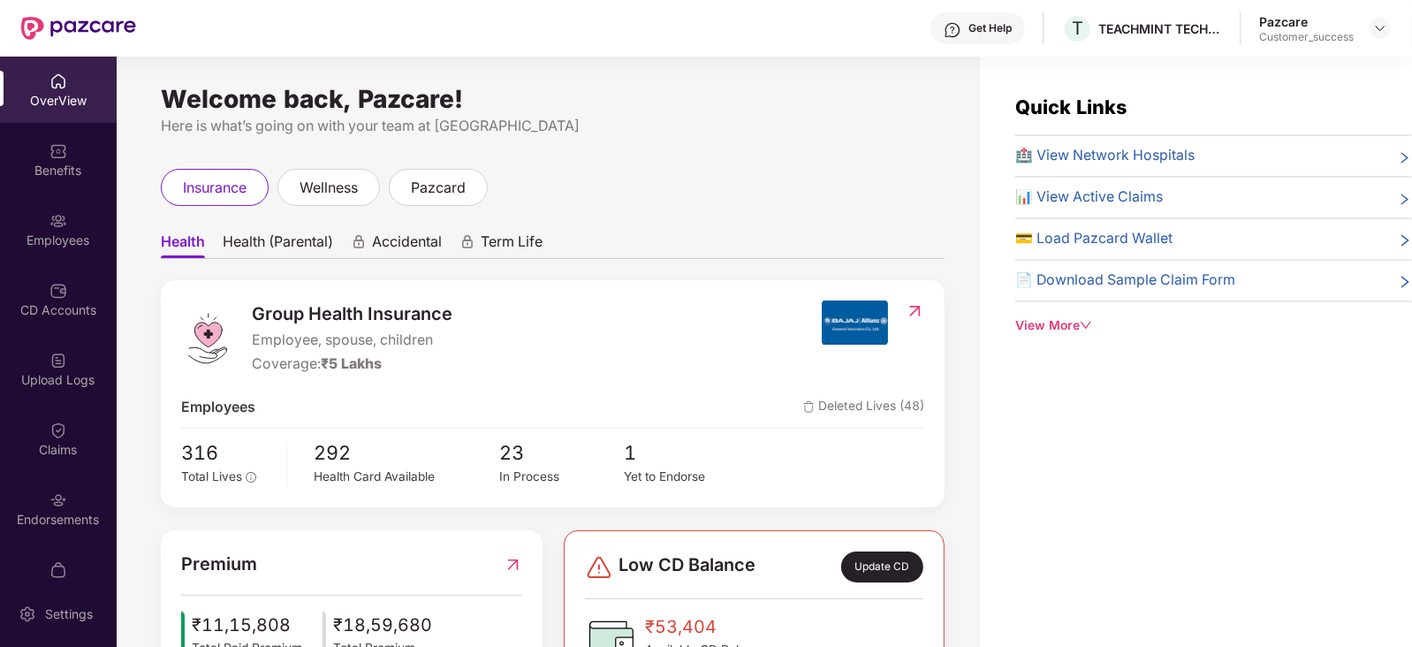
click at [85, 171] on div "Benefits" at bounding box center [58, 171] width 117 height 18
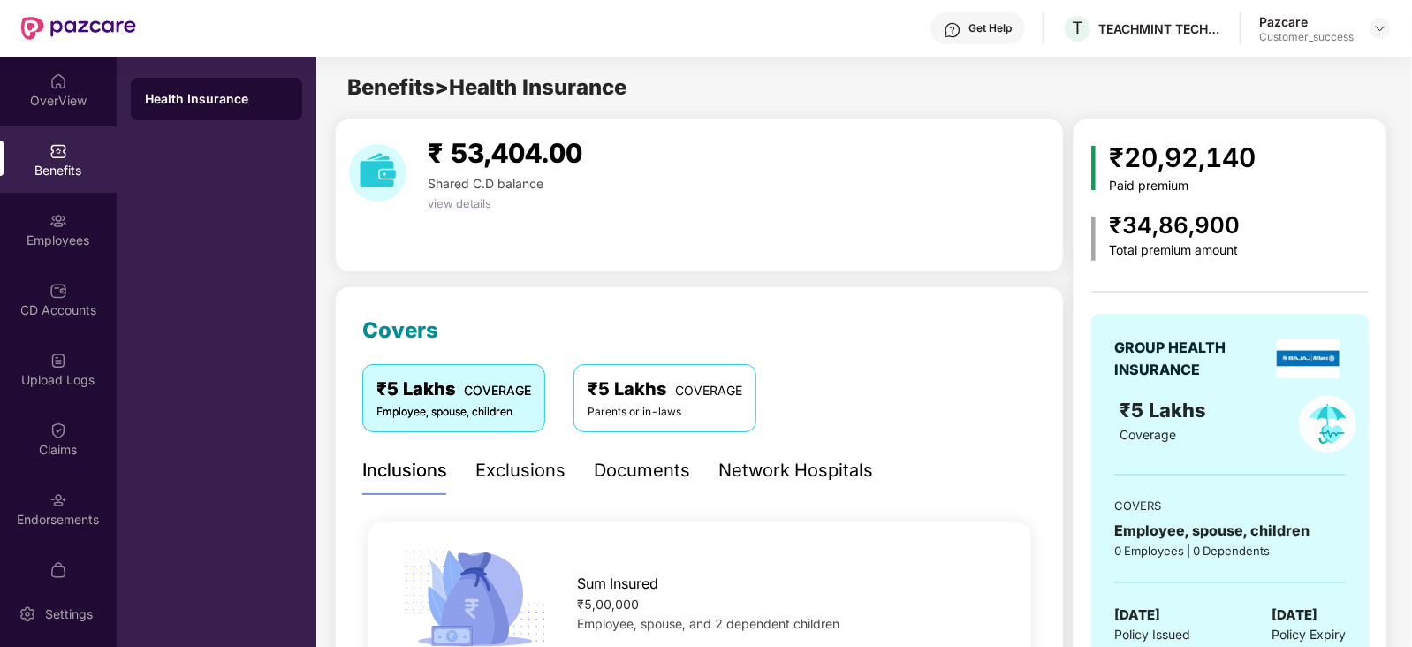
scroll to position [30, 0]
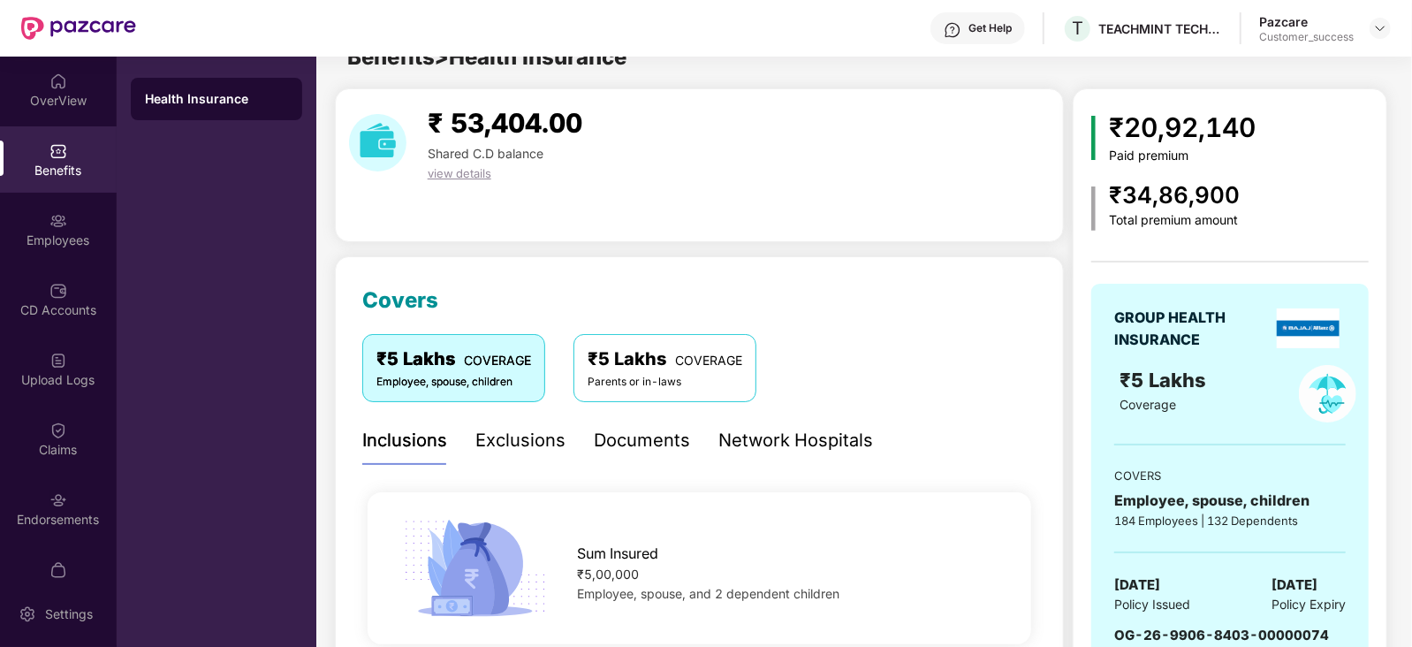
click at [649, 441] on div "Documents" at bounding box center [642, 440] width 96 height 27
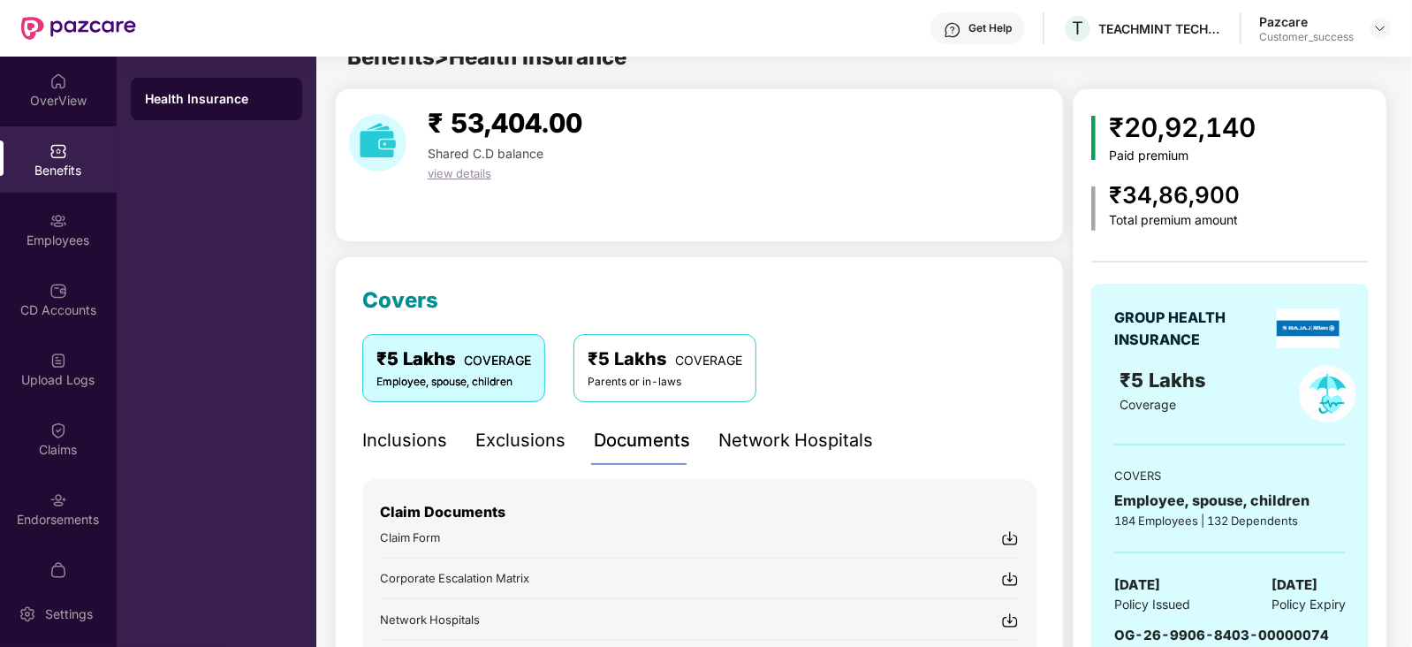
scroll to position [277, 0]
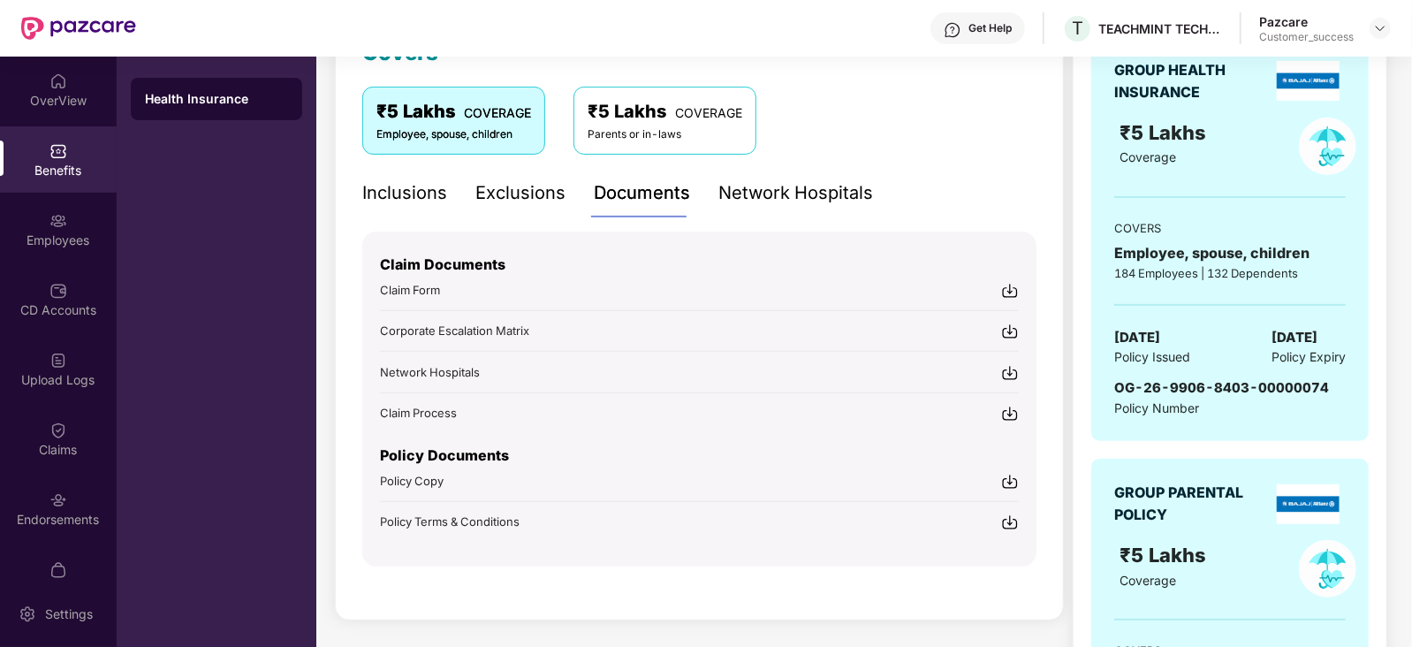
click at [455, 514] on span "Policy Terms & Conditions" at bounding box center [450, 521] width 140 height 14
click at [70, 244] on div "Employees" at bounding box center [58, 240] width 117 height 18
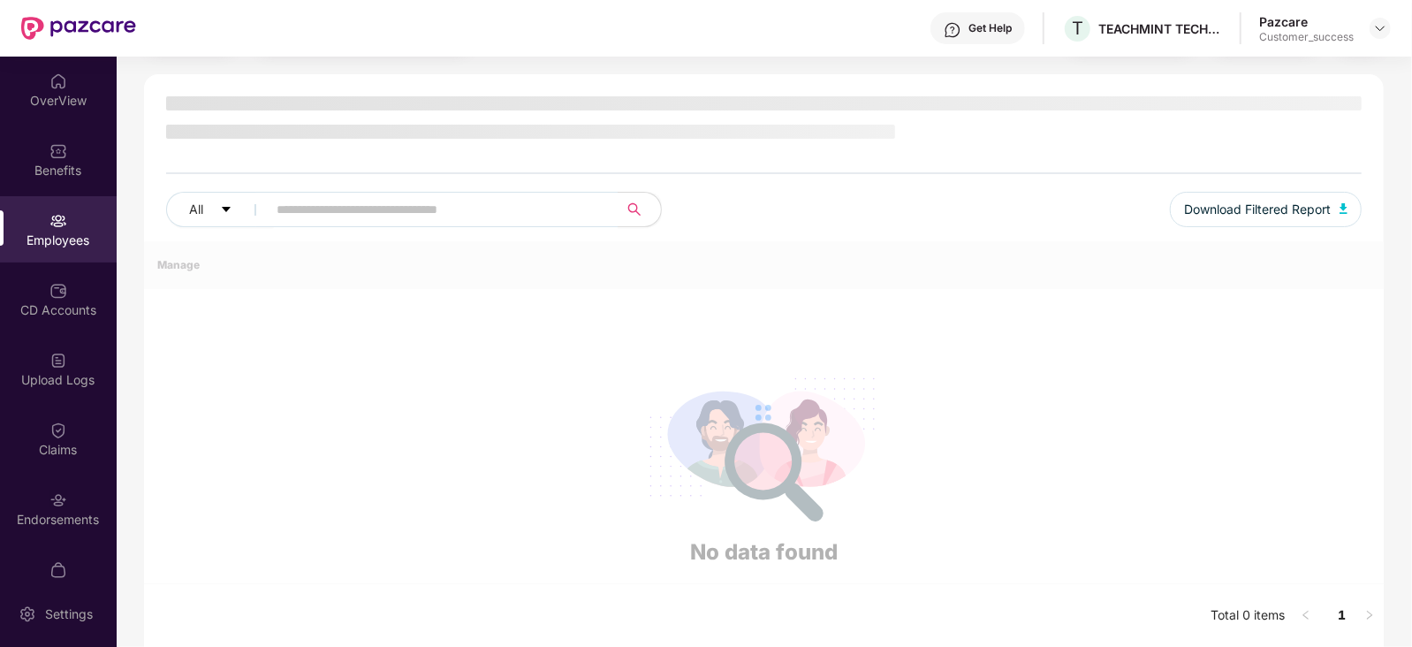
click at [59, 169] on div "Benefits" at bounding box center [58, 171] width 117 height 18
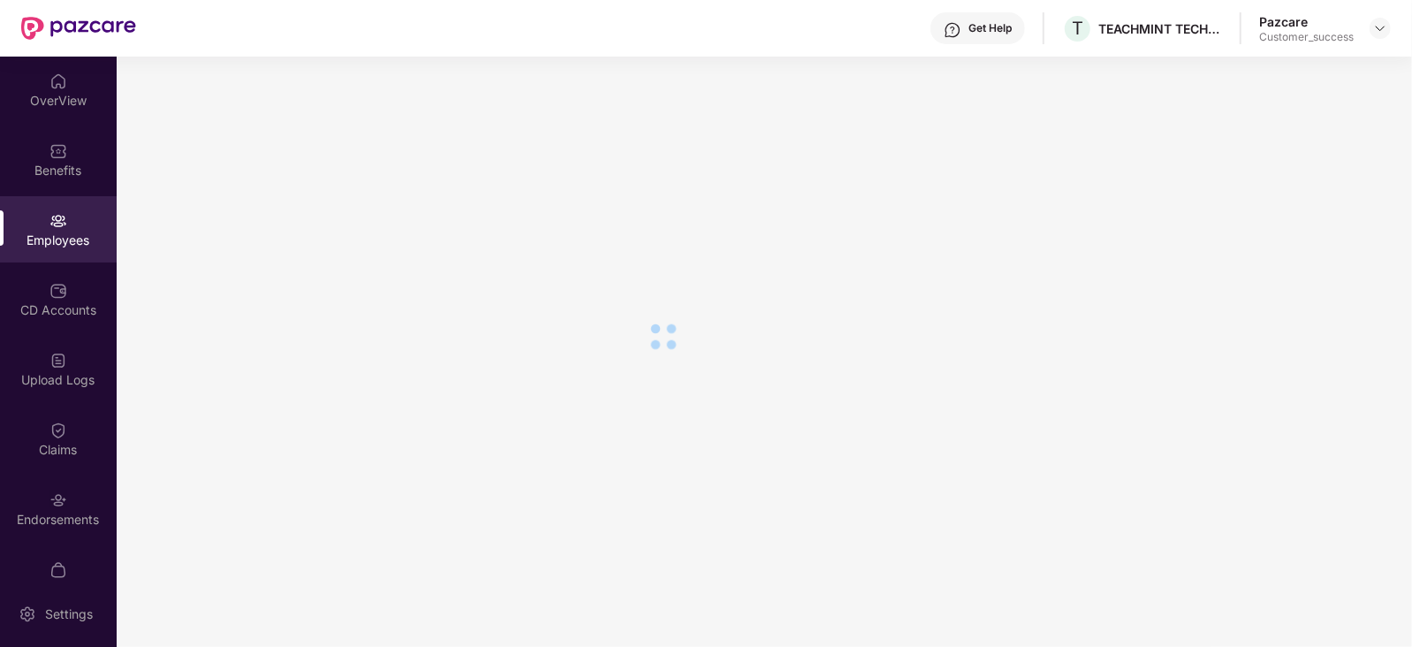
scroll to position [30, 0]
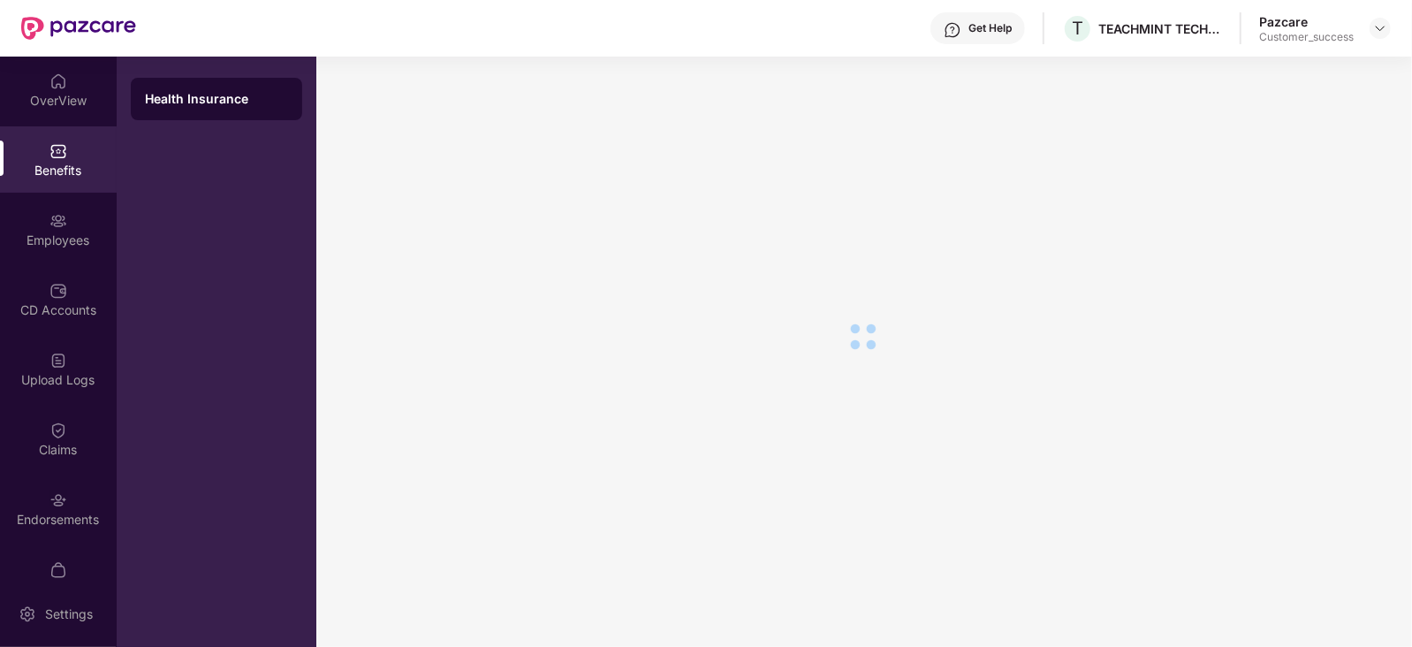
click at [59, 169] on div "Benefits" at bounding box center [58, 171] width 117 height 18
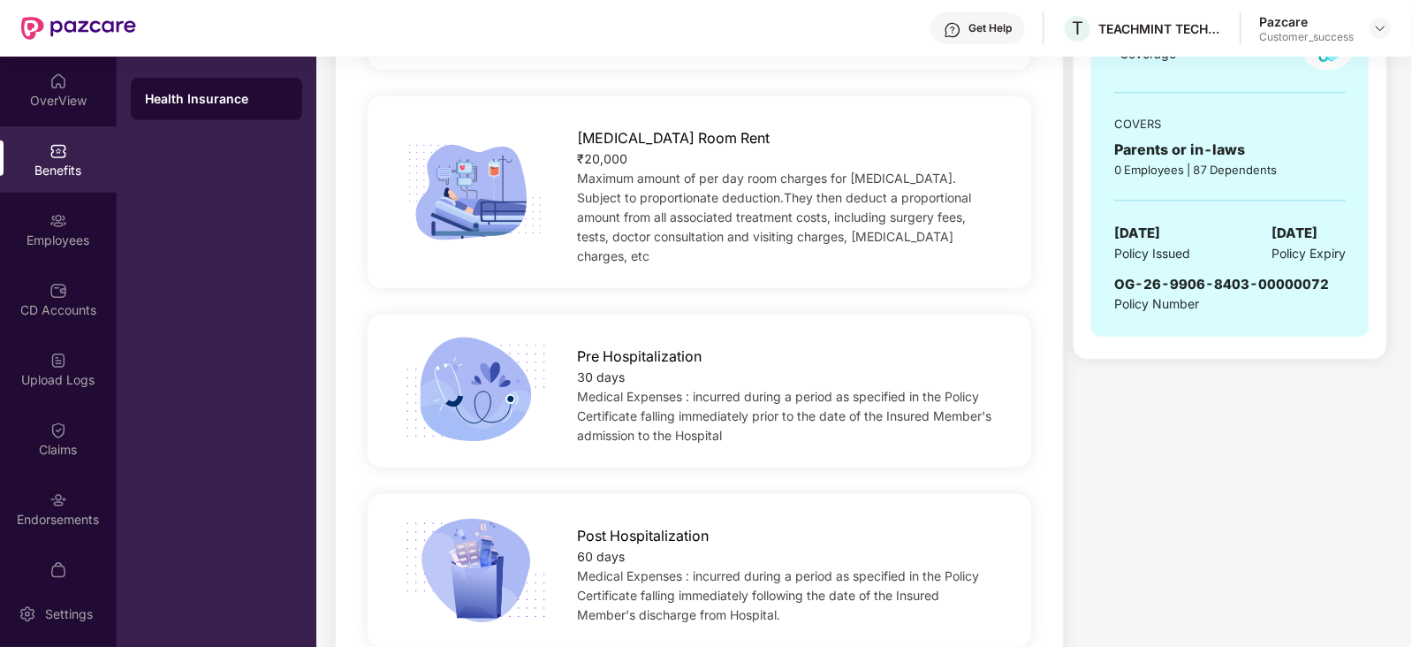
scroll to position [1191, 0]
